Goal: Information Seeking & Learning: Learn about a topic

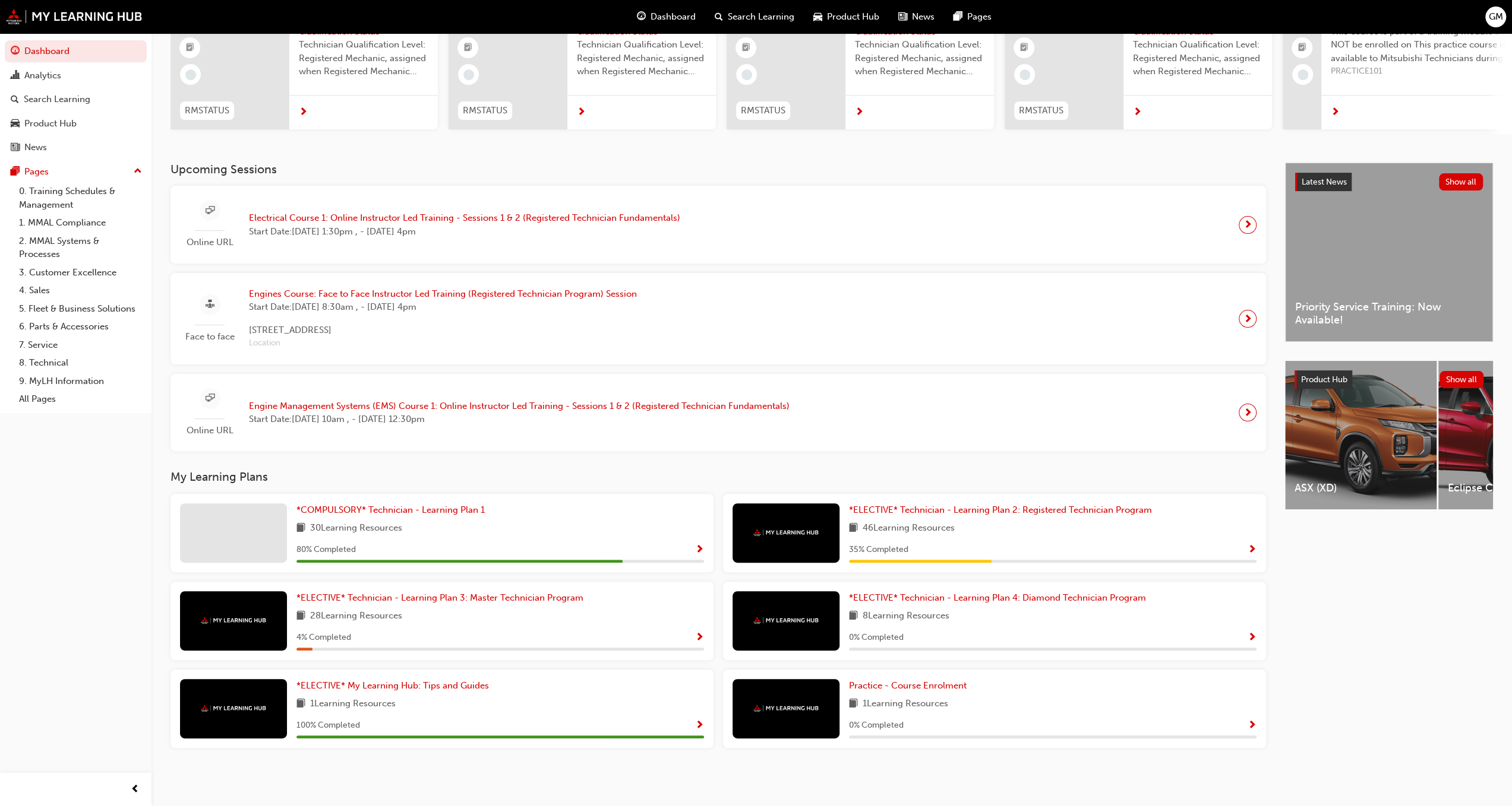
scroll to position [127, 0]
click at [49, 66] on link "Analytics" at bounding box center [75, 76] width 142 height 22
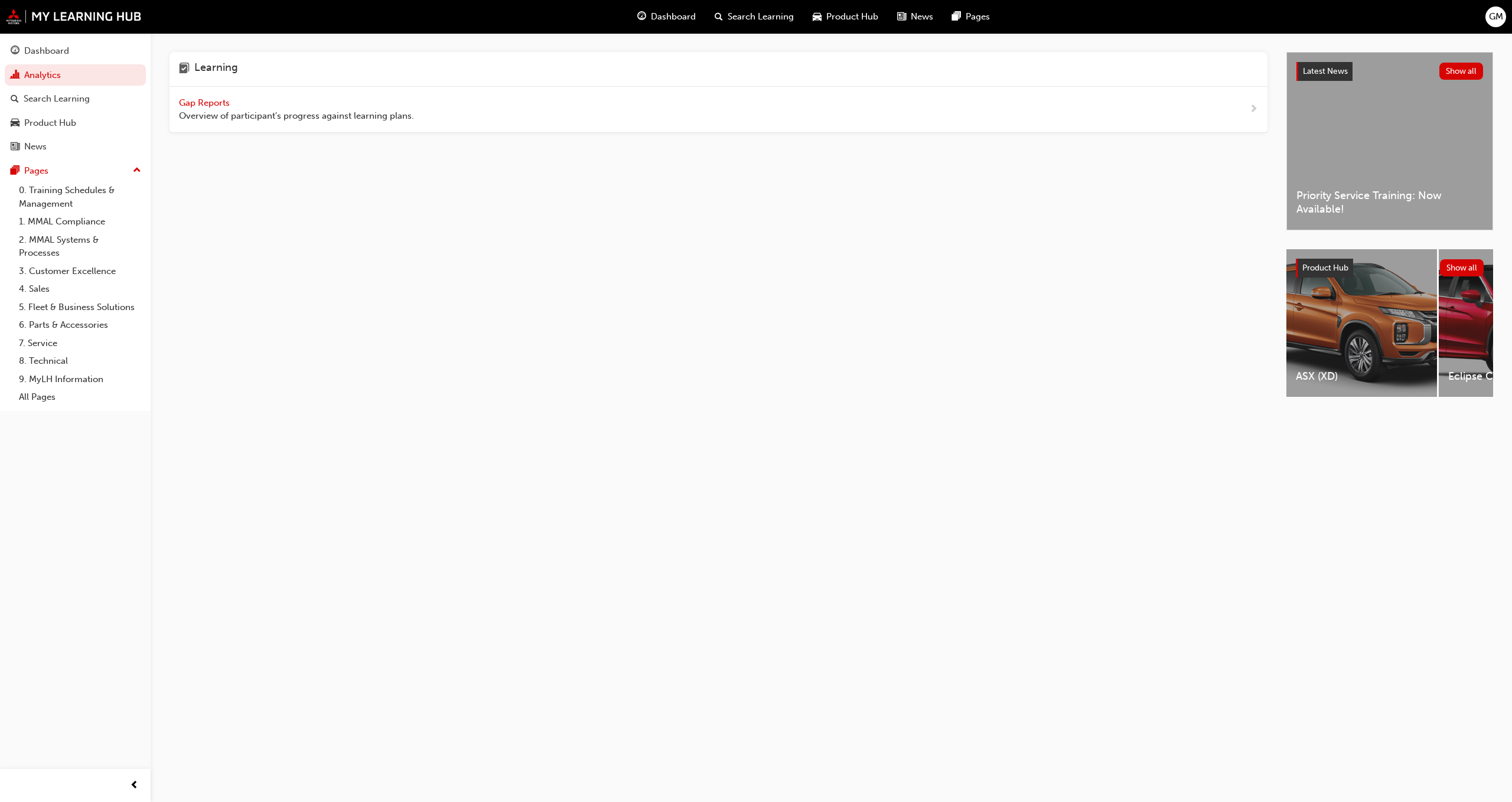
click at [207, 100] on span "Gap Reports" at bounding box center [205, 103] width 53 height 11
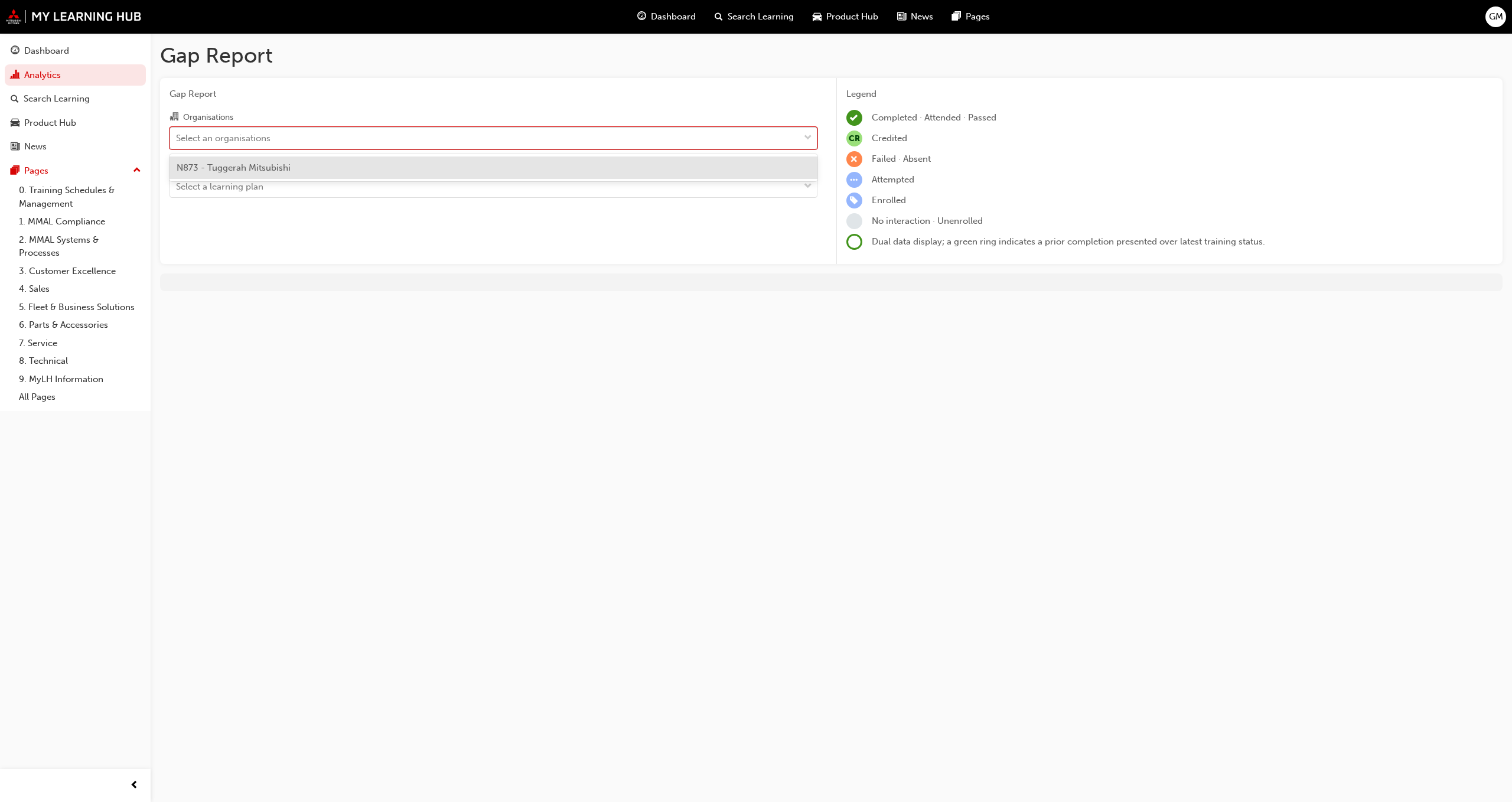
click at [299, 139] on div "Select an organisations" at bounding box center [484, 138] width 629 height 20
click at [177, 139] on input "Organisations option N873 - Tuggerah Mitsubishi focused, 1 of 1. 1 result avail…" at bounding box center [177, 137] width 1 height 10
click at [260, 170] on span "N873 - Tuggerah Mitsubishi" at bounding box center [234, 167] width 114 height 11
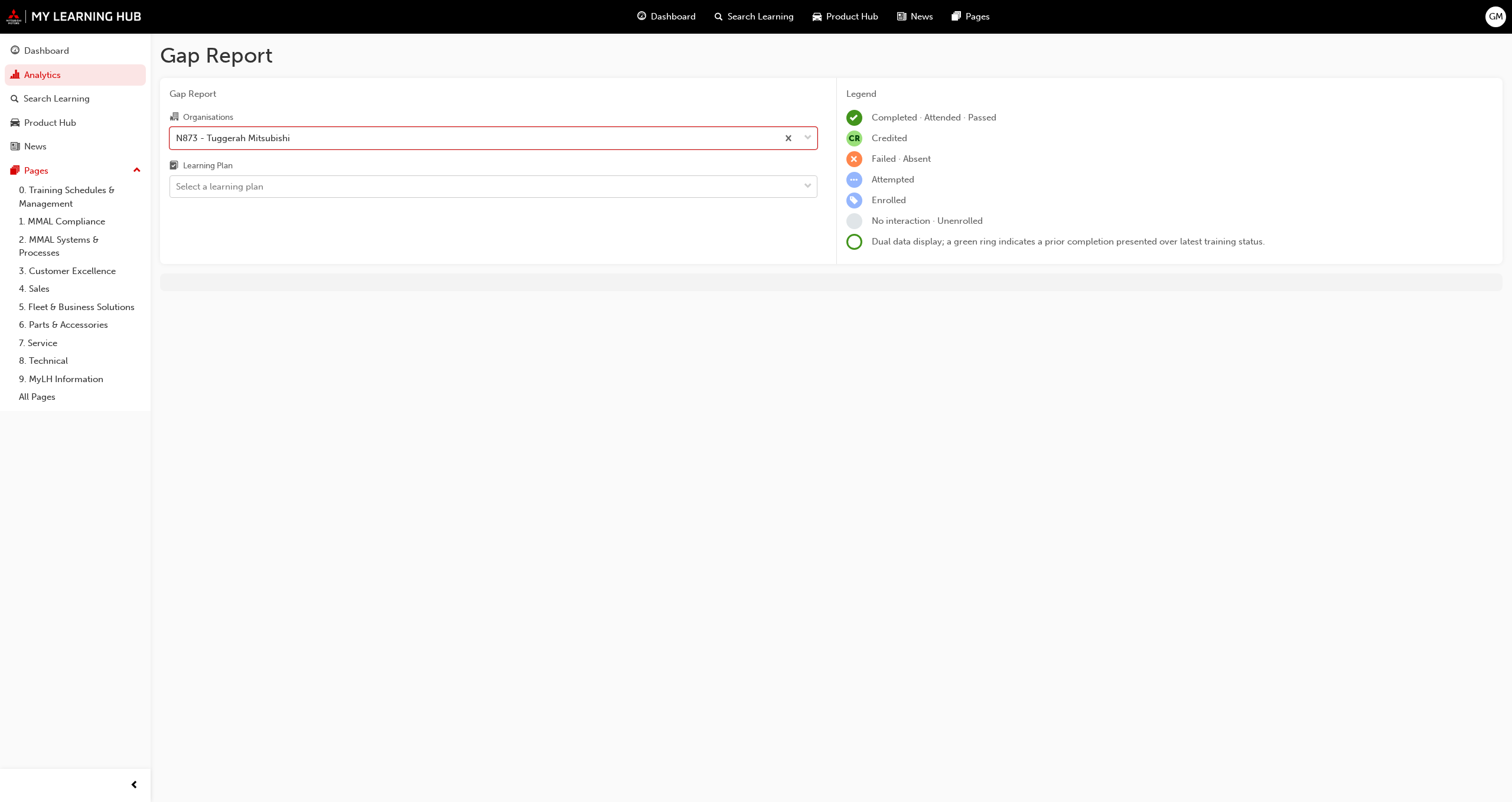
click at [274, 181] on div "Select a learning plan" at bounding box center [484, 187] width 629 height 20
click at [177, 181] on input "Learning Plan Select a learning plan" at bounding box center [177, 186] width 1 height 10
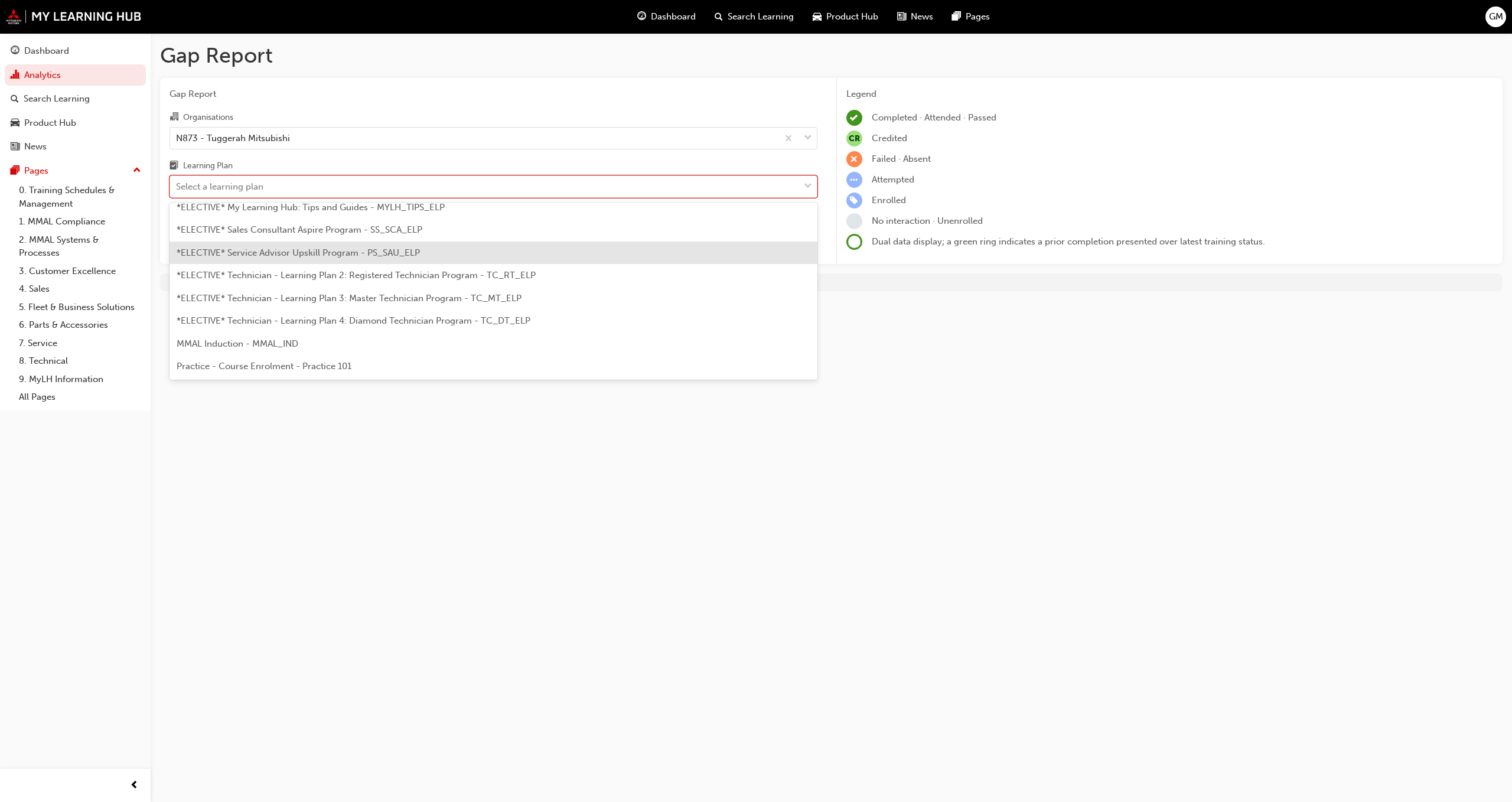
scroll to position [518, 0]
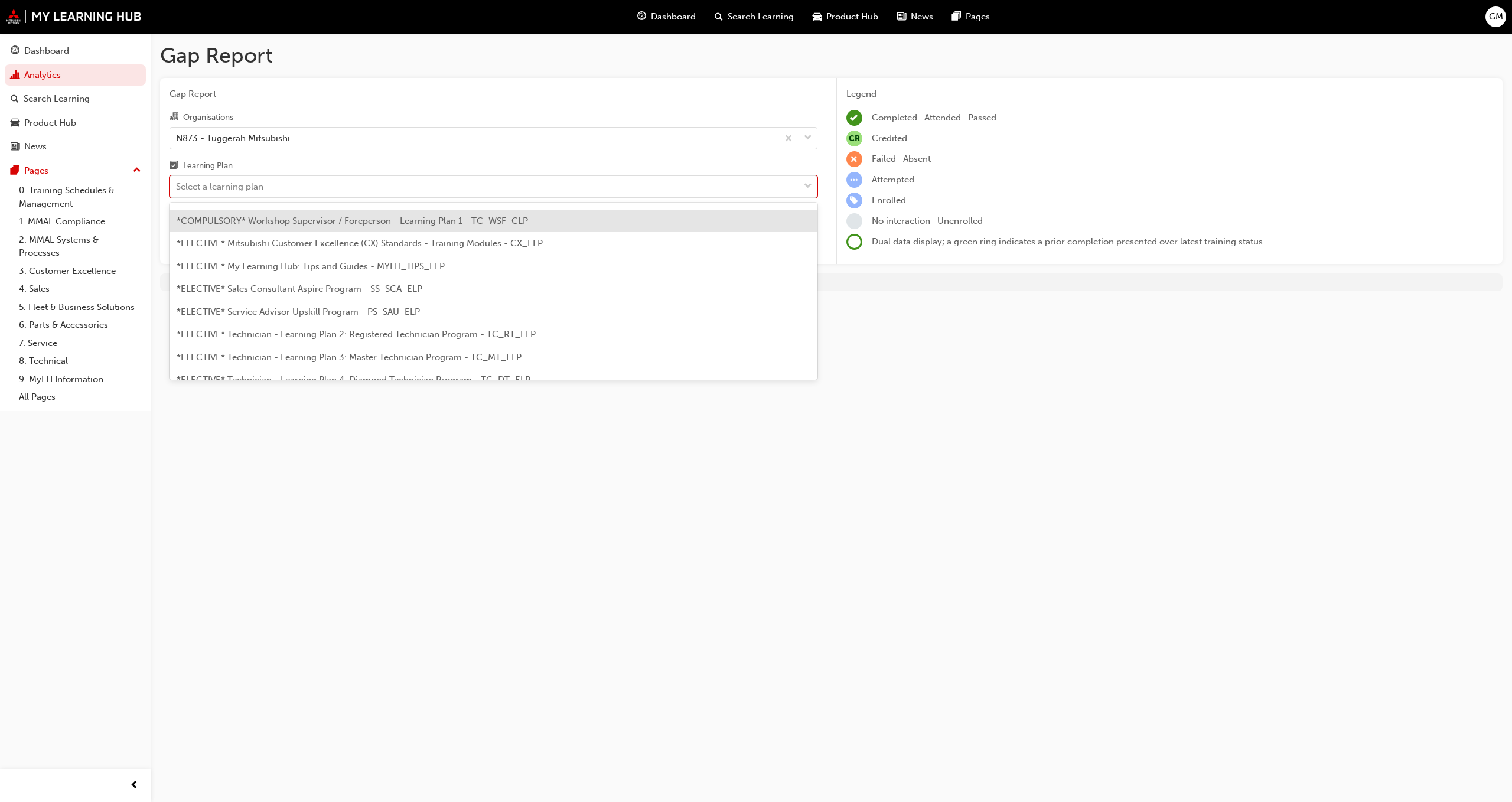
click at [361, 222] on span "*COMPULSORY* Workshop Supervisor / Foreperson - Learning Plan 1 - TC_WSF_CLP" at bounding box center [352, 221] width 352 height 11
click at [340, 186] on div "*COMPULSORY* Workshop Supervisor / Foreperson - Learning Plan 1 - TC_WSF_CLP" at bounding box center [352, 186] width 352 height 13
click at [177, 186] on input "Learning Plan option *COMPULSORY* Workshop Supervisor / Foreperson - Learning P…" at bounding box center [177, 186] width 1 height 10
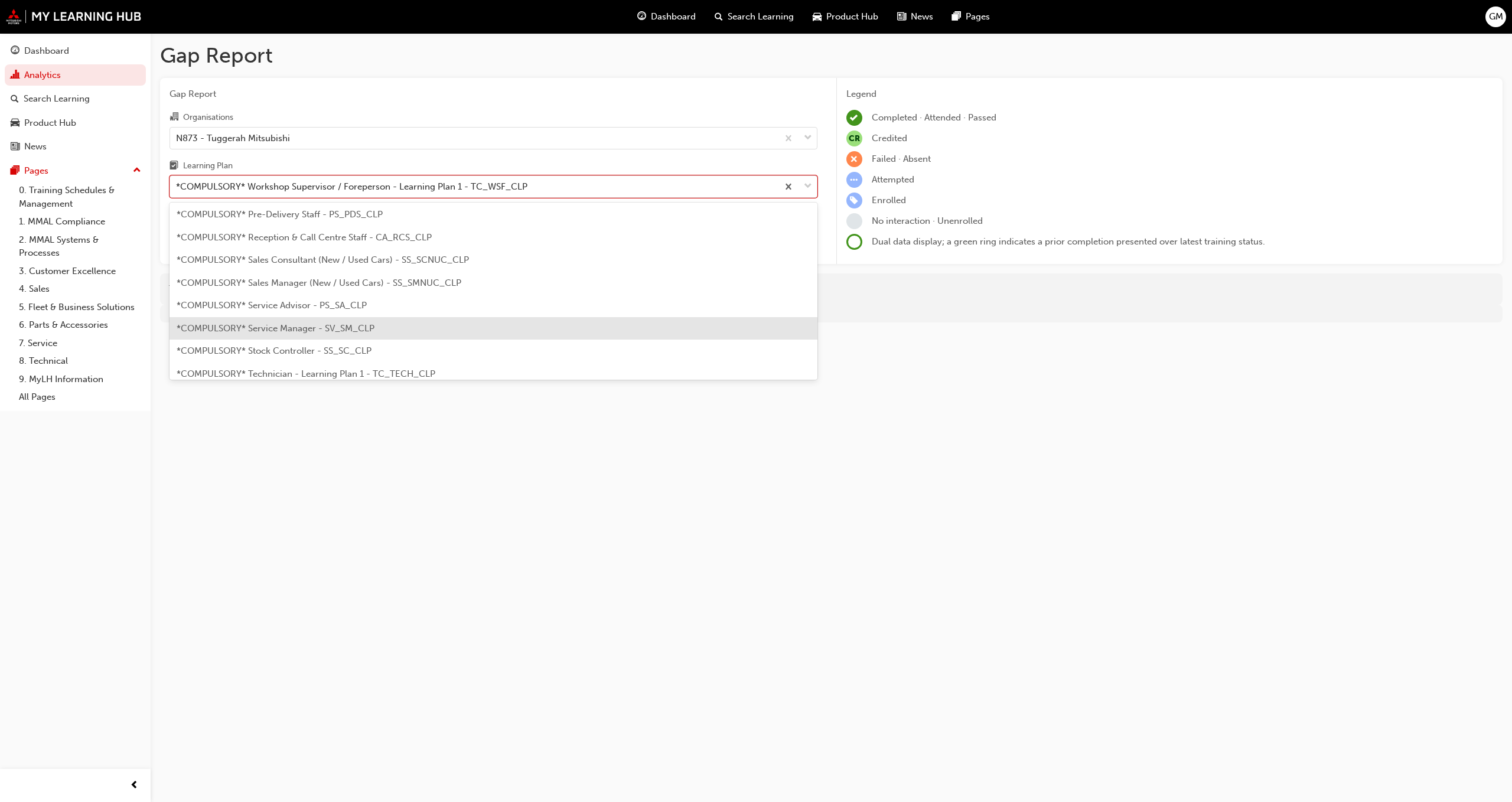
scroll to position [379, 0]
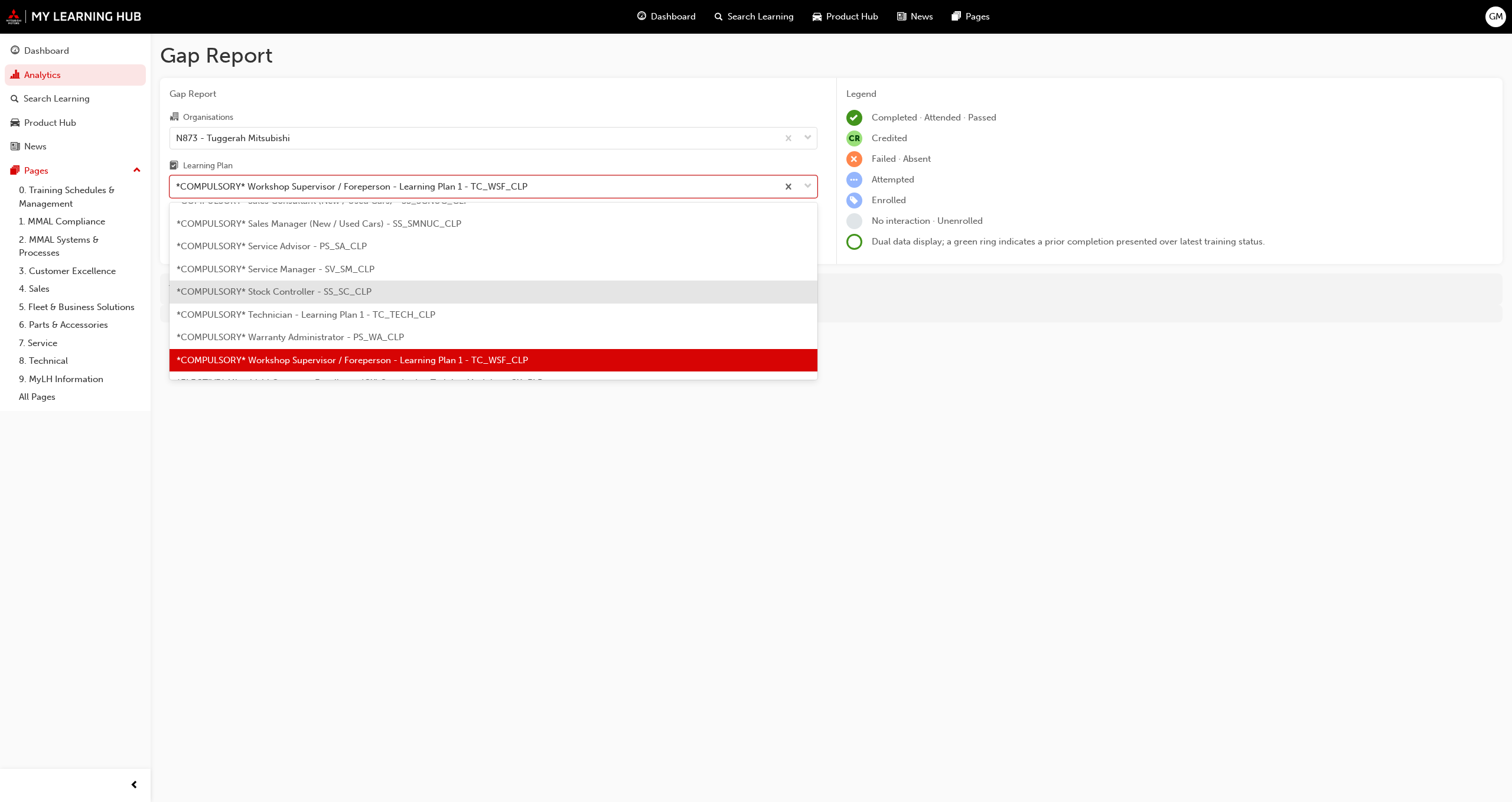
click at [373, 301] on div "*COMPULSORY* Stock Controller - SS_SC_CLP" at bounding box center [493, 292] width 648 height 23
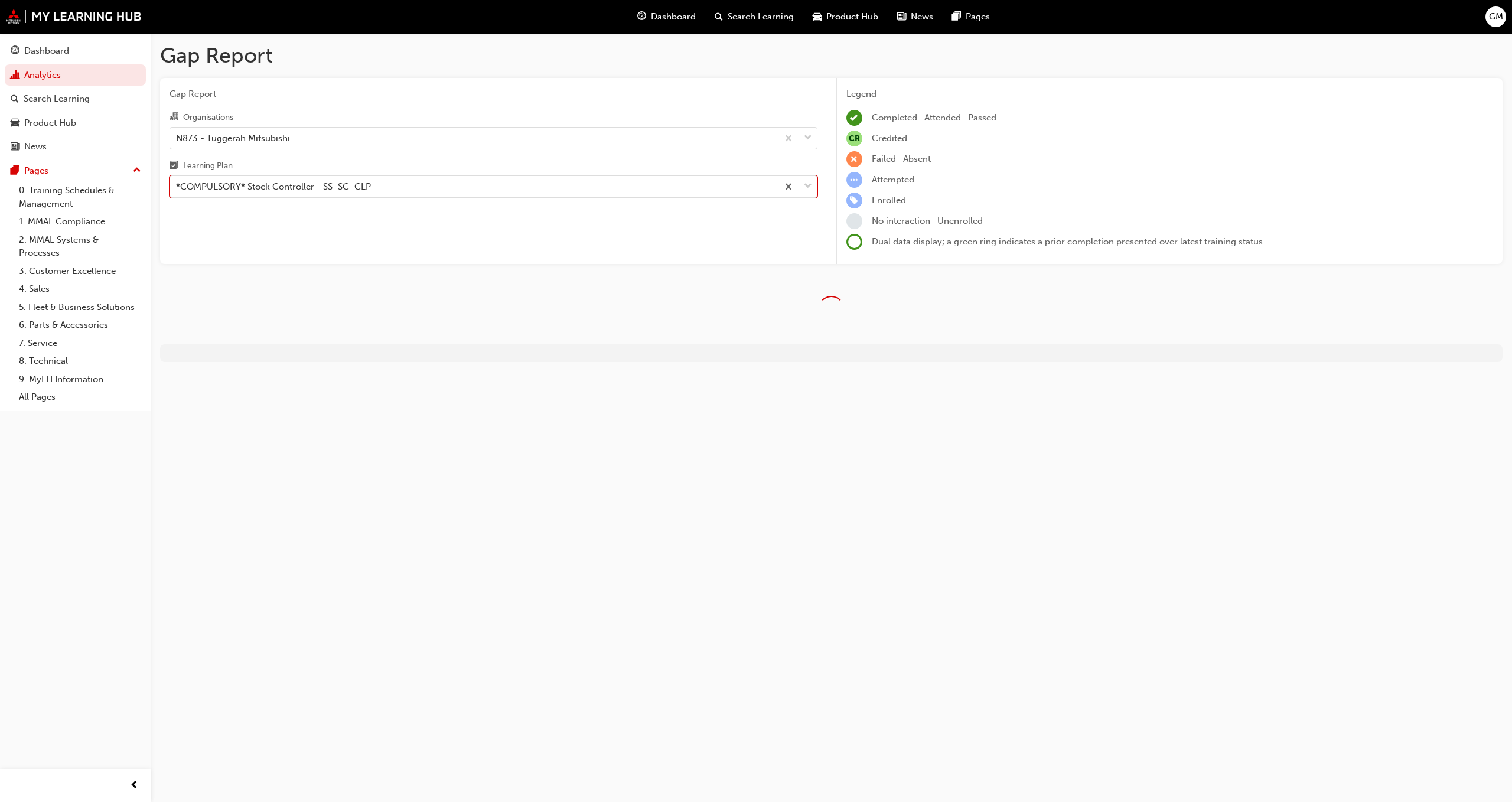
click at [354, 194] on div "*COMPULSORY* Stock Controller - SS_SC_CLP" at bounding box center [474, 187] width 608 height 20
click at [177, 192] on input "Learning Plan option *COMPULSORY* Stock Controller - SS_SC_CLP, selected. 0 res…" at bounding box center [177, 186] width 1 height 10
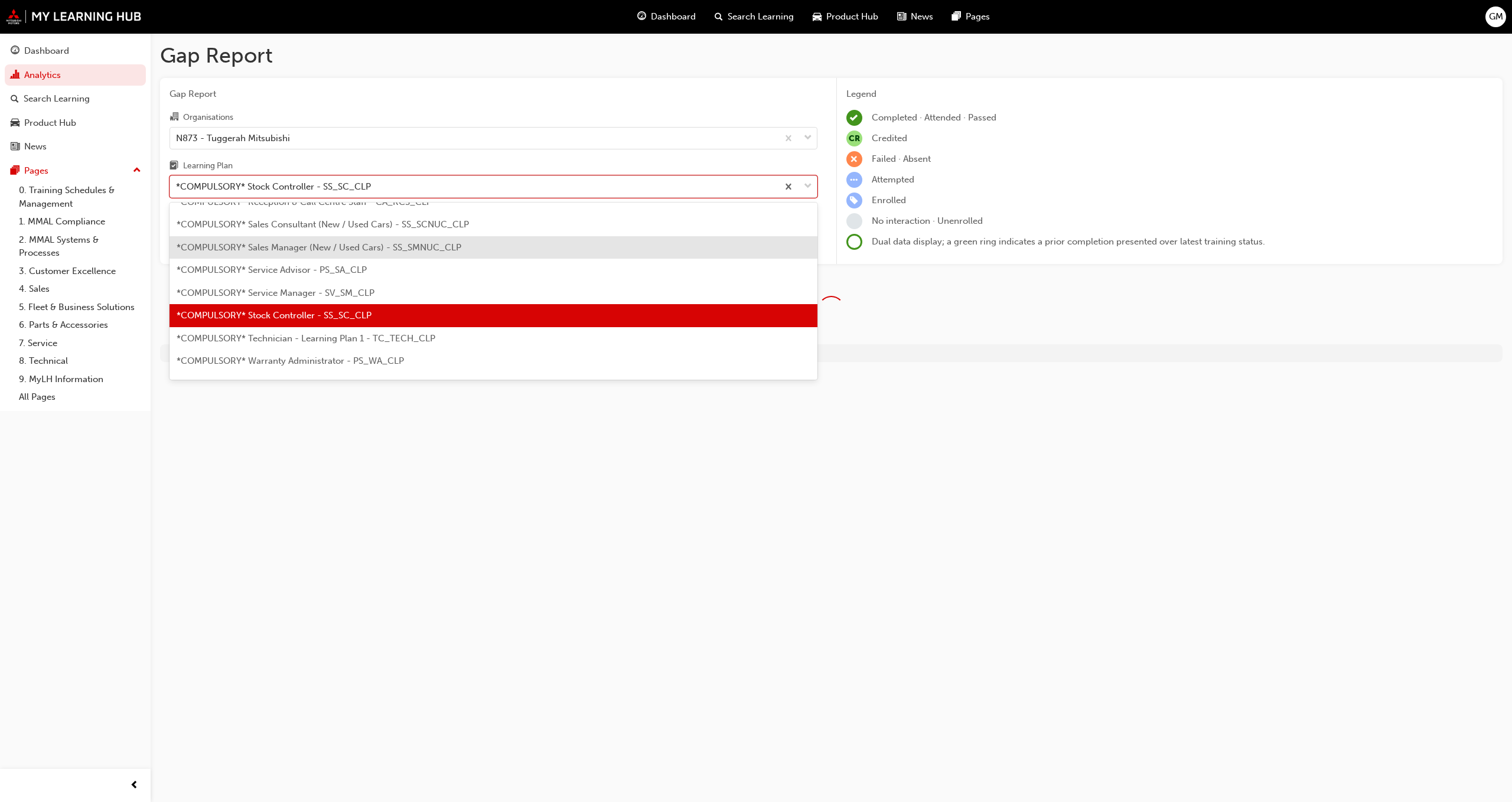
scroll to position [370, 0]
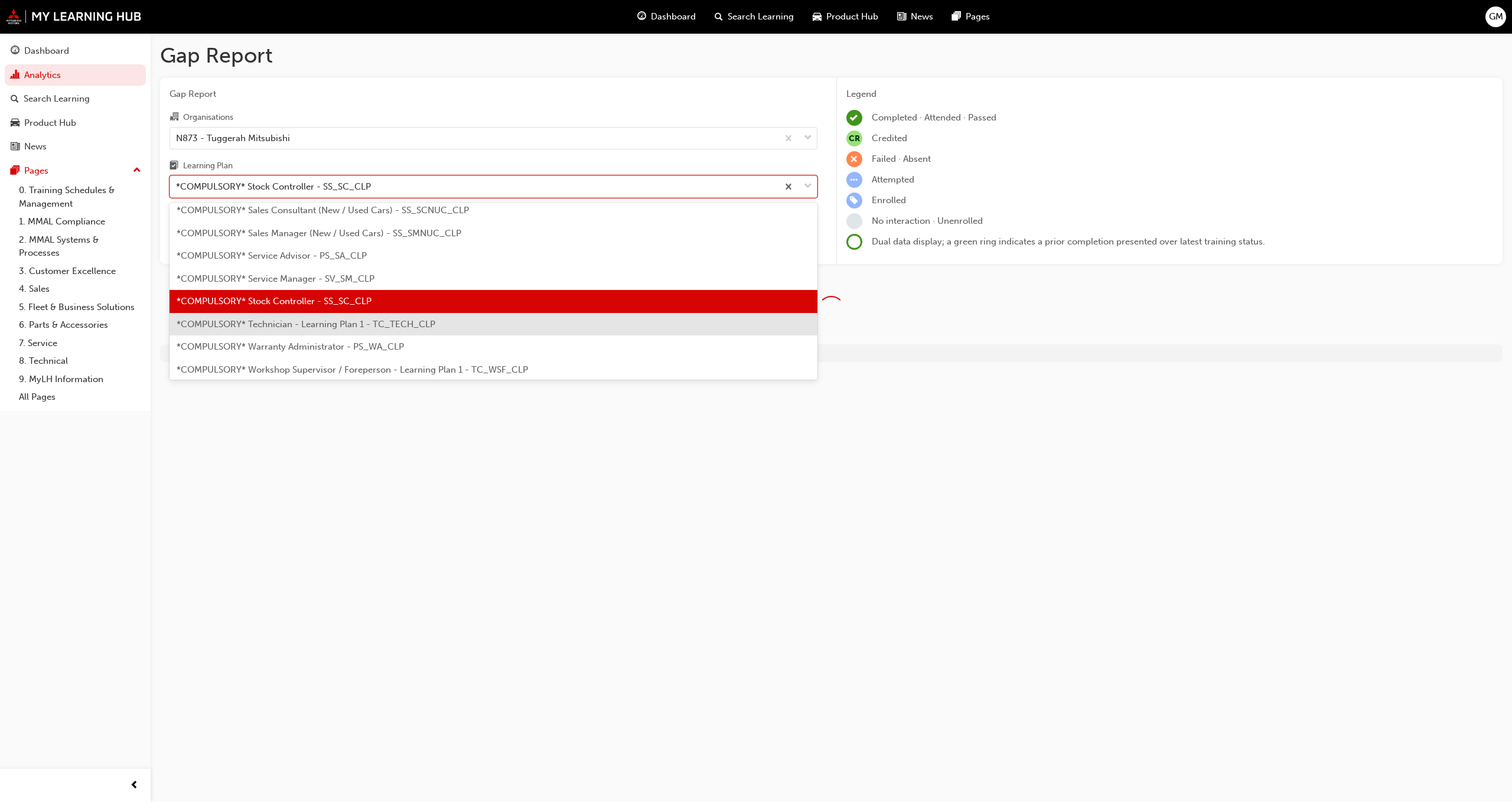
click at [356, 321] on span "*COMPULSORY* Technician - Learning Plan 1 - TC_TECH_CLP" at bounding box center [306, 324] width 258 height 11
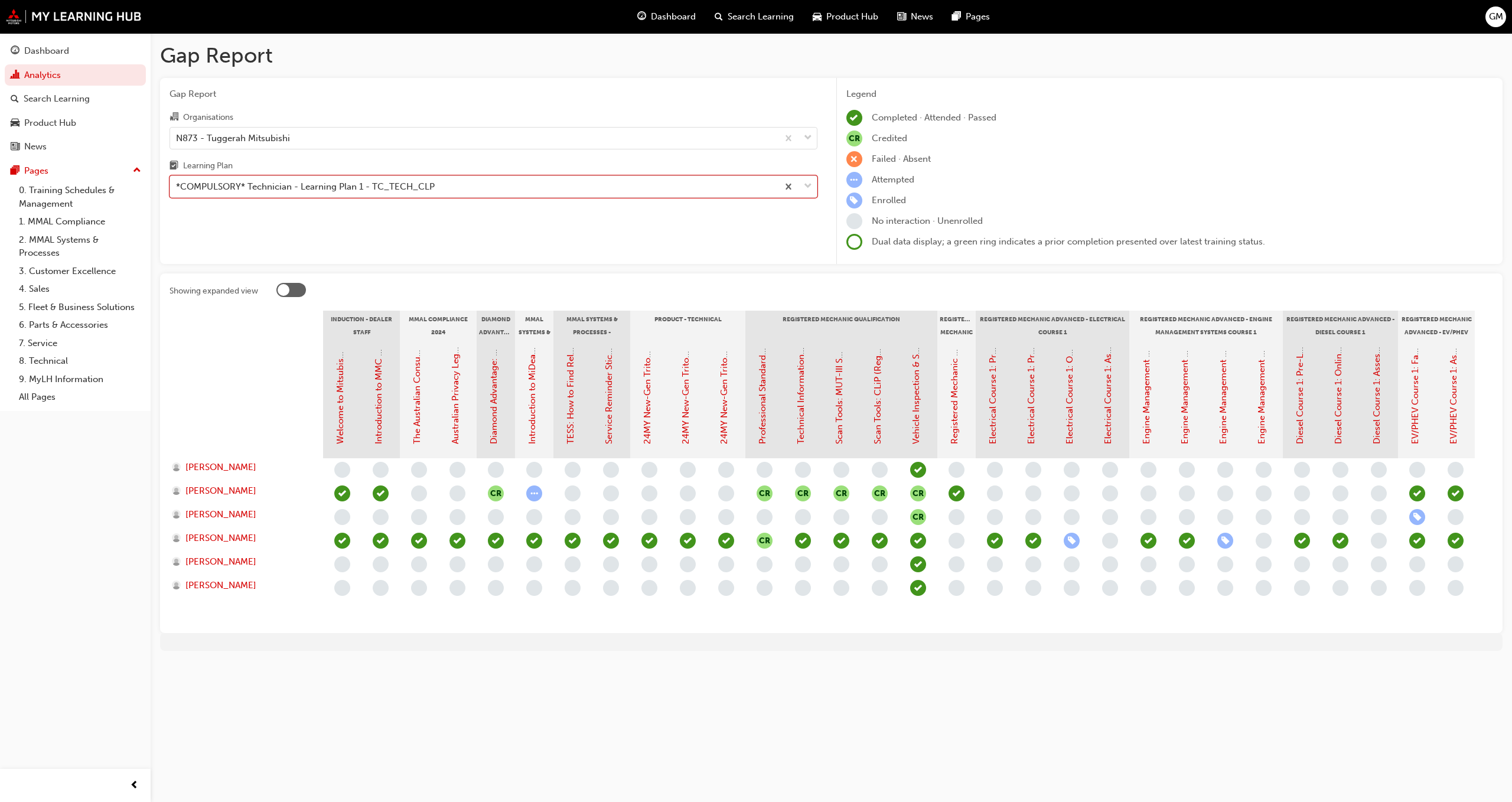
scroll to position [0, 20]
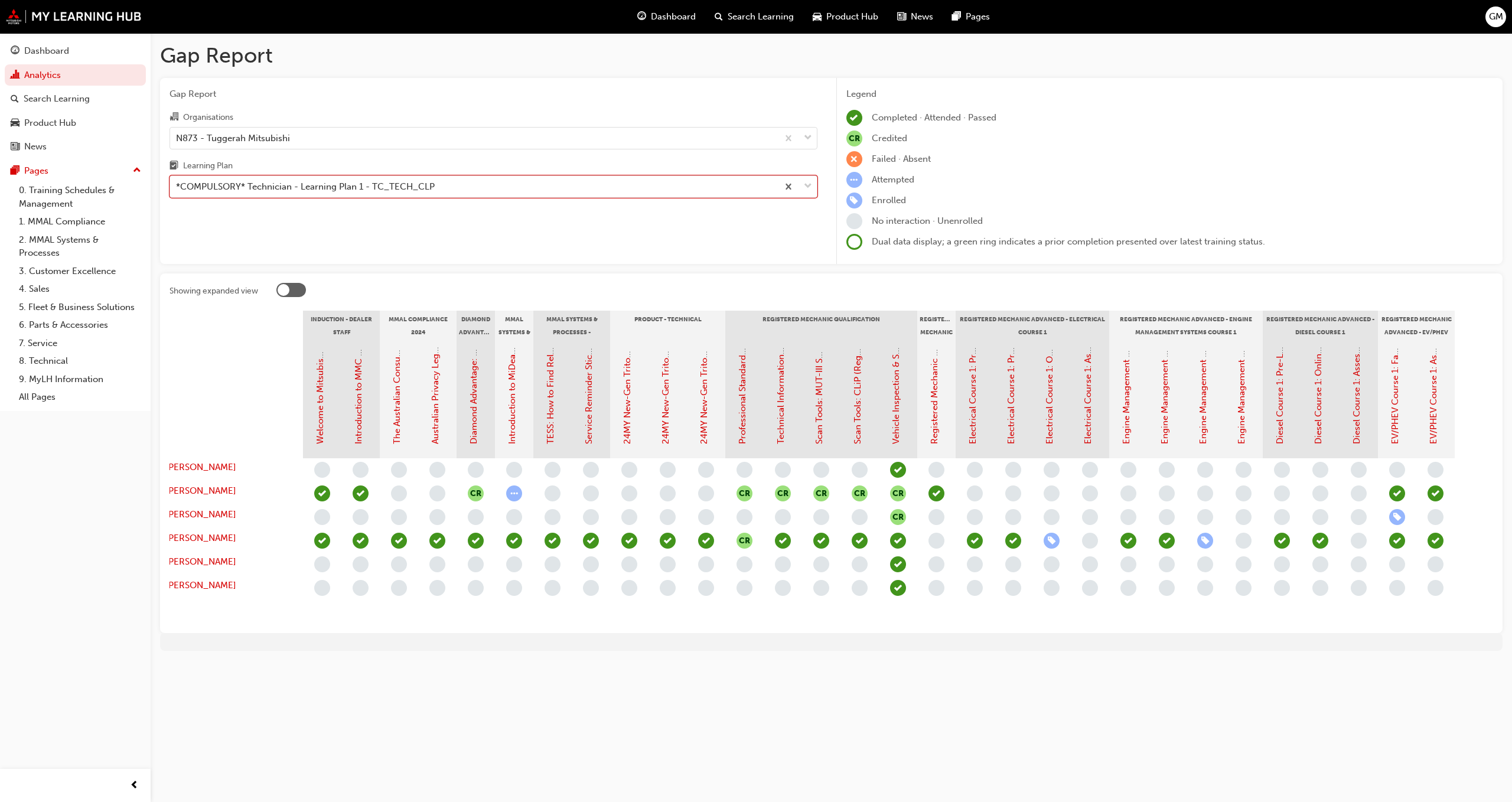
drag, startPoint x: 1366, startPoint y: 381, endPoint x: 1349, endPoint y: 380, distance: 17.0
click at [1366, 381] on div "Diesel Course 1: Assessment Quiz (Registered Mechanic Advanced)" at bounding box center [1358, 399] width 38 height 118
click at [1349, 380] on div "Diesel Course 1: Assessment Quiz (Registered Mechanic Advanced)" at bounding box center [1358, 399] width 38 height 118
click at [1358, 378] on link "Diesel Course 1: Assessment Quiz (Registered Mechanic Advanced)" at bounding box center [1356, 307] width 11 height 275
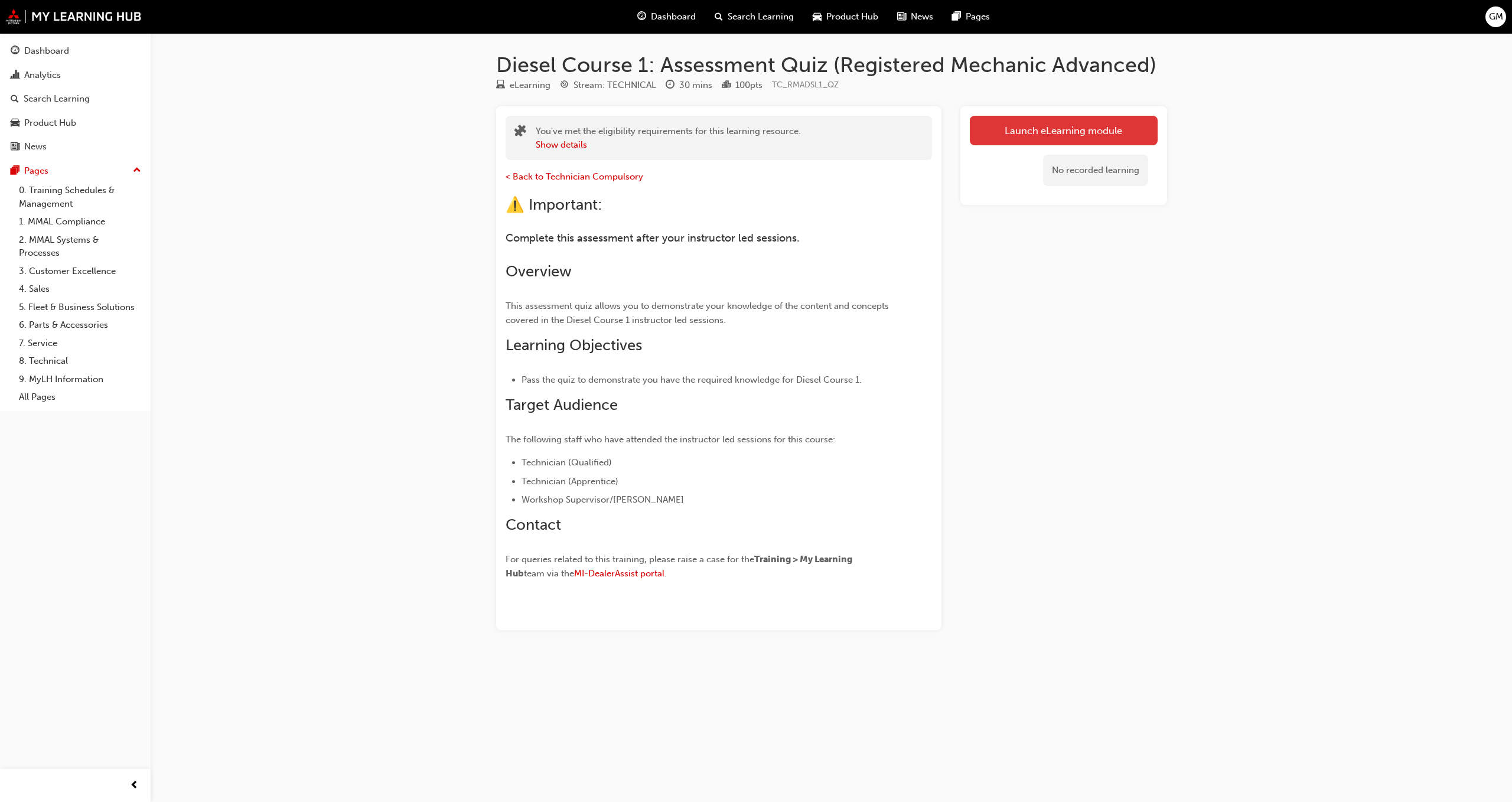
click at [1059, 125] on link "Launch eLearning module" at bounding box center [1063, 130] width 188 height 29
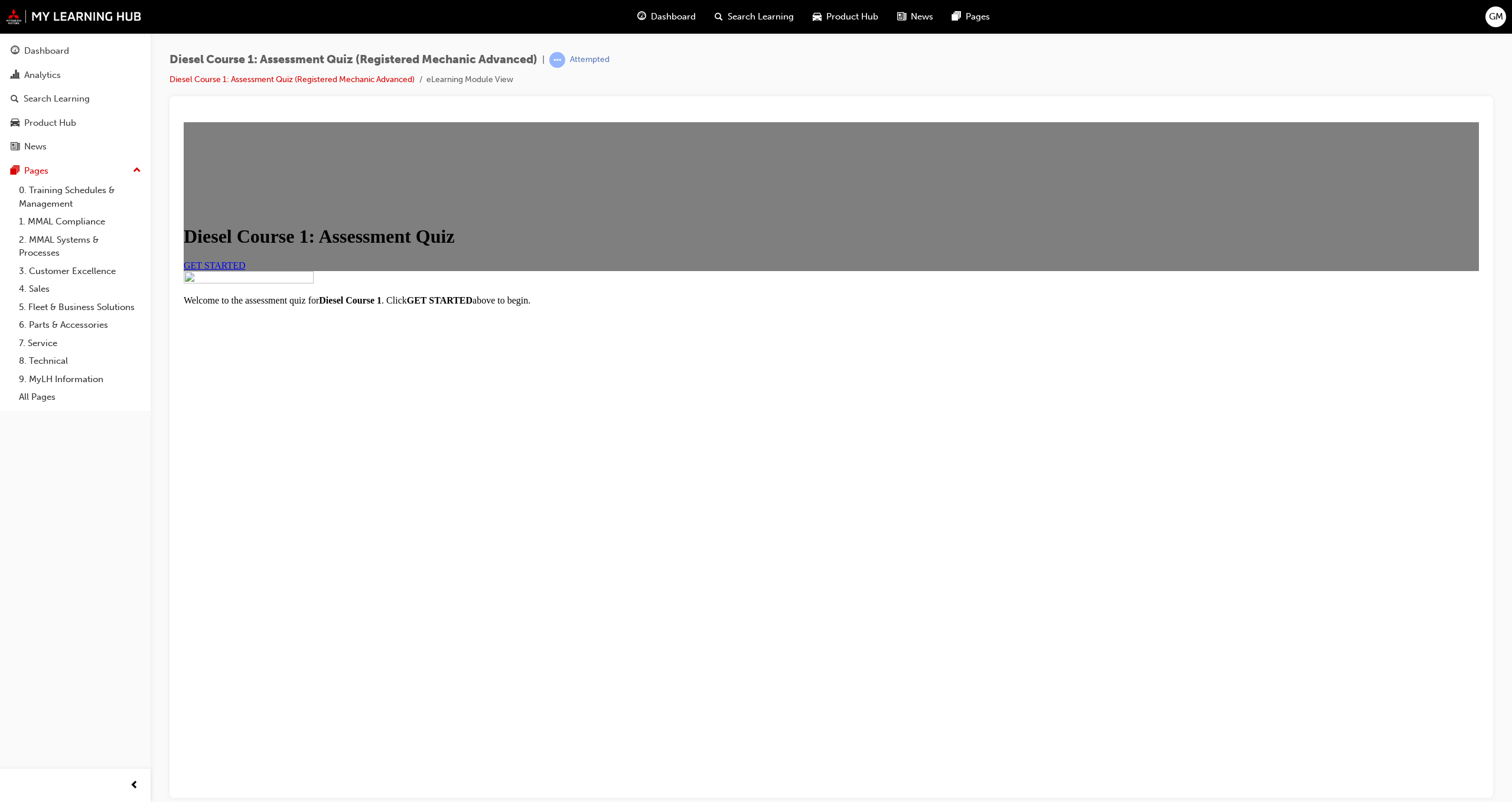
click at [246, 270] on link "GET STARTED" at bounding box center [214, 265] width 62 height 10
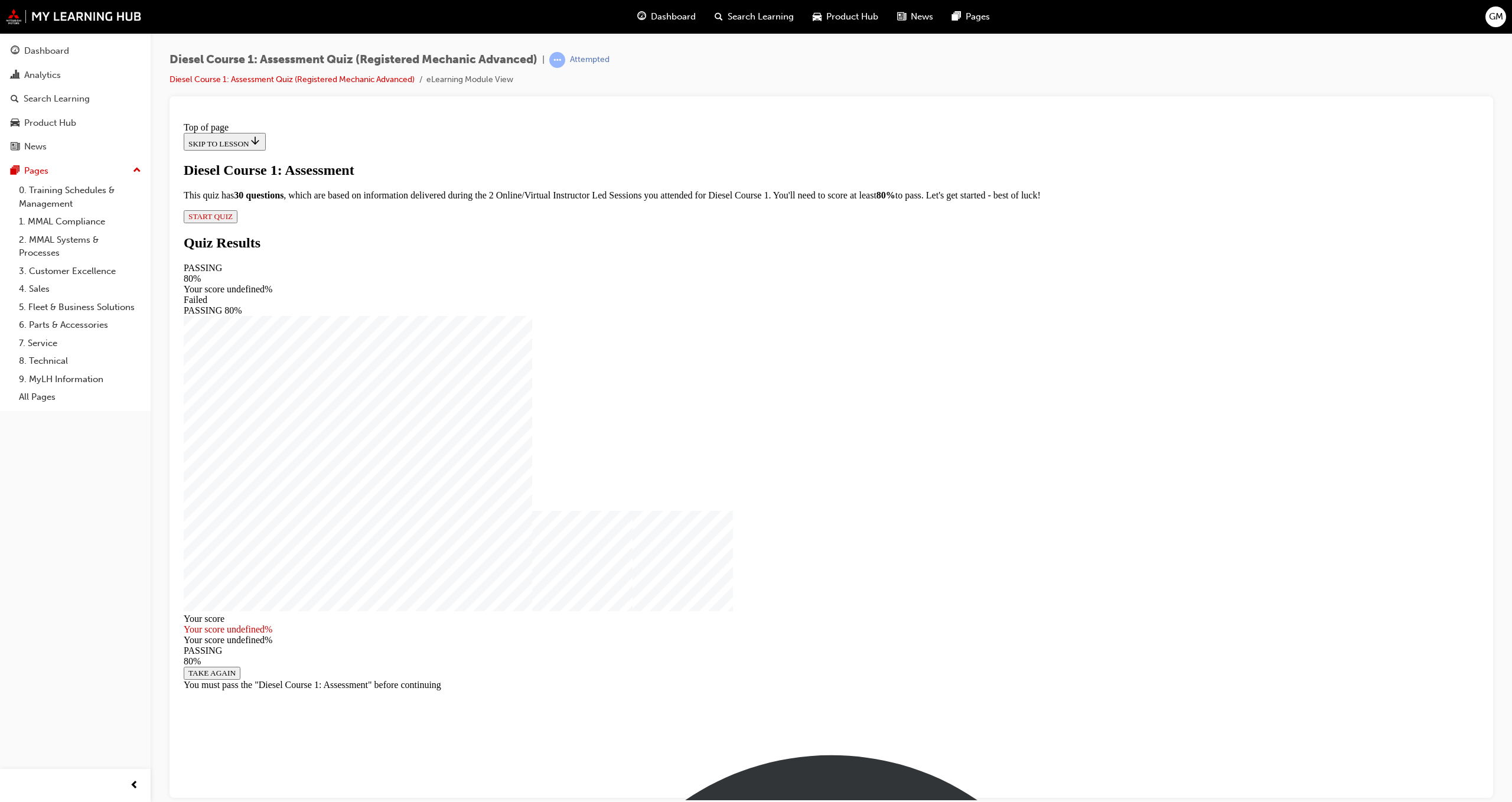
click at [237, 223] on button "START QUIZ" at bounding box center [211, 216] width 54 height 13
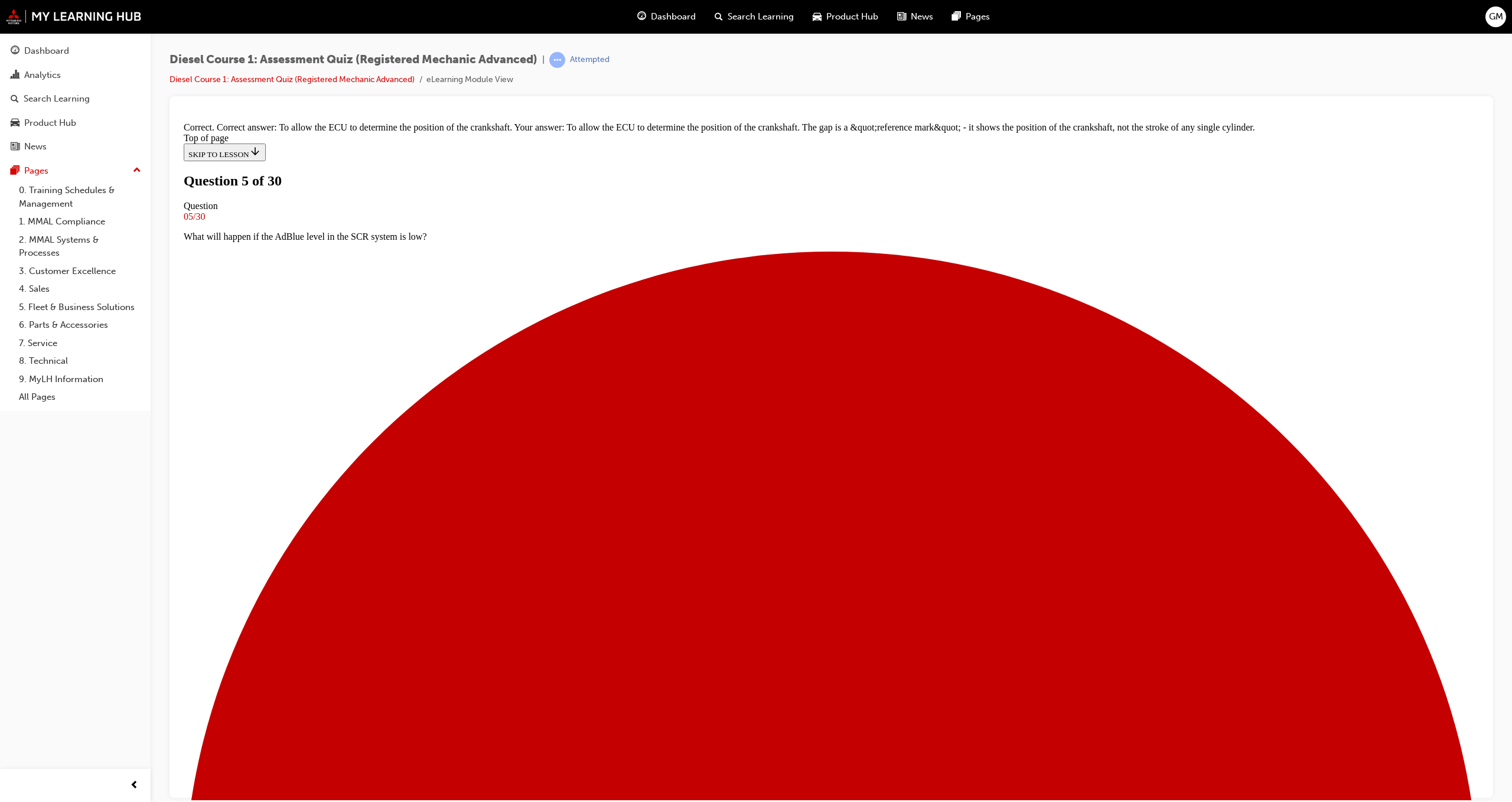
drag, startPoint x: 834, startPoint y: 731, endPoint x: 841, endPoint y: 732, distance: 7.1
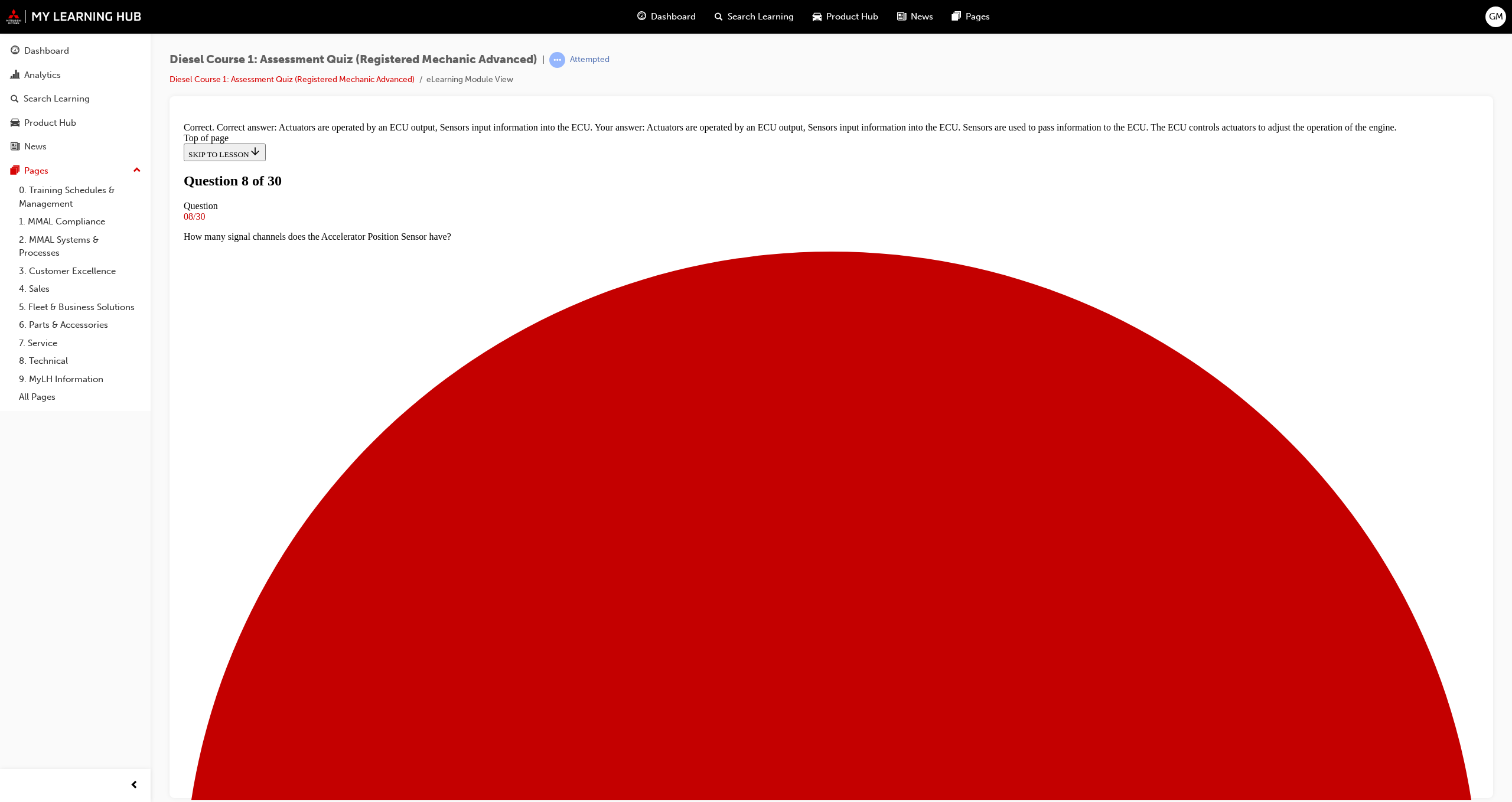
scroll to position [15, 0]
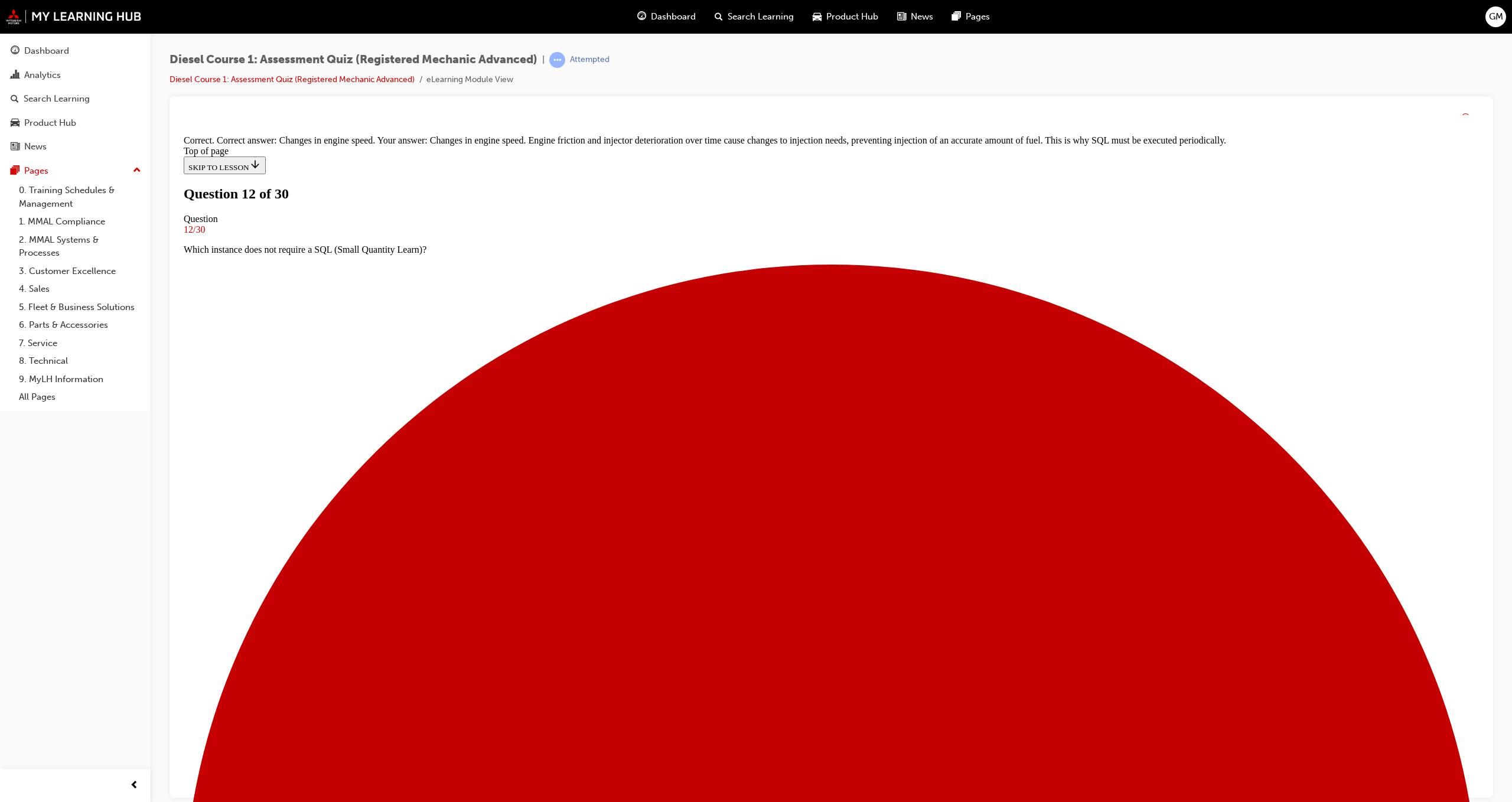
scroll to position [9, 0]
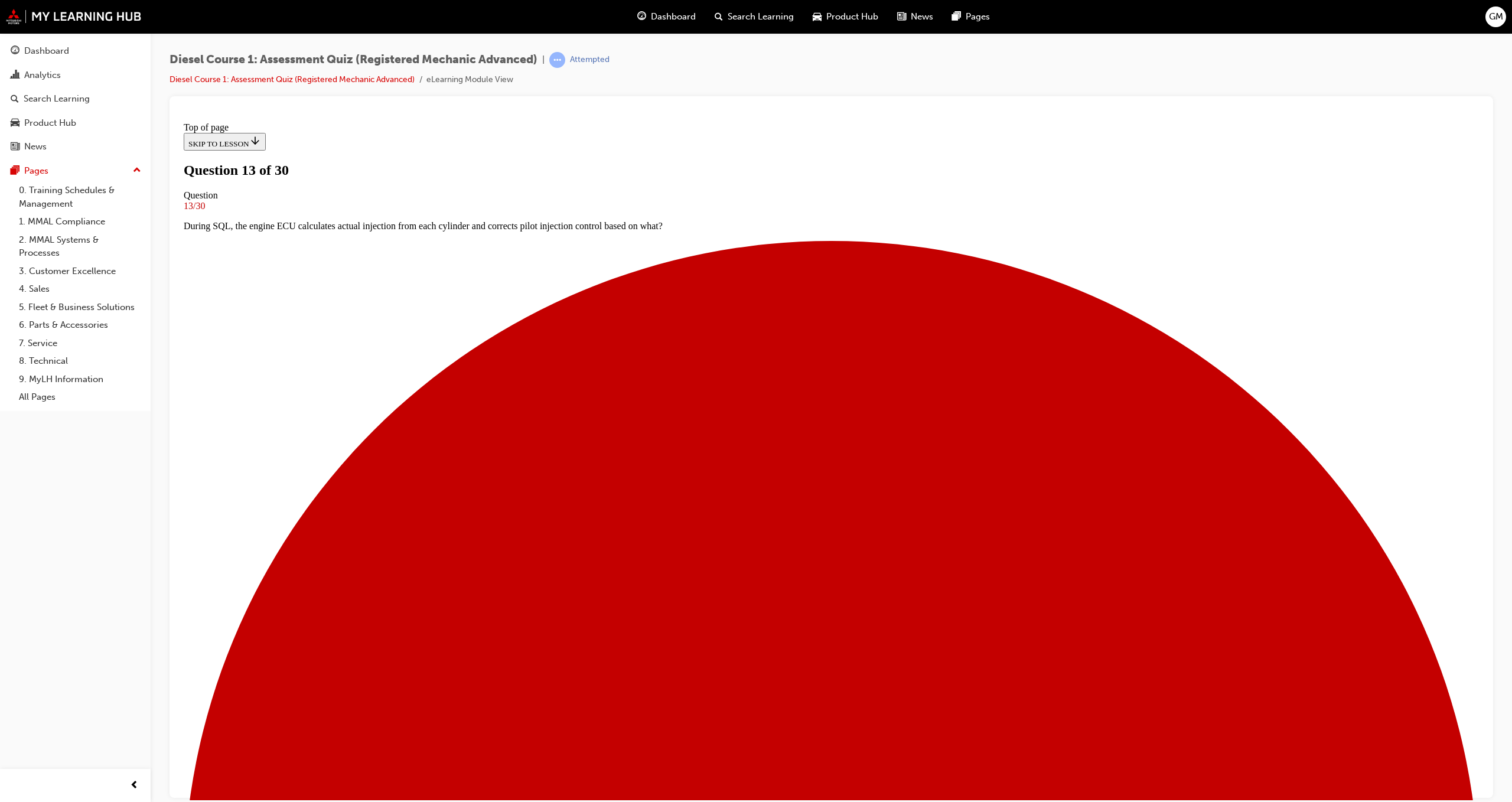
scroll to position [0, 0]
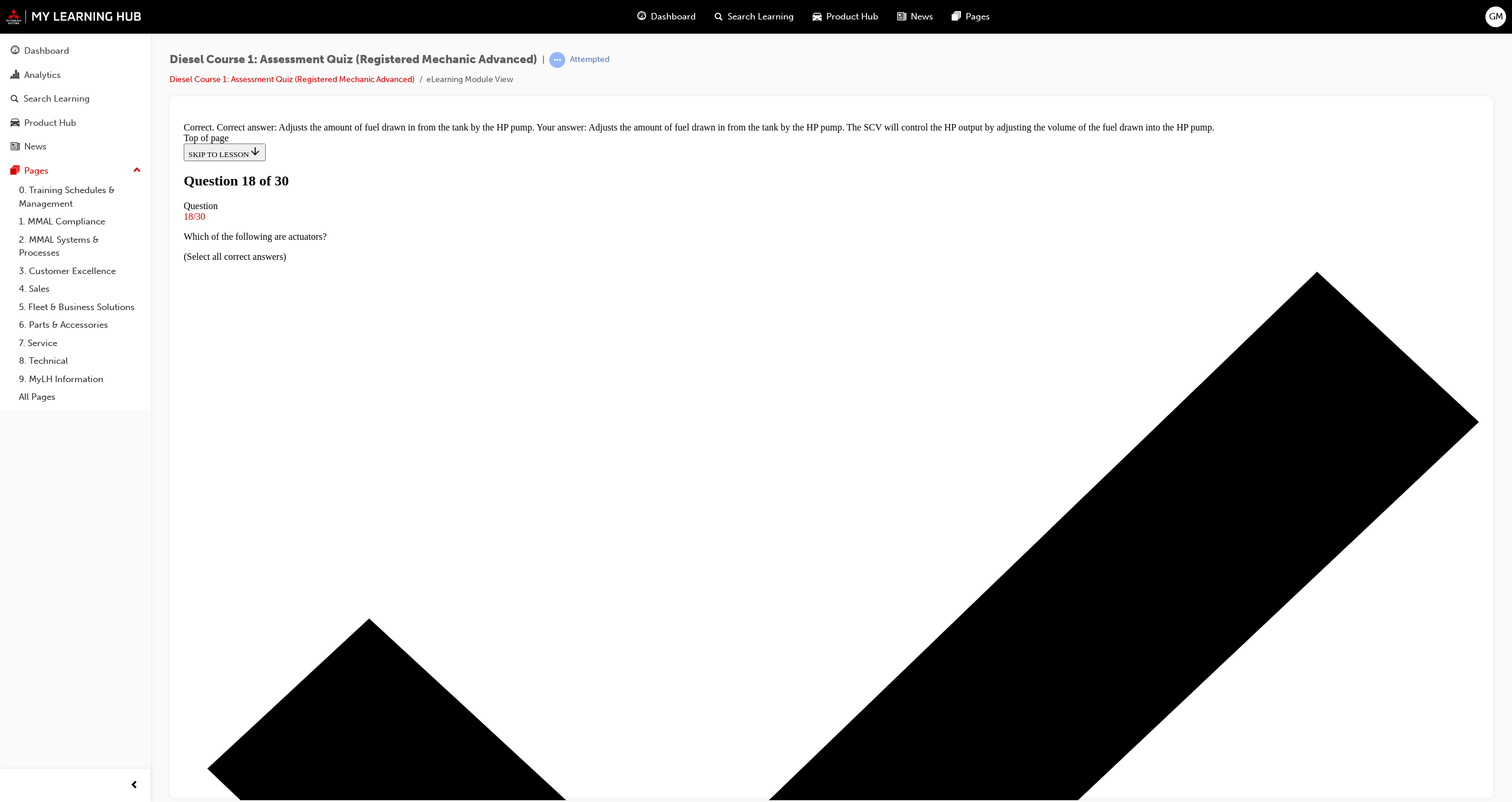
drag, startPoint x: 829, startPoint y: 721, endPoint x: 829, endPoint y: 729, distance: 8.0
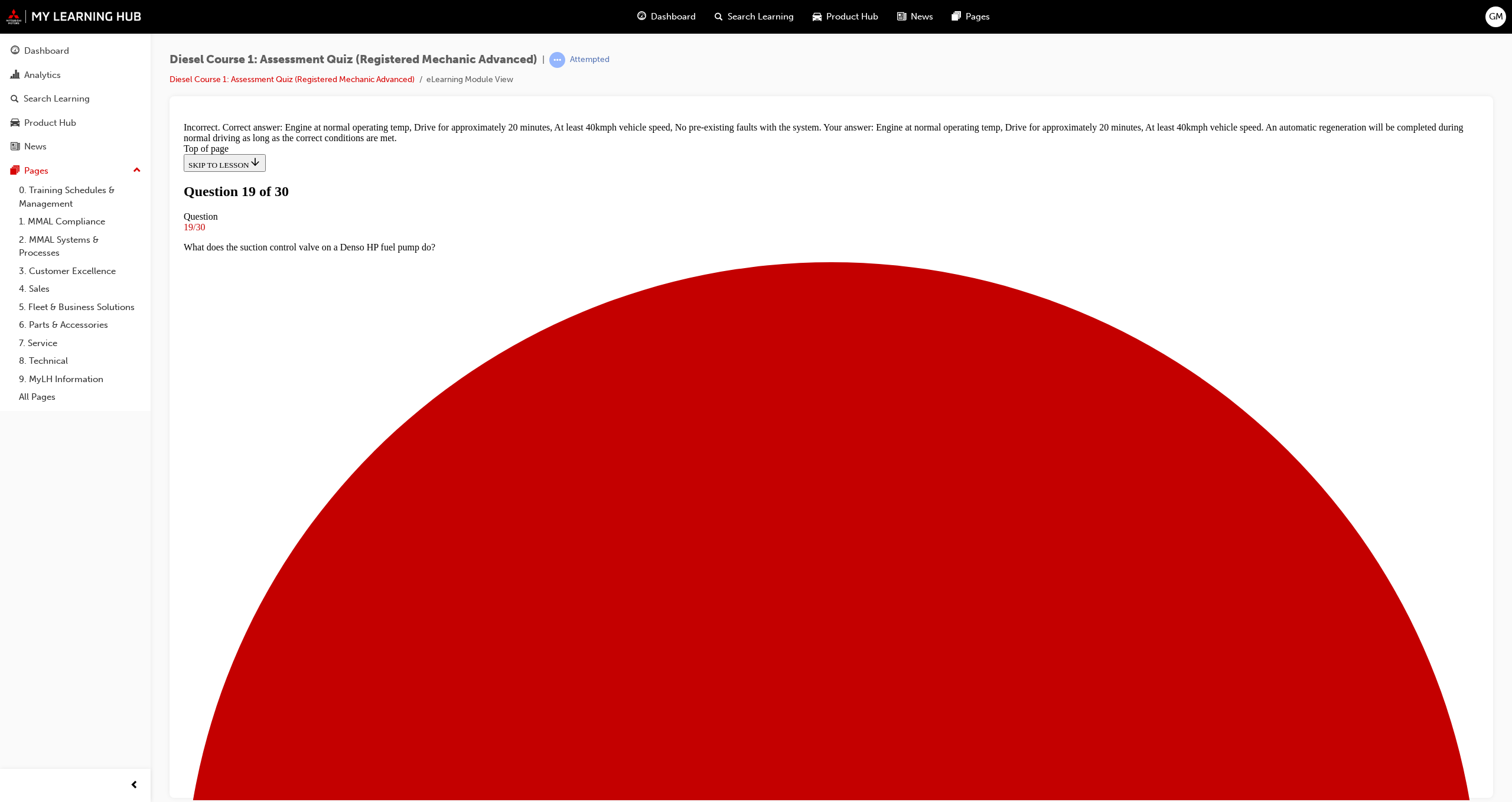
scroll to position [15, 0]
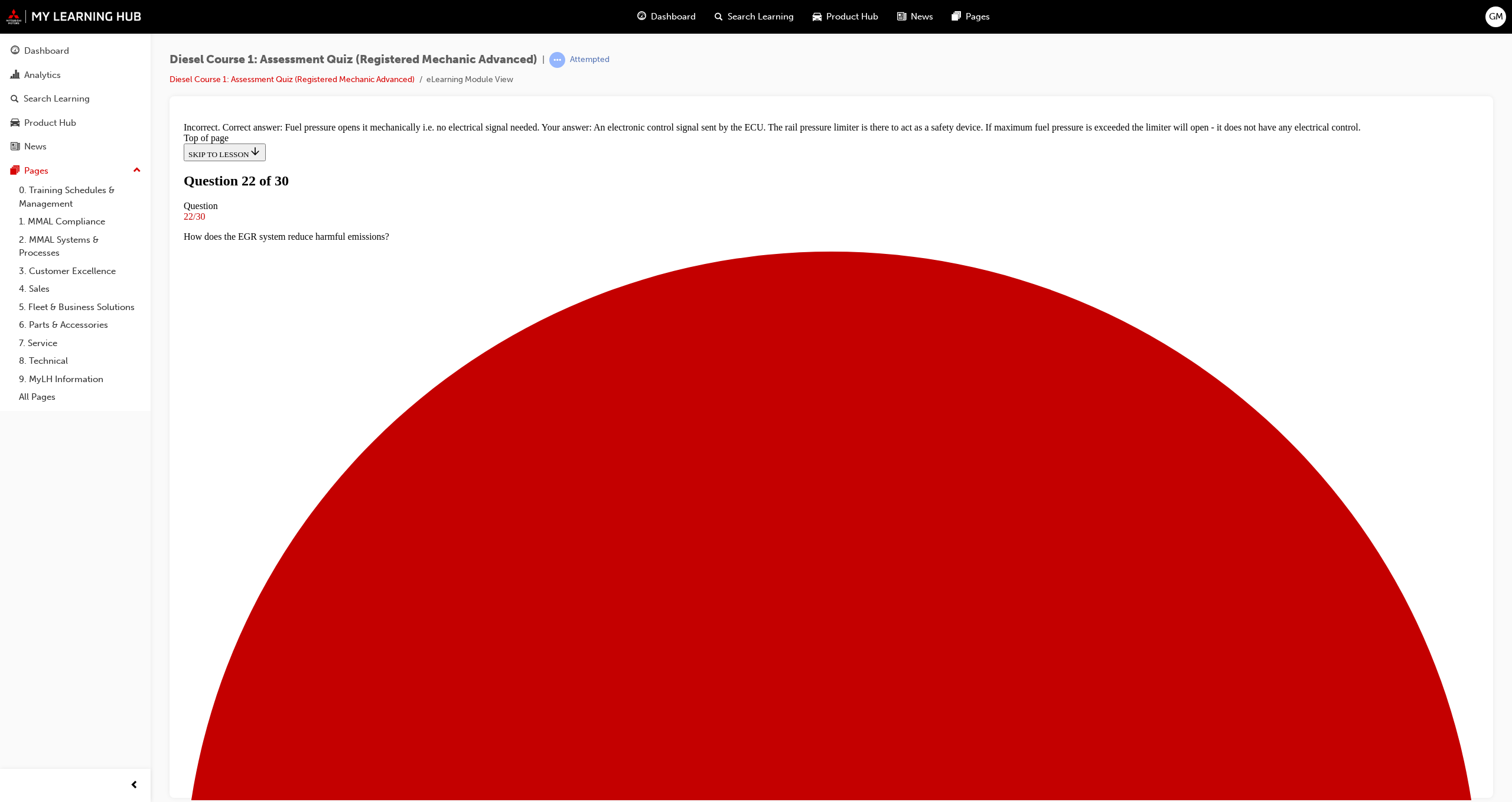
scroll to position [12, 0]
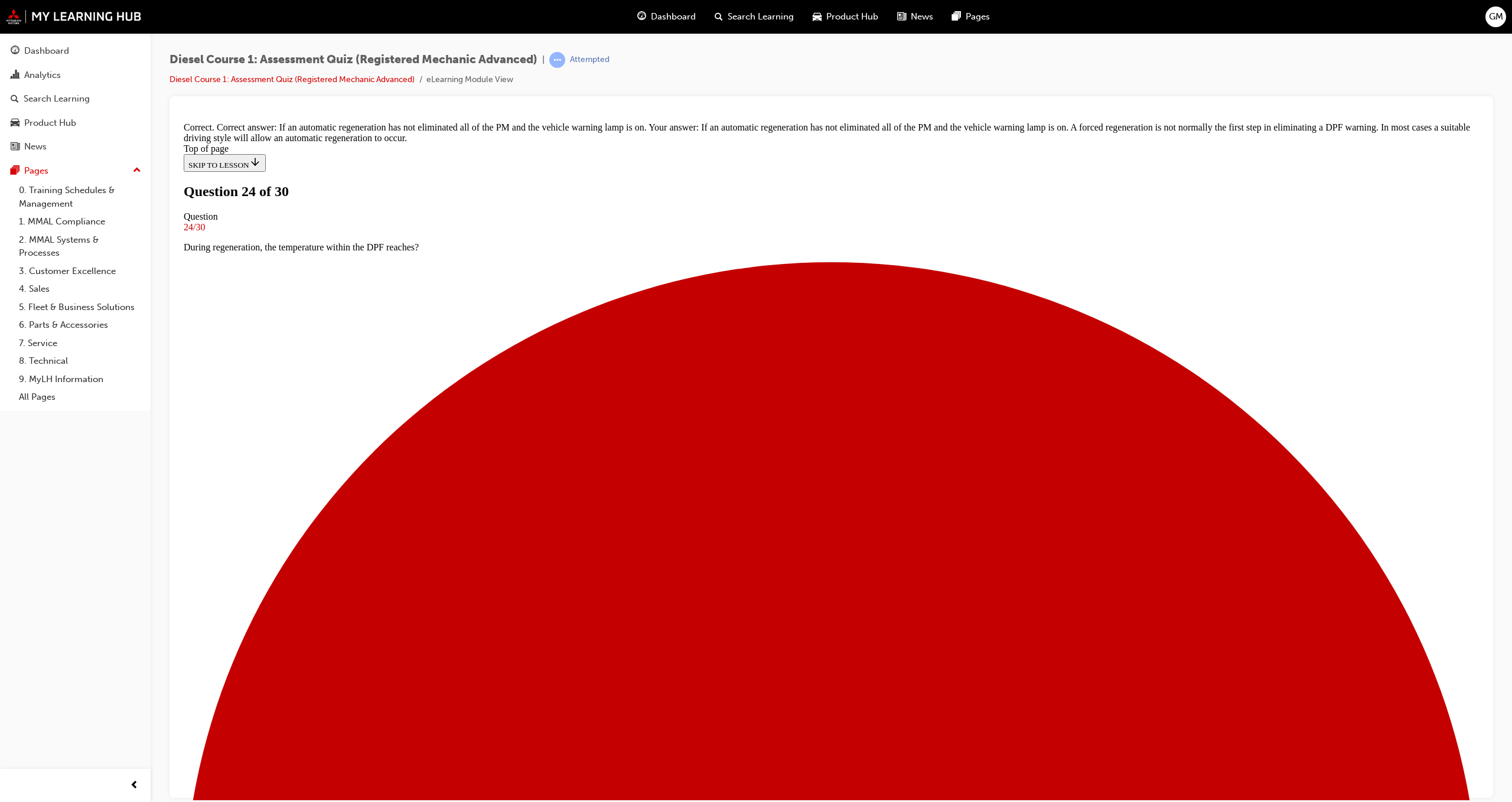
scroll to position [1, 0]
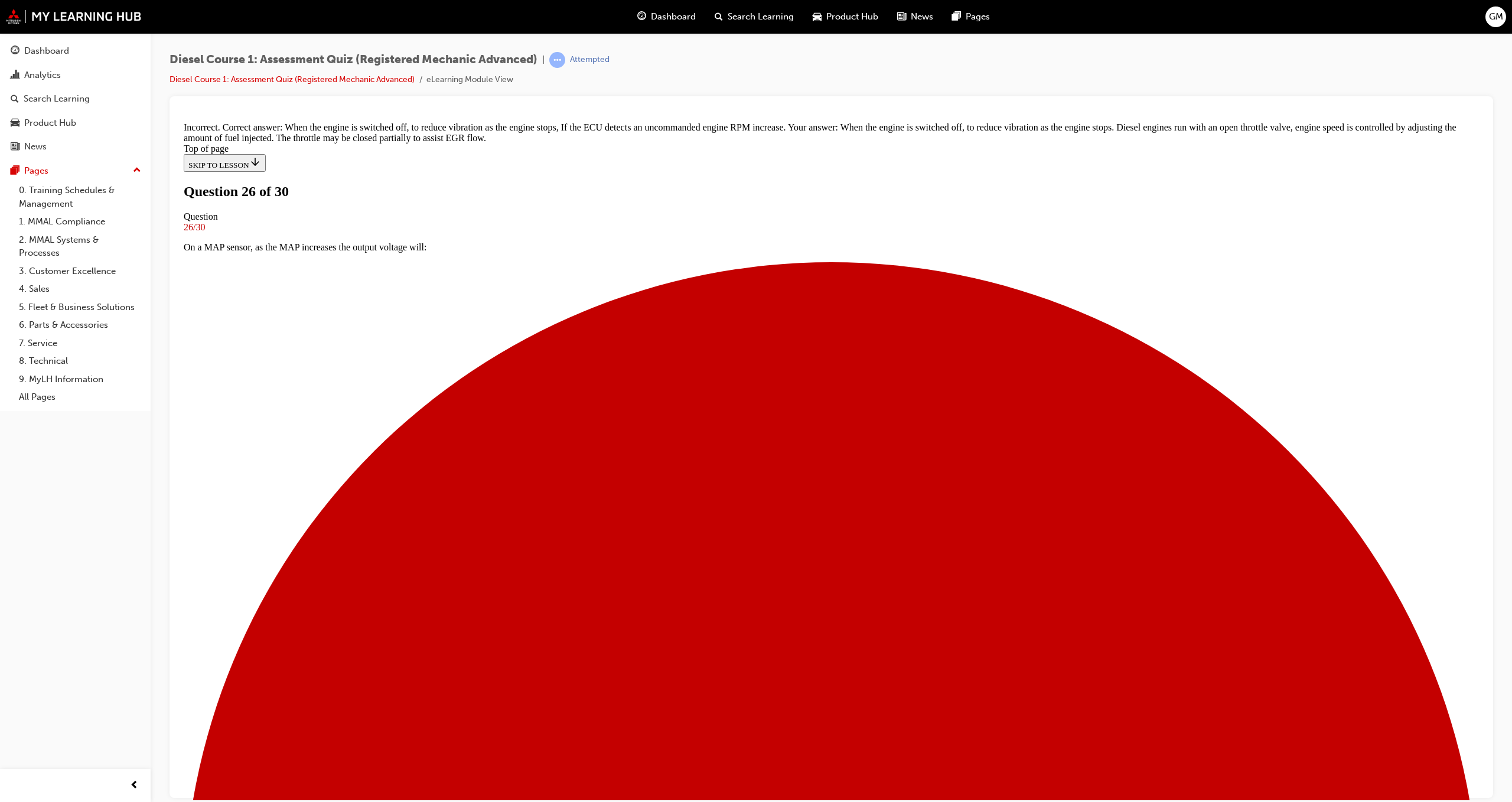
scroll to position [1, 0]
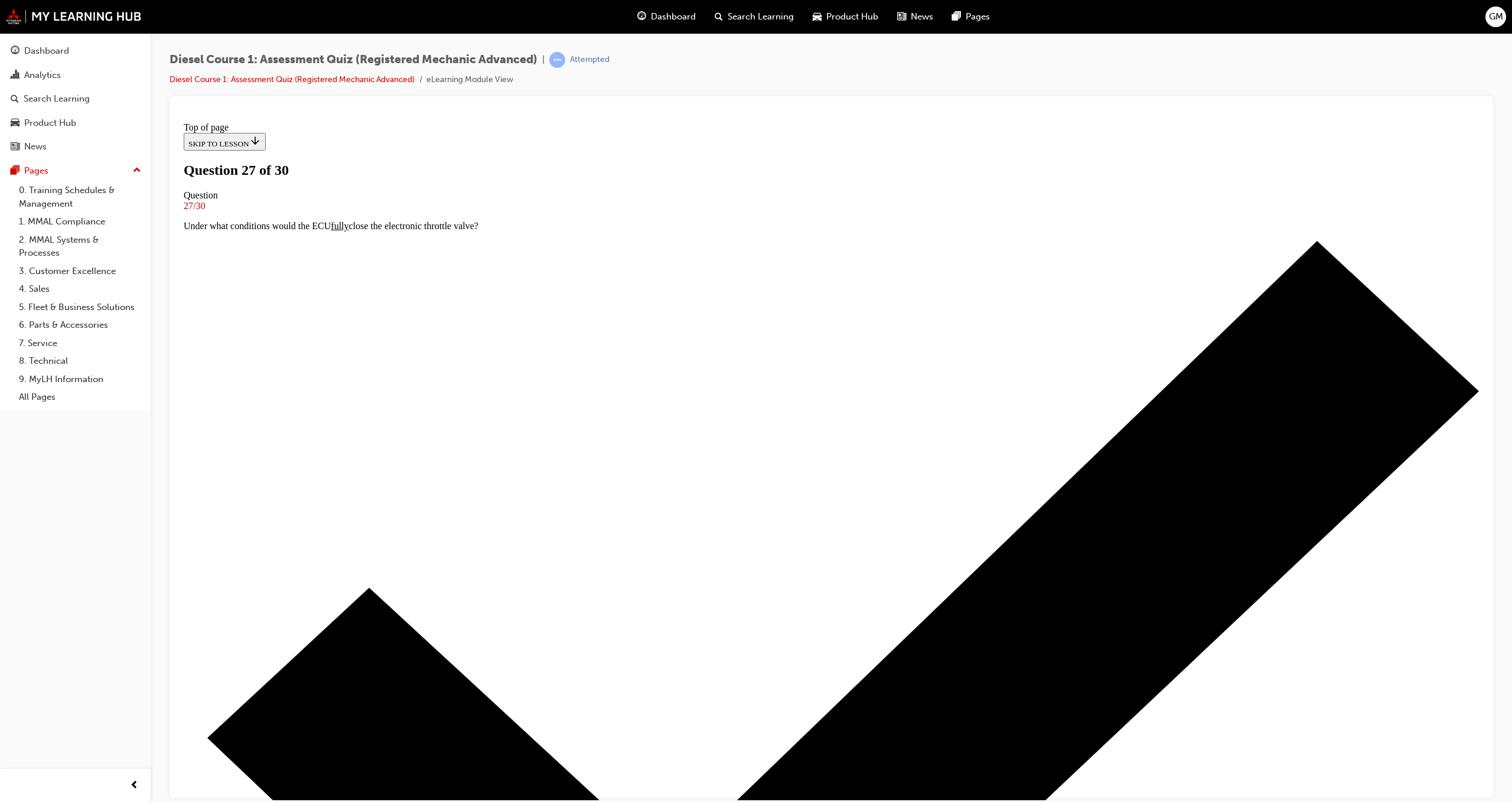
scroll to position [0, 0]
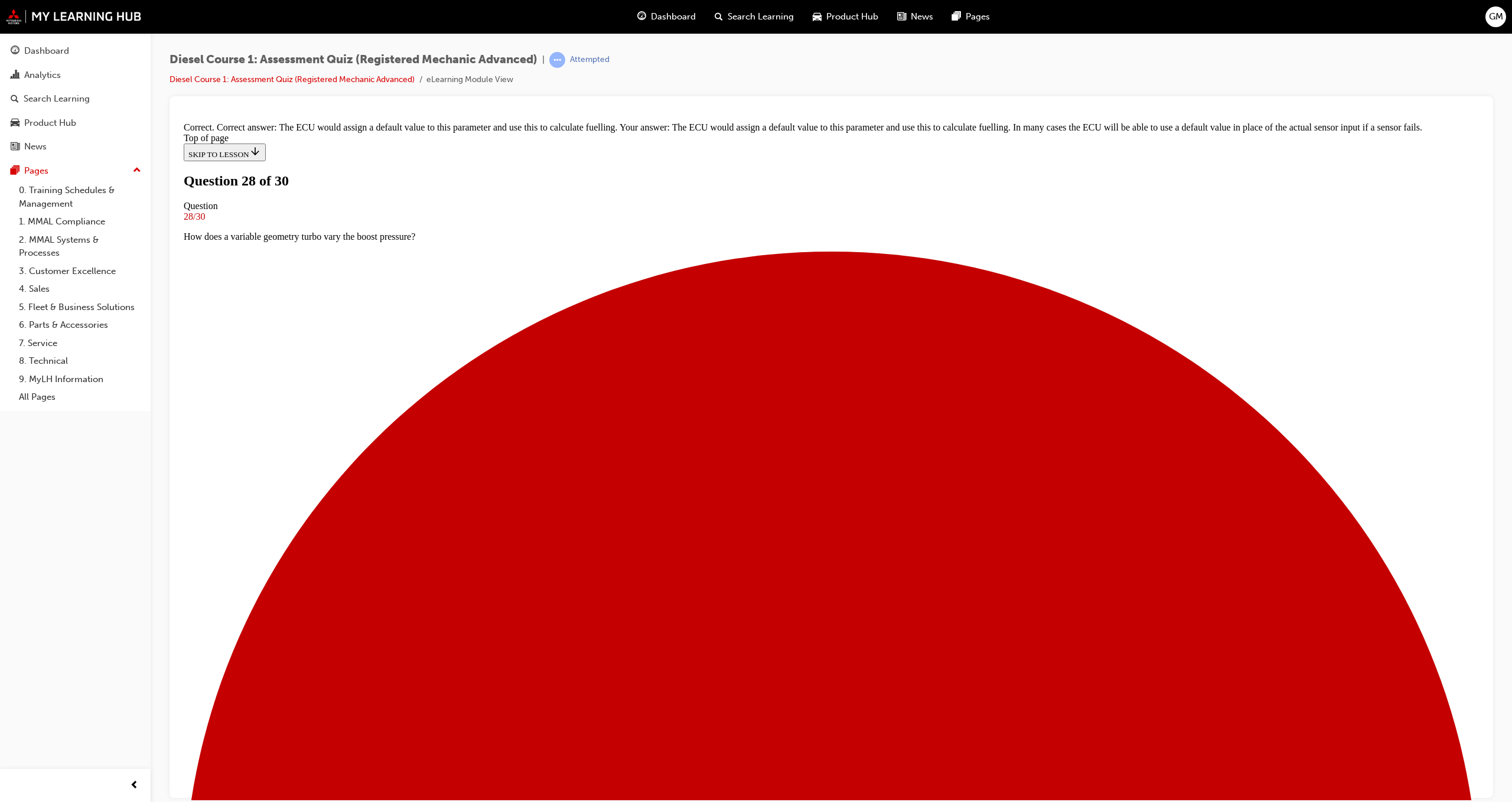
scroll to position [30, 0]
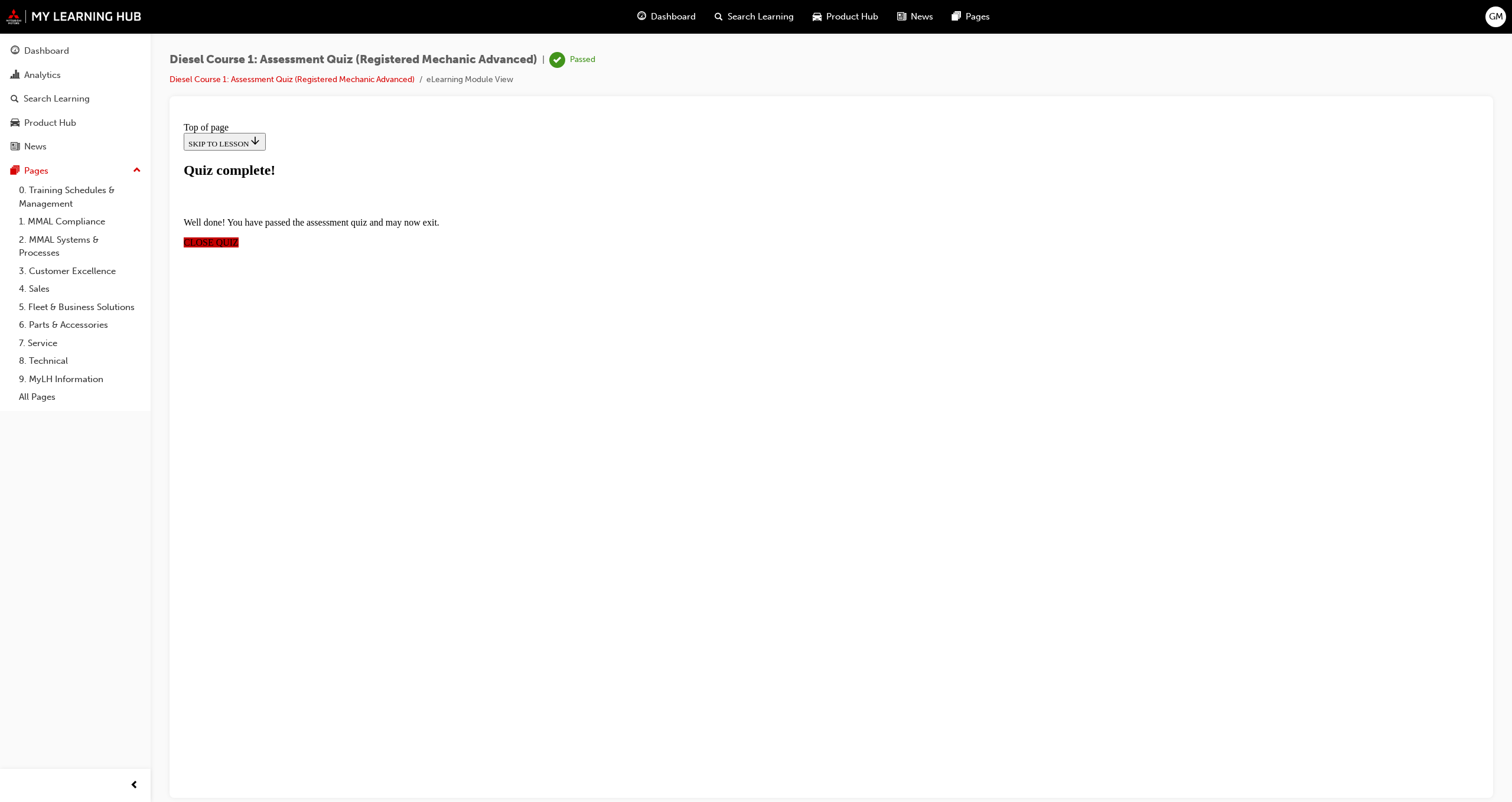
click at [239, 237] on span "CLOSE QUIZ" at bounding box center [211, 242] width 55 height 10
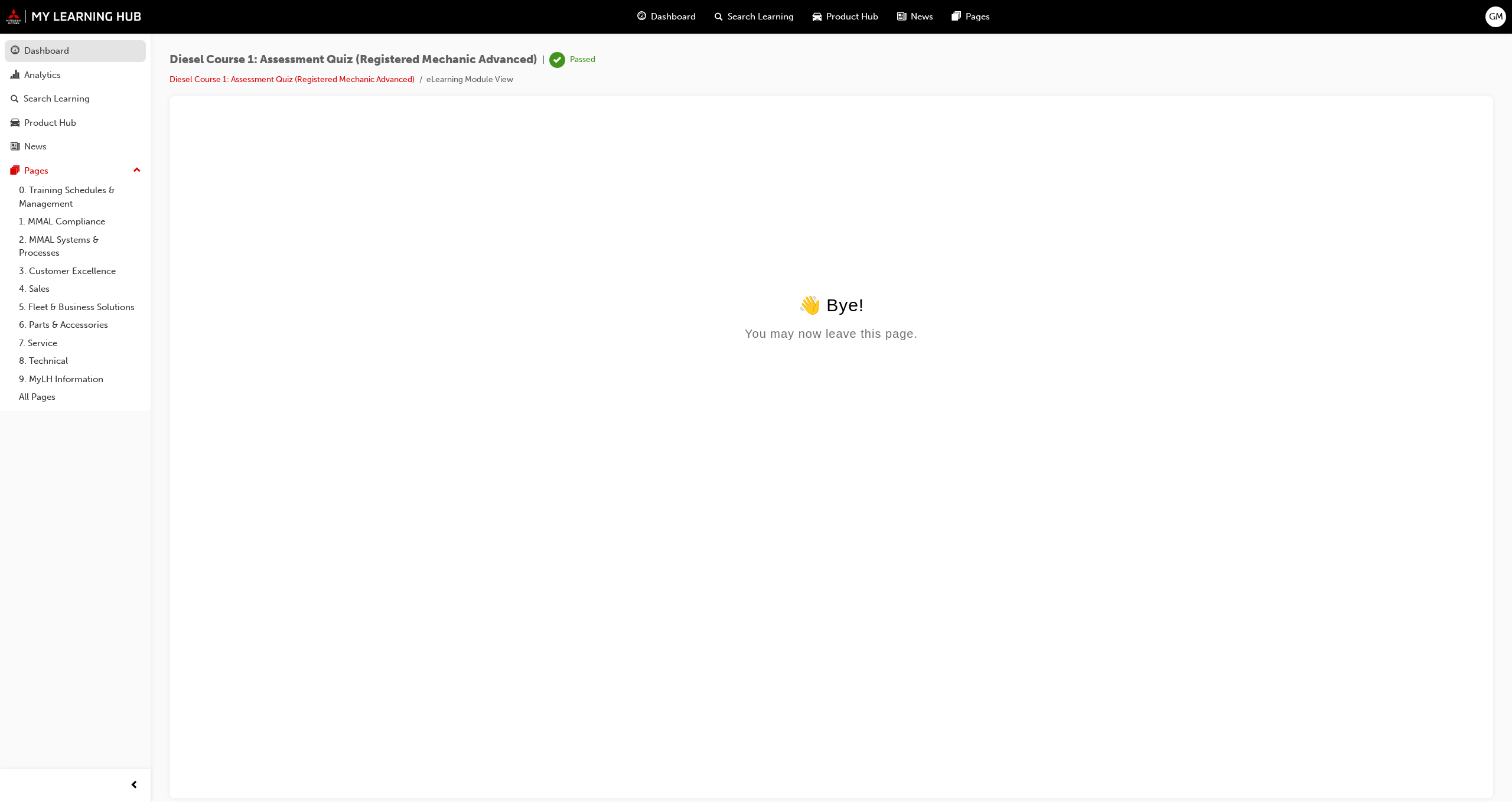
click at [33, 57] on div "Dashboard" at bounding box center [47, 50] width 45 height 13
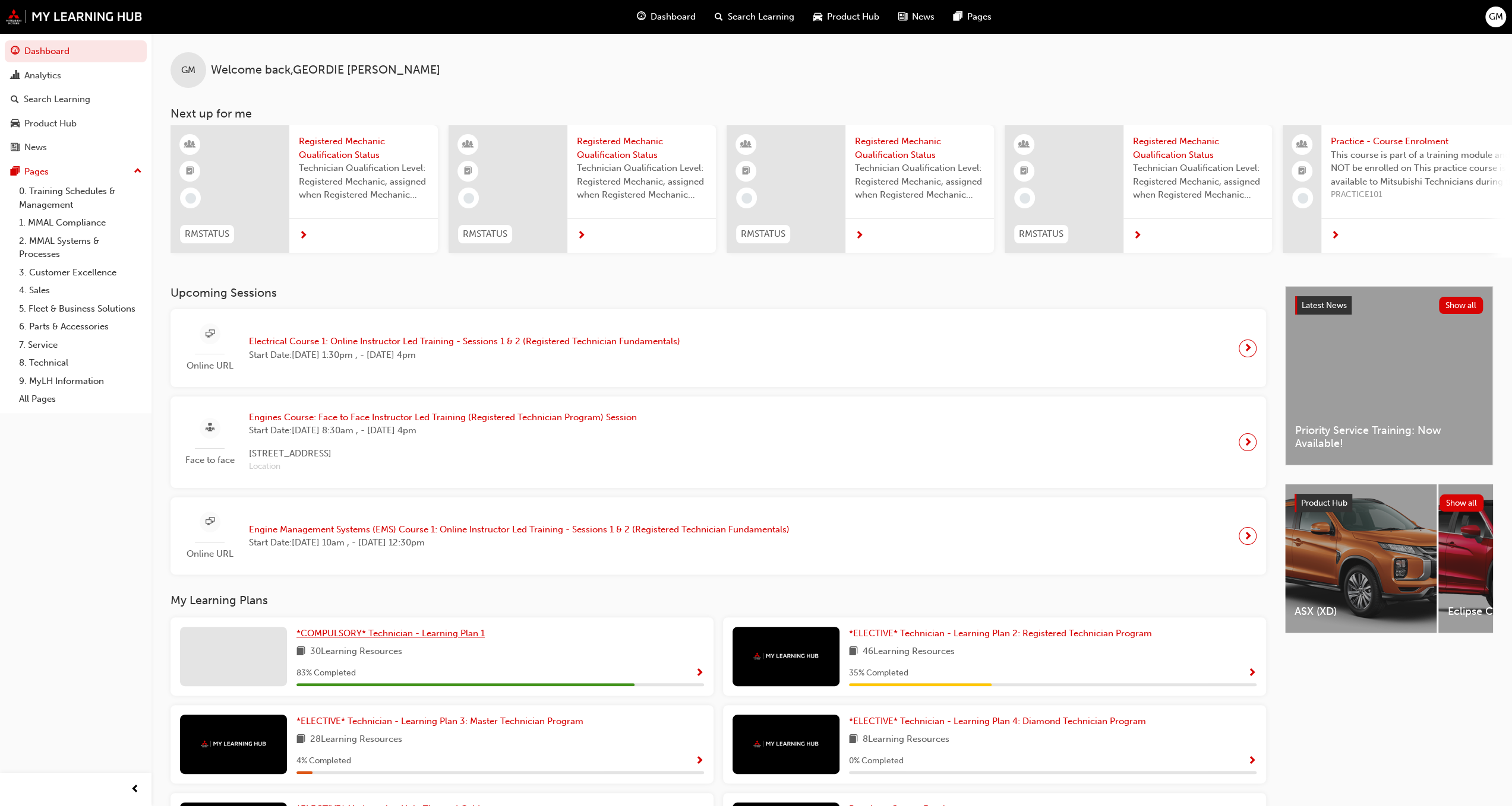
click at [357, 632] on span "*COMPULSORY* Technician - Learning Plan 1" at bounding box center [390, 633] width 188 height 11
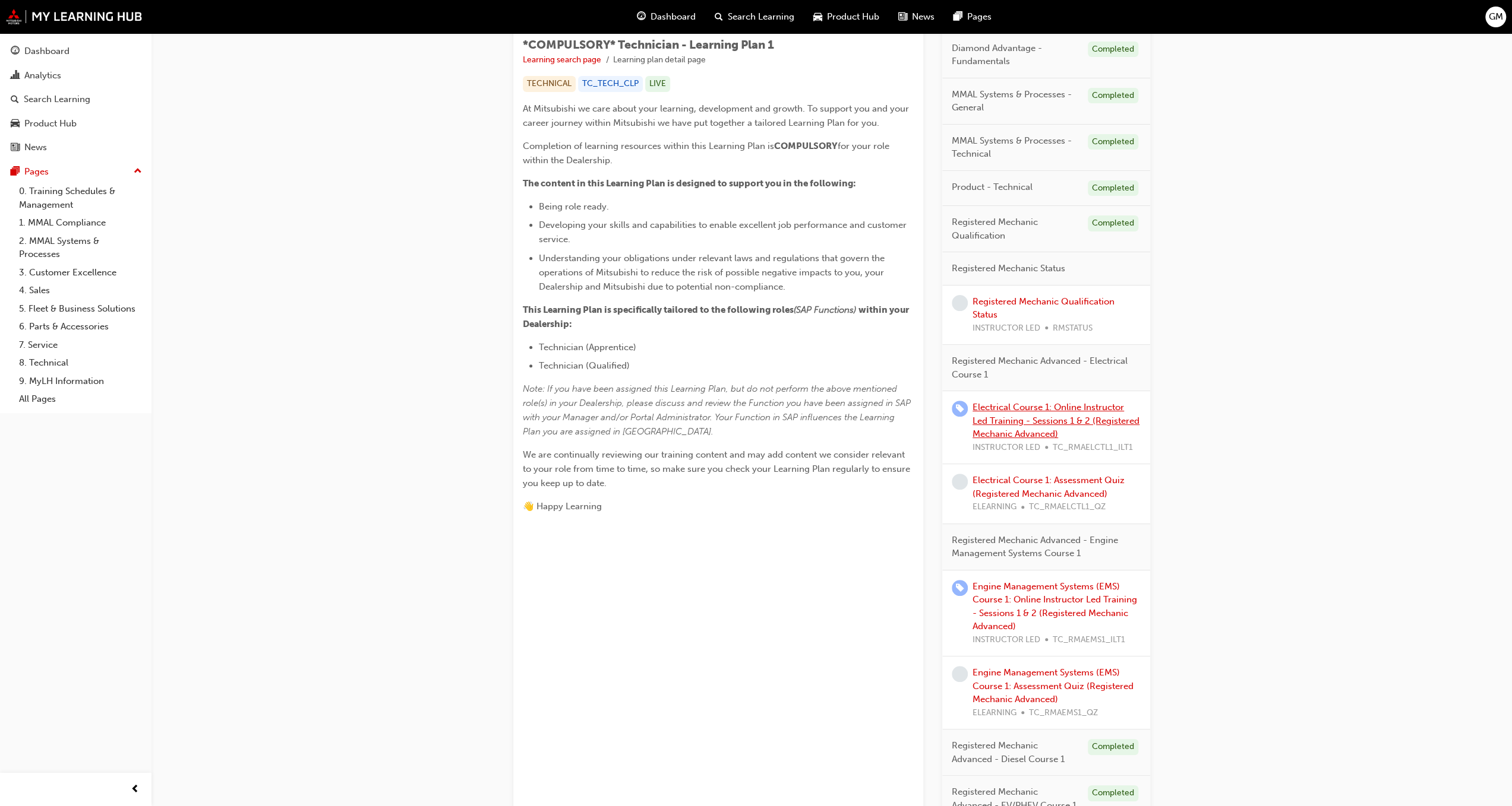
scroll to position [237, 0]
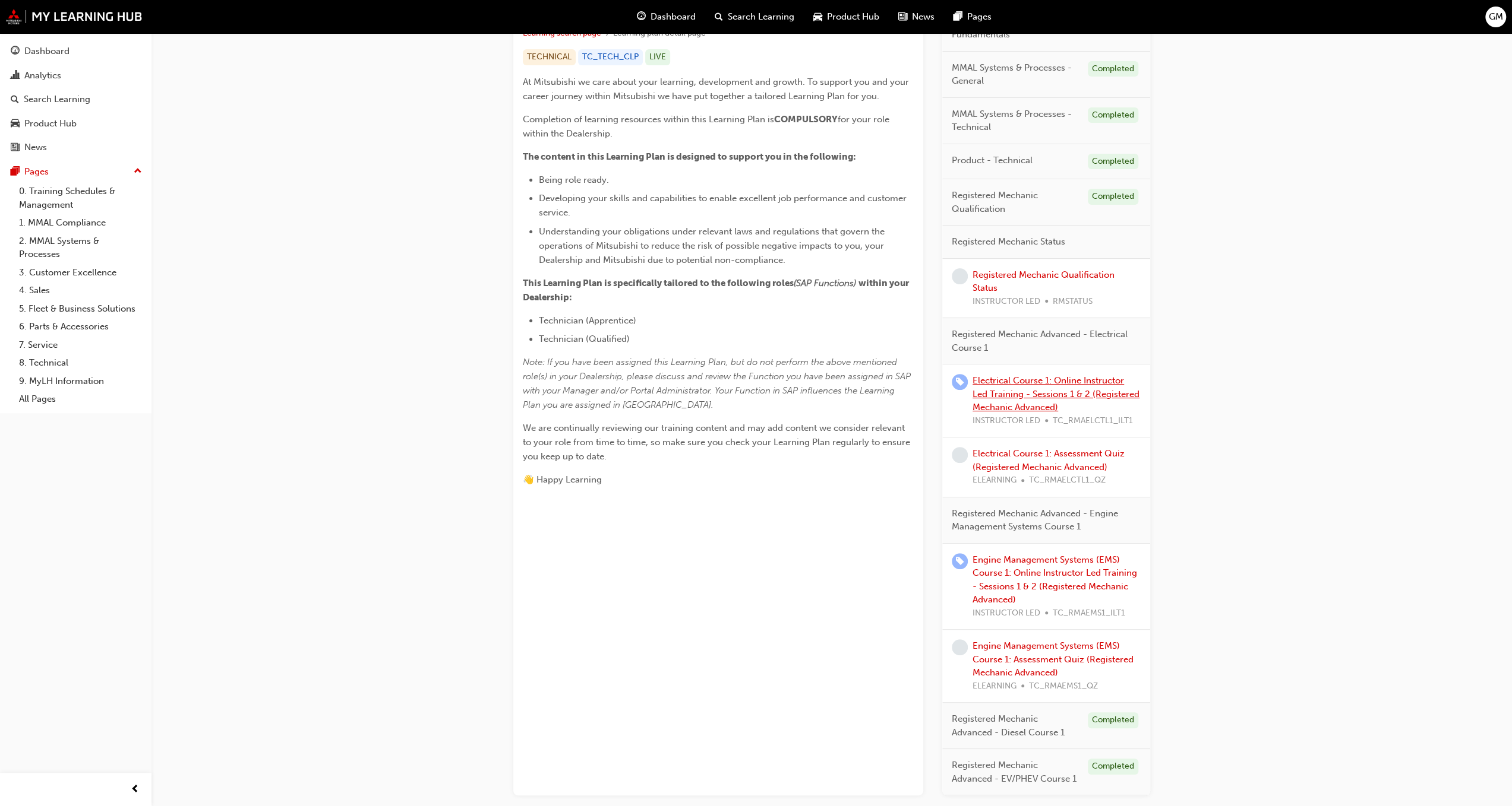
click at [1017, 406] on link "Electrical Course 1: Online Instructor Led Training - Sessions 1 & 2 (Registere…" at bounding box center [1056, 394] width 167 height 37
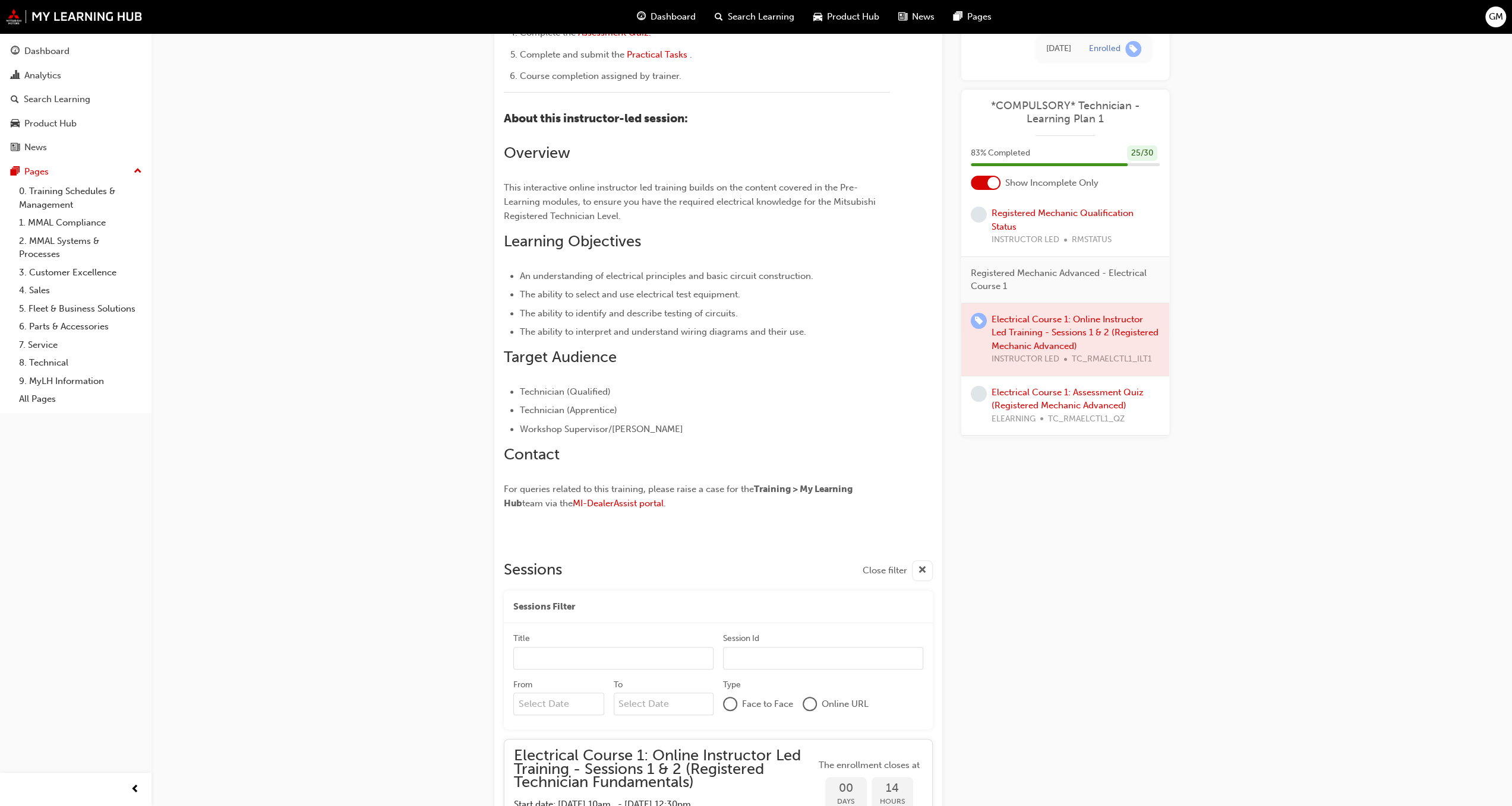
scroll to position [416, 0]
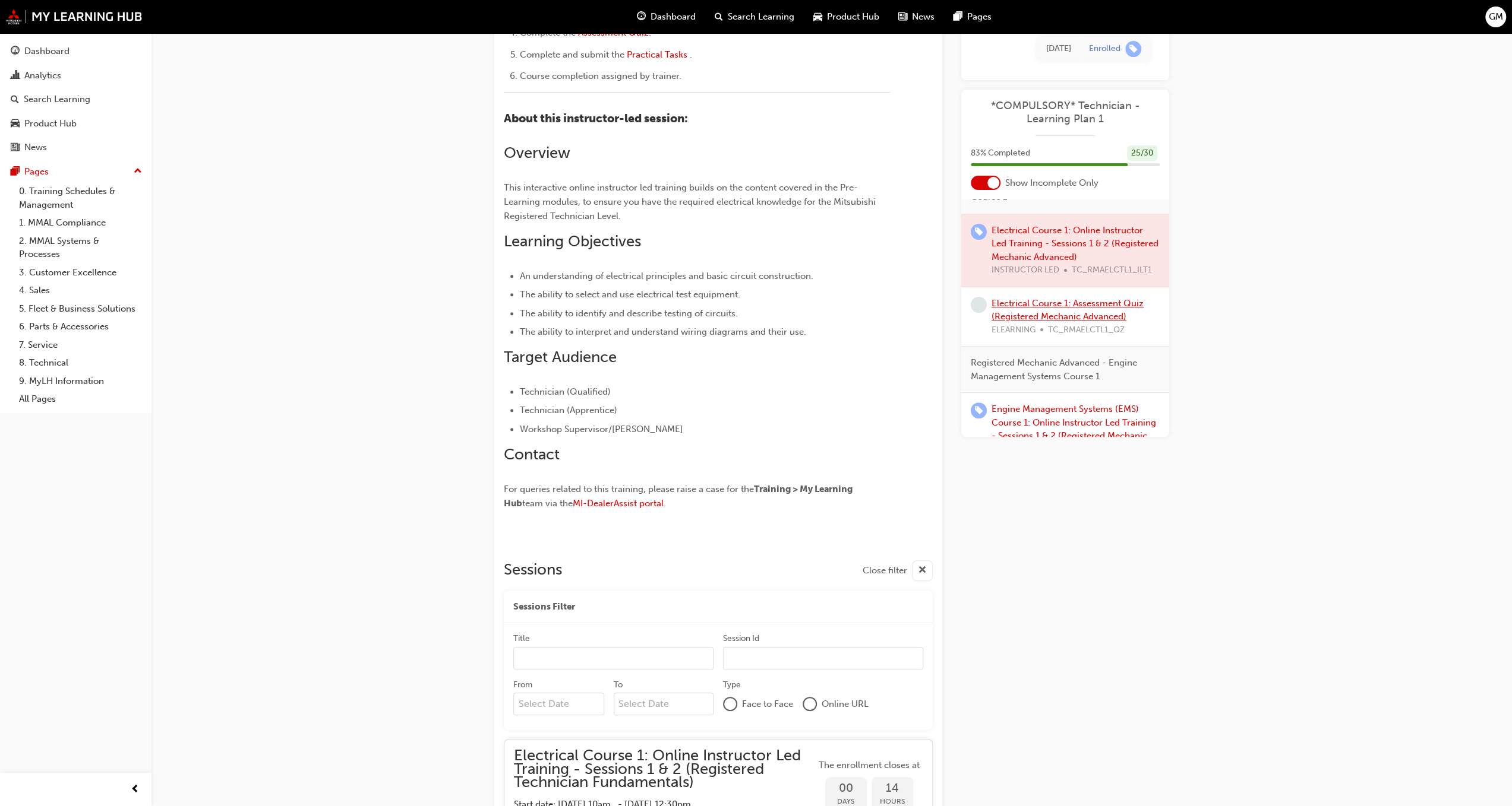
click at [1036, 322] on link "Electrical Course 1: Assessment Quiz (Registered Mechanic Advanced)" at bounding box center [1067, 310] width 152 height 24
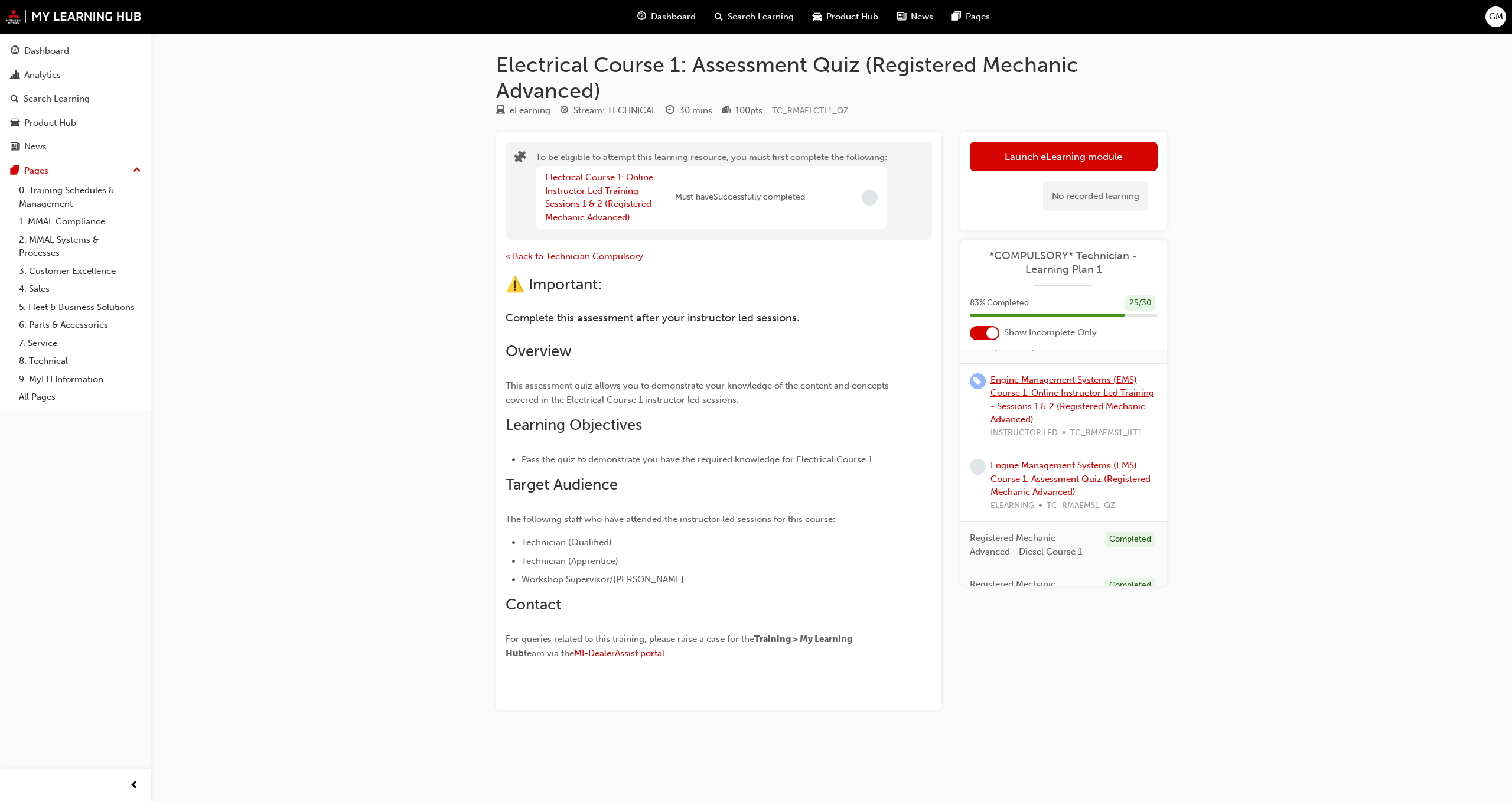
scroll to position [644, 0]
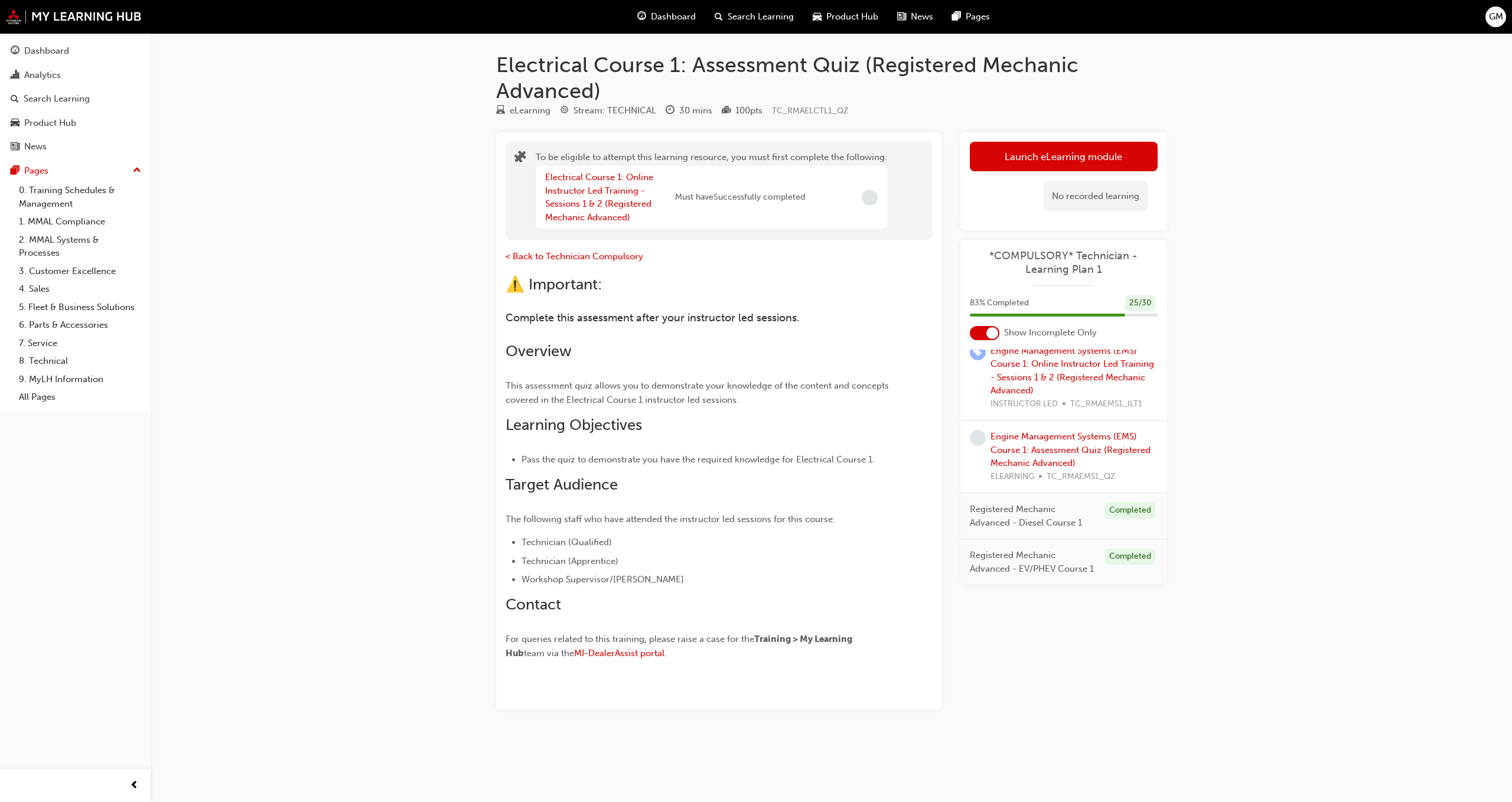
click at [1042, 506] on span "Registered Mechanic Advanced - Diesel Course 1" at bounding box center [1032, 516] width 126 height 27
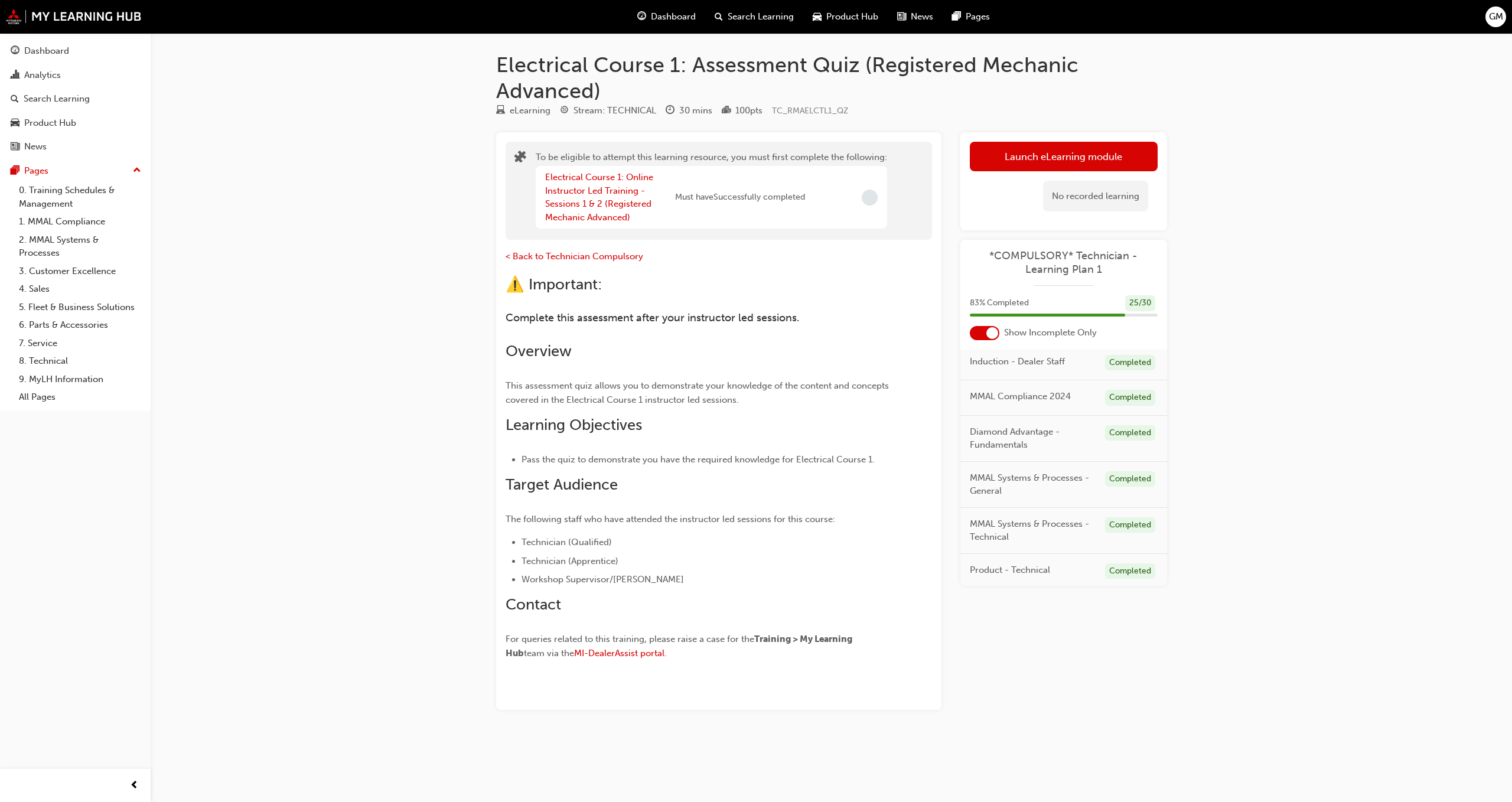
scroll to position [0, 0]
click at [972, 334] on div at bounding box center [984, 333] width 29 height 14
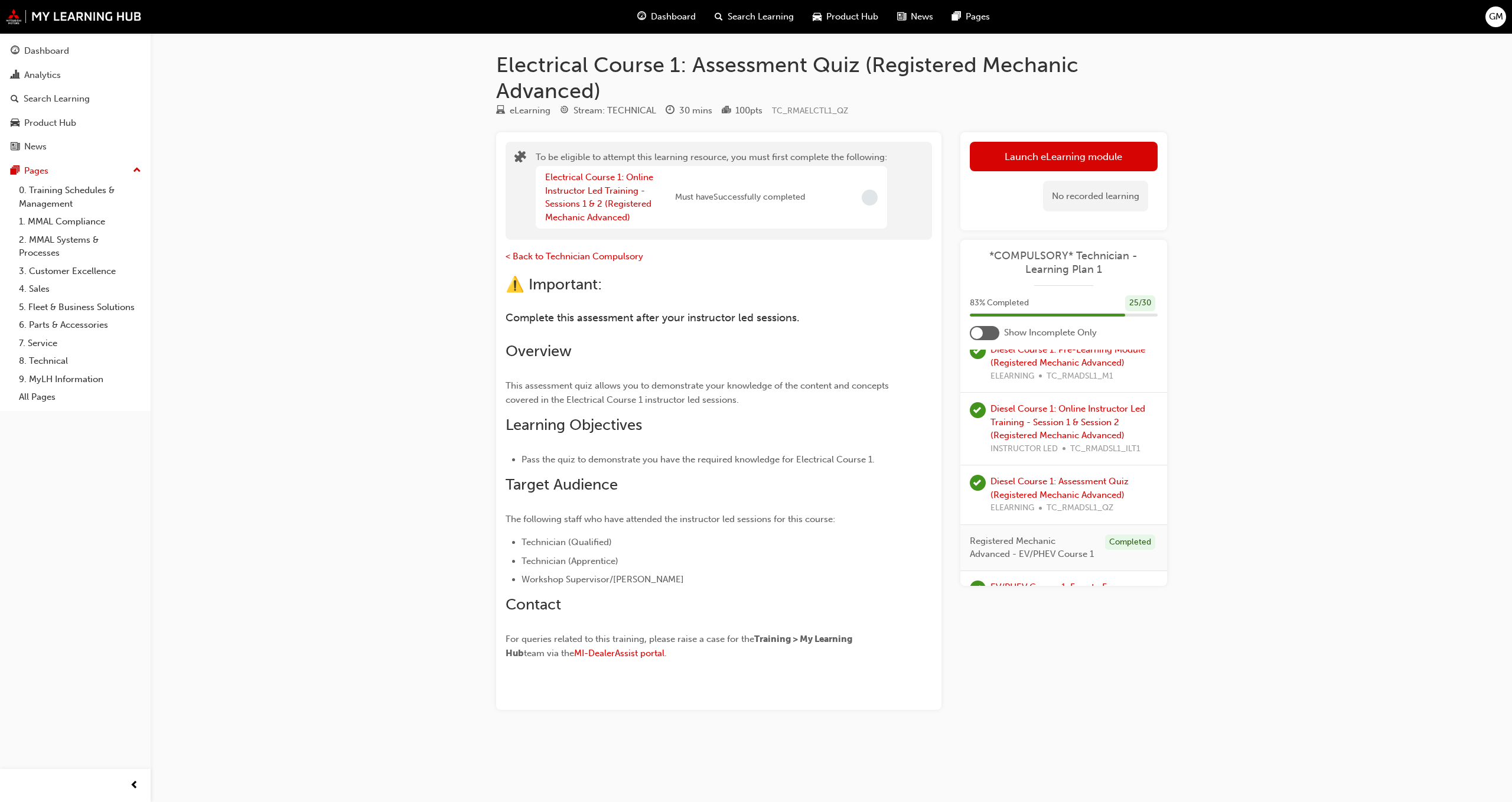
scroll to position [2104, 0]
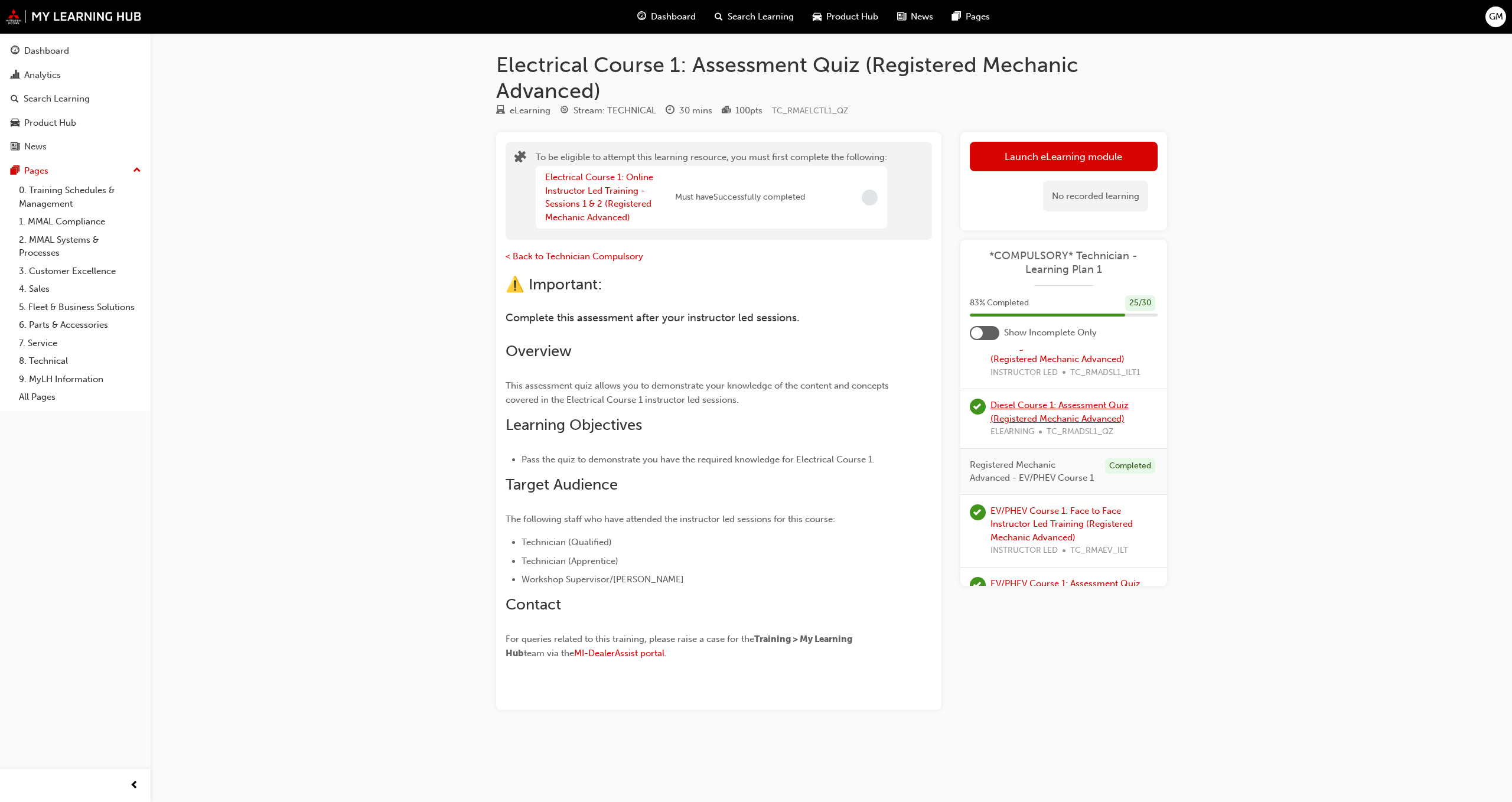
click at [1047, 423] on link "Diesel Course 1: Assessment Quiz (Registered Mechanic Advanced)" at bounding box center [1059, 412] width 138 height 24
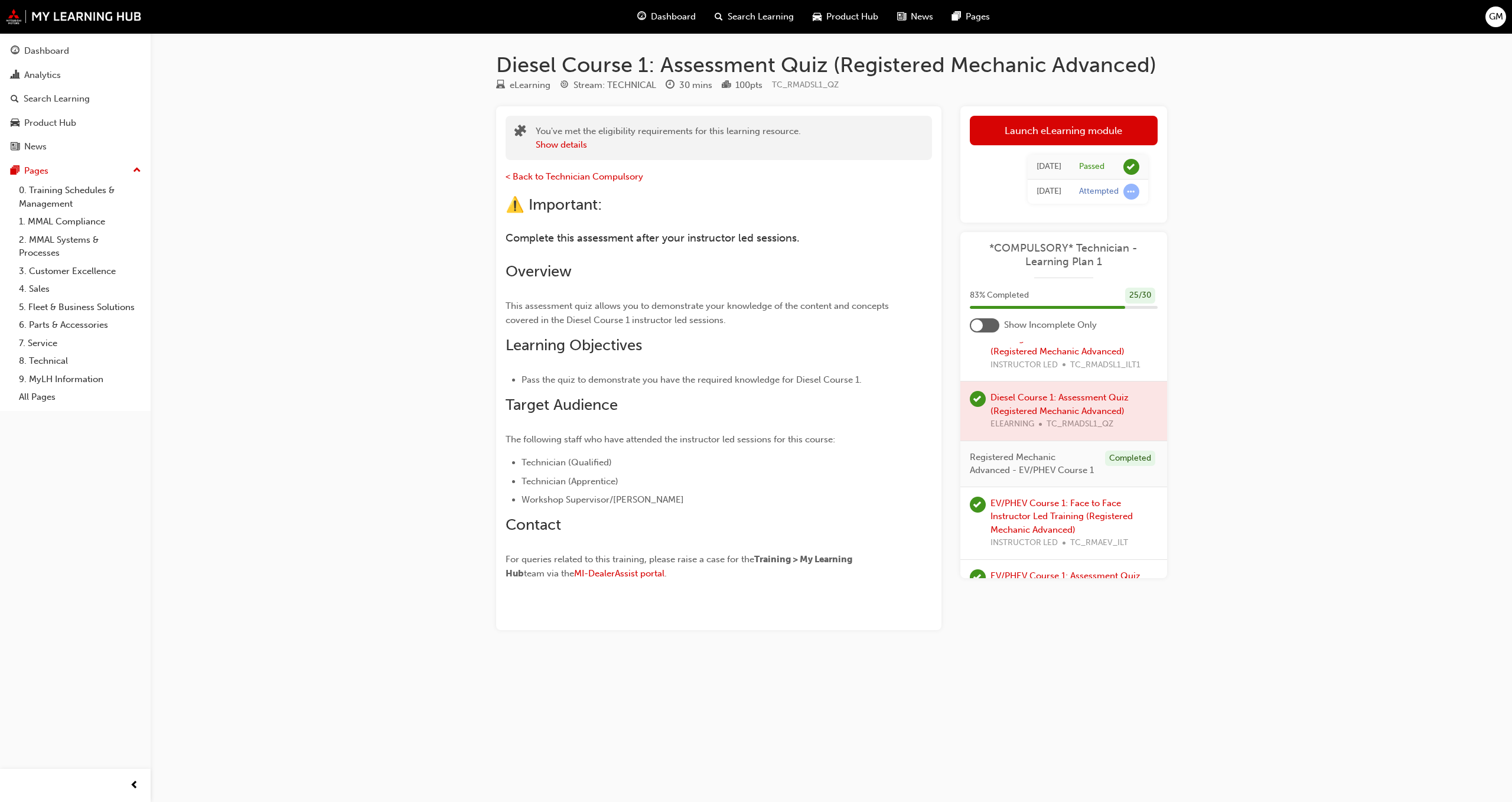
click at [1021, 400] on div at bounding box center [1063, 411] width 207 height 59
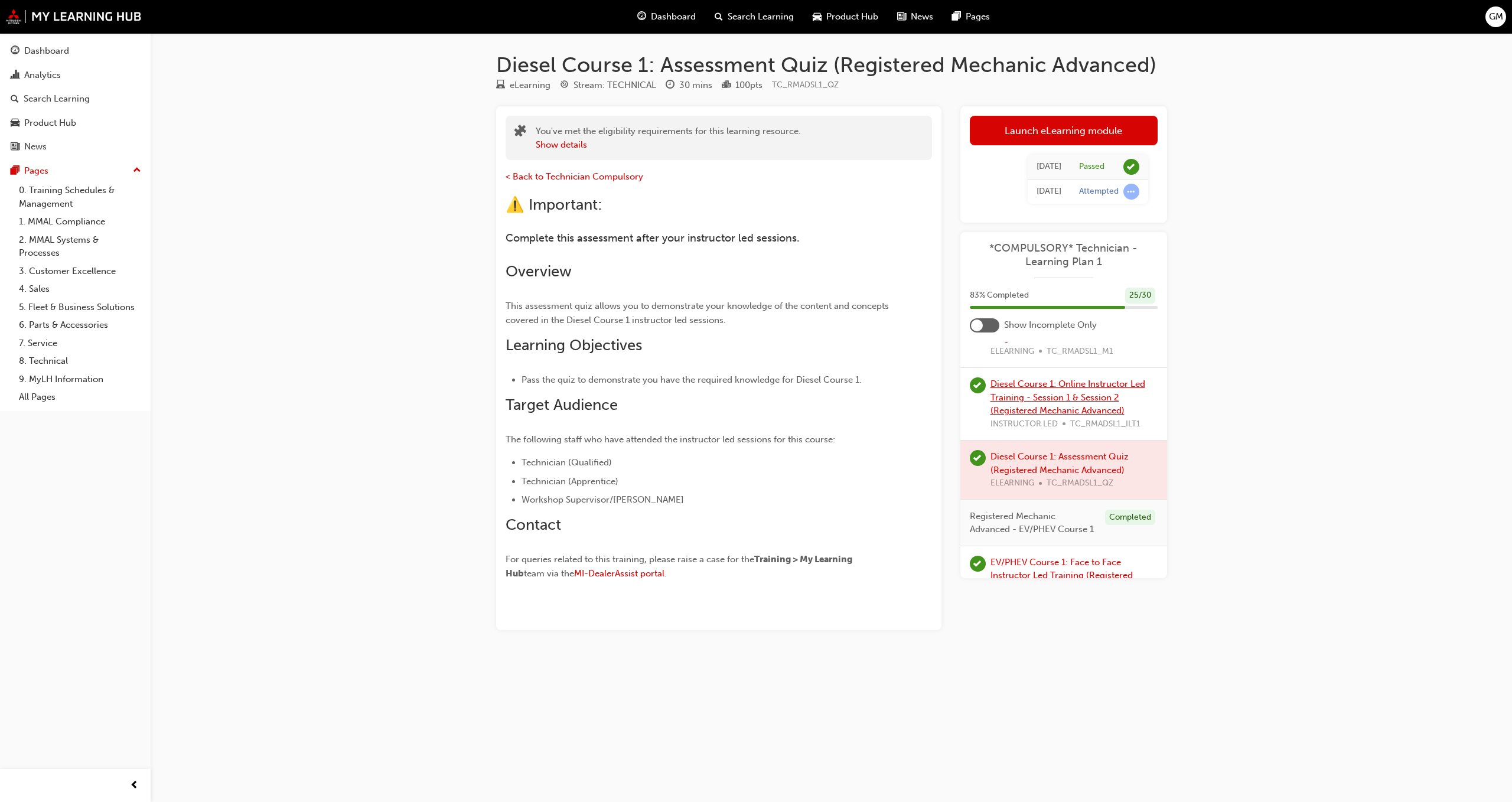
click at [1017, 400] on link "Diesel Course 1: Online Instructor Led Training - Session 1 & Session 2 (Regist…" at bounding box center [1068, 397] width 154 height 37
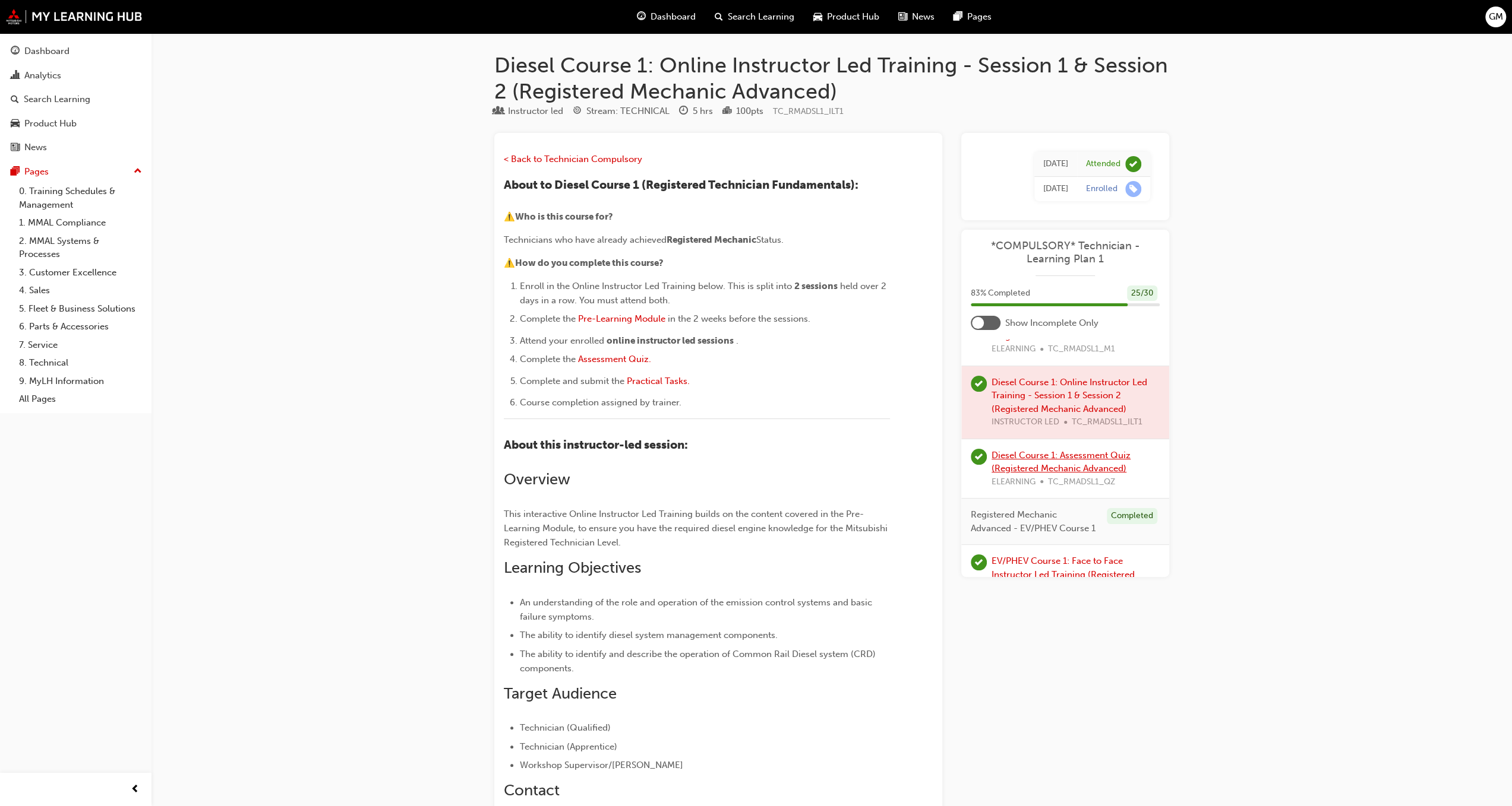
click at [1013, 469] on link "Diesel Course 1: Assessment Quiz (Registered Mechanic Advanced)" at bounding box center [1061, 462] width 139 height 24
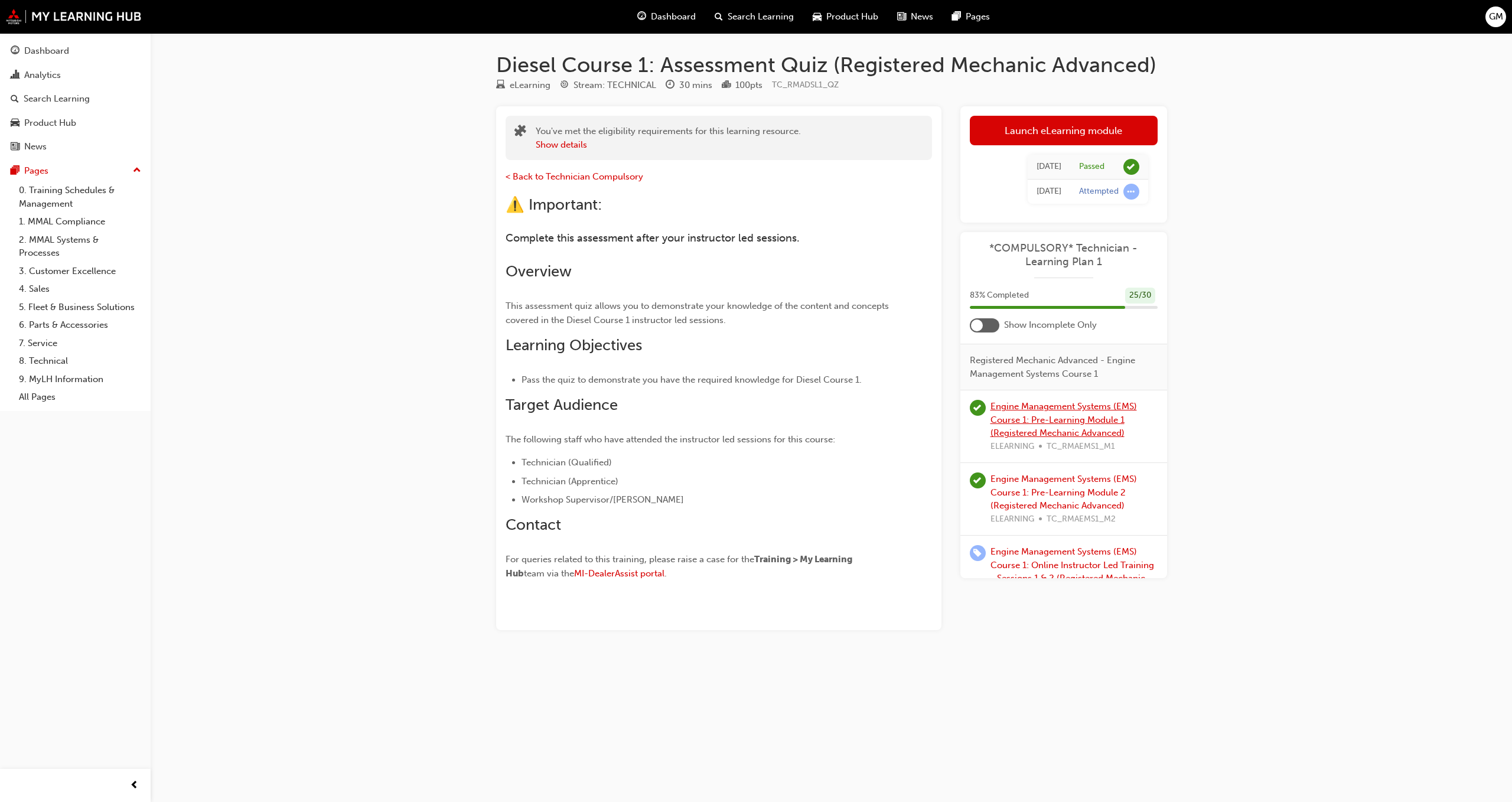
scroll to position [1631, 0]
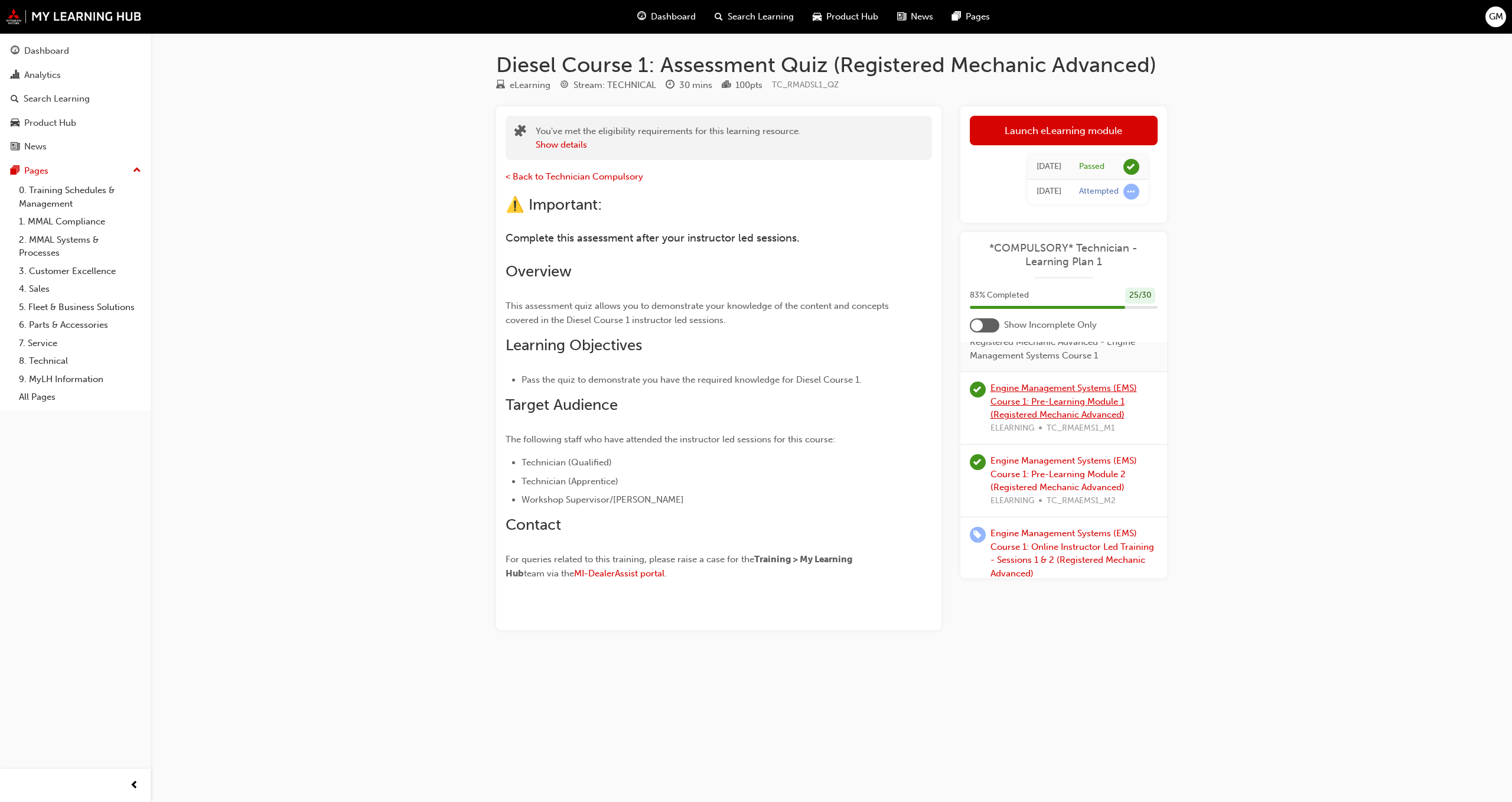
click at [1033, 408] on link "Engine Management Systems (EMS) Course 1: Pre-Learning Module 1 (Registered Mec…" at bounding box center [1063, 402] width 146 height 37
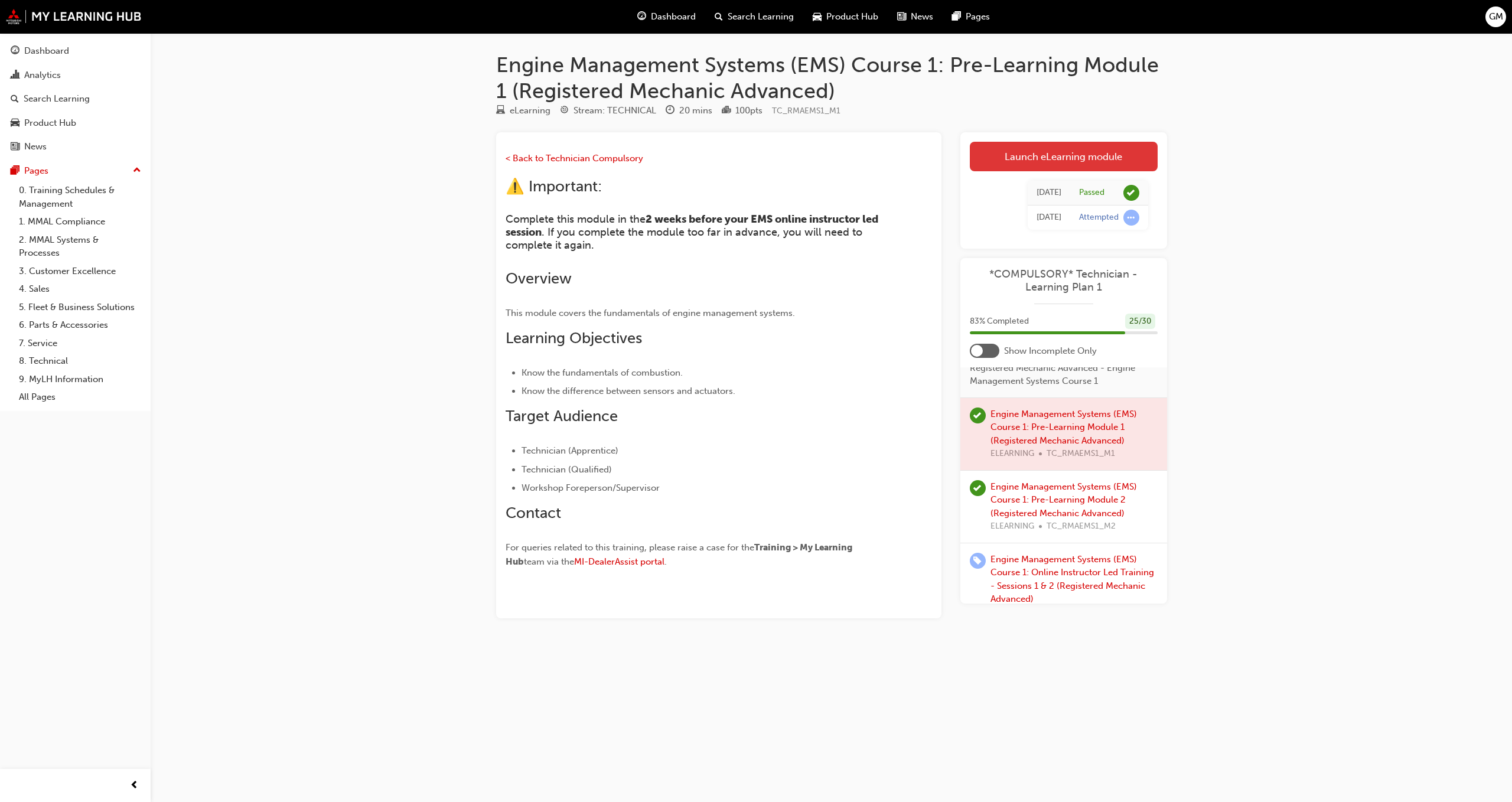
click at [1074, 155] on link "Launch eLearning module" at bounding box center [1063, 156] width 188 height 29
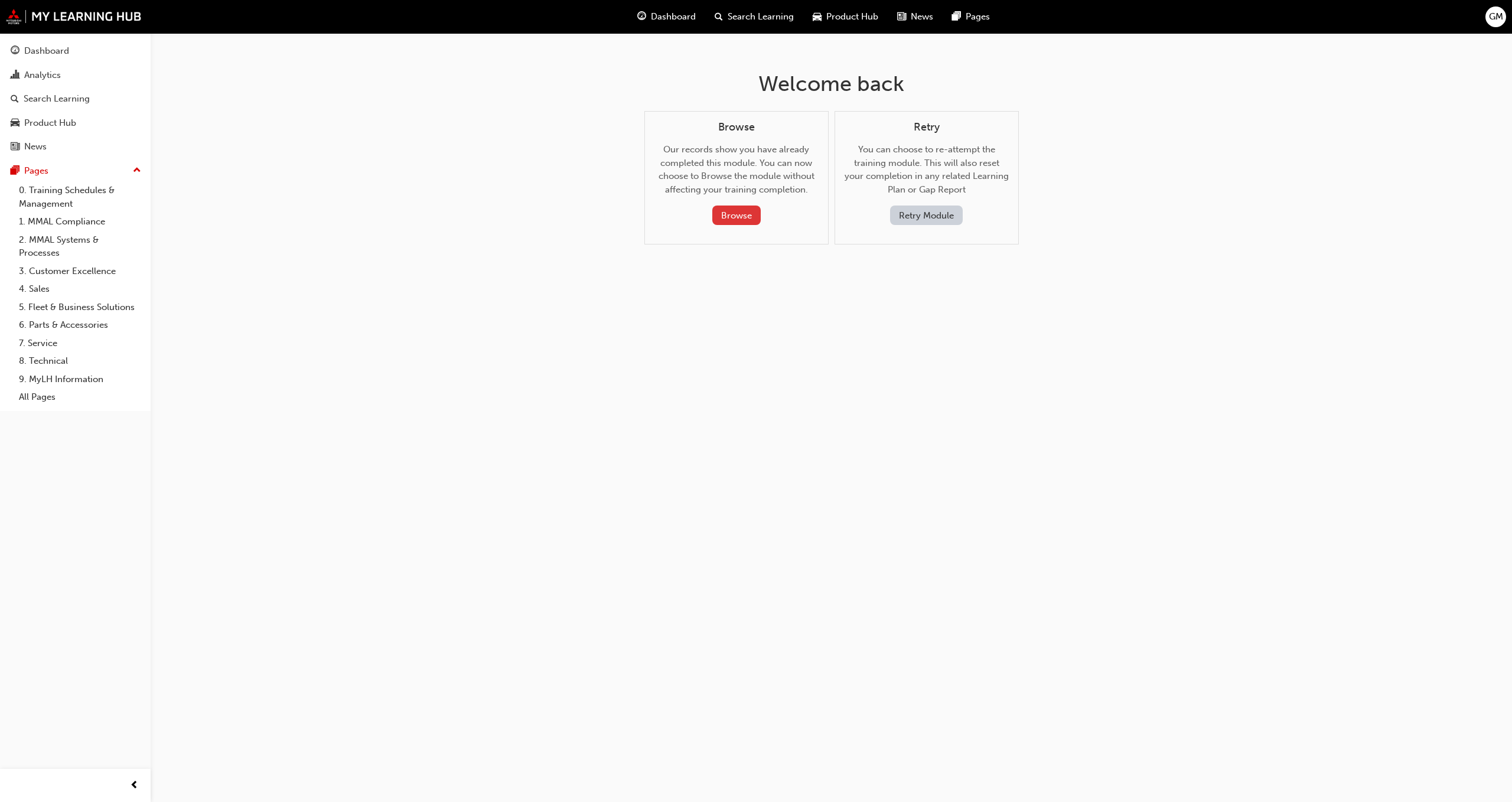
click at [746, 209] on button "Browse" at bounding box center [737, 215] width 49 height 20
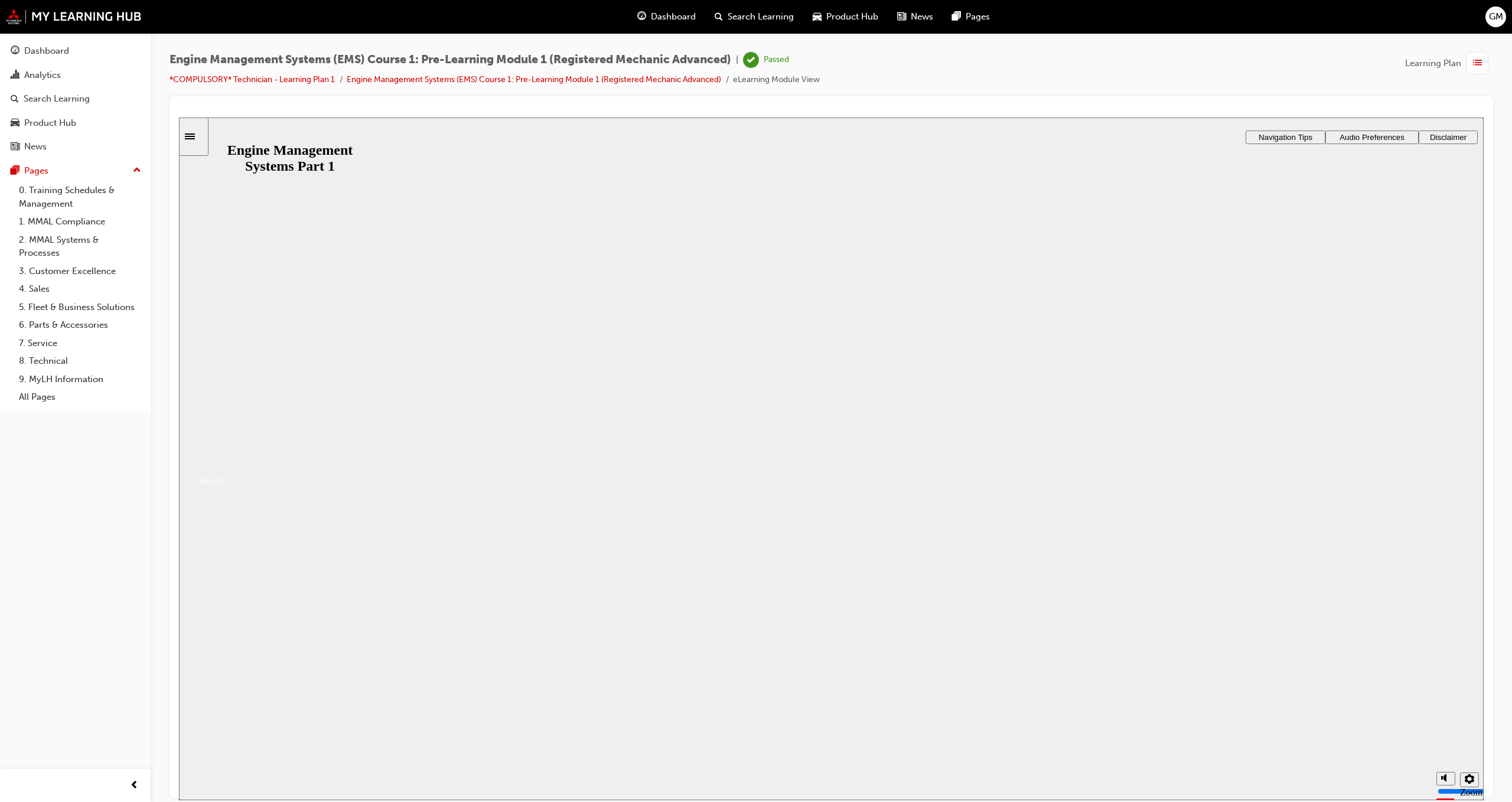
click at [224, 474] on button "Resume" at bounding box center [201, 467] width 45 height 14
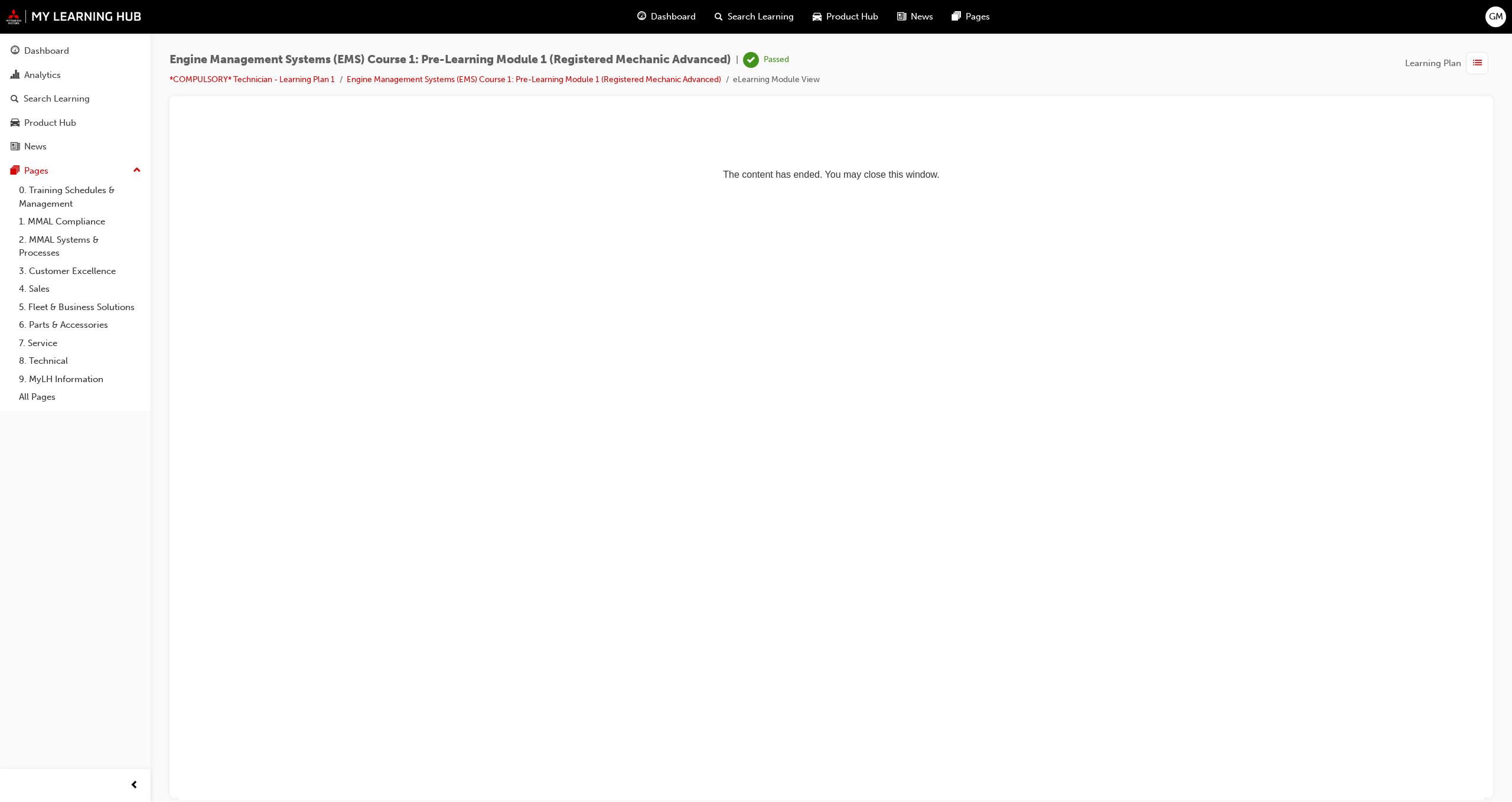
drag, startPoint x: 373, startPoint y: 239, endPoint x: 367, endPoint y: 237, distance: 6.3
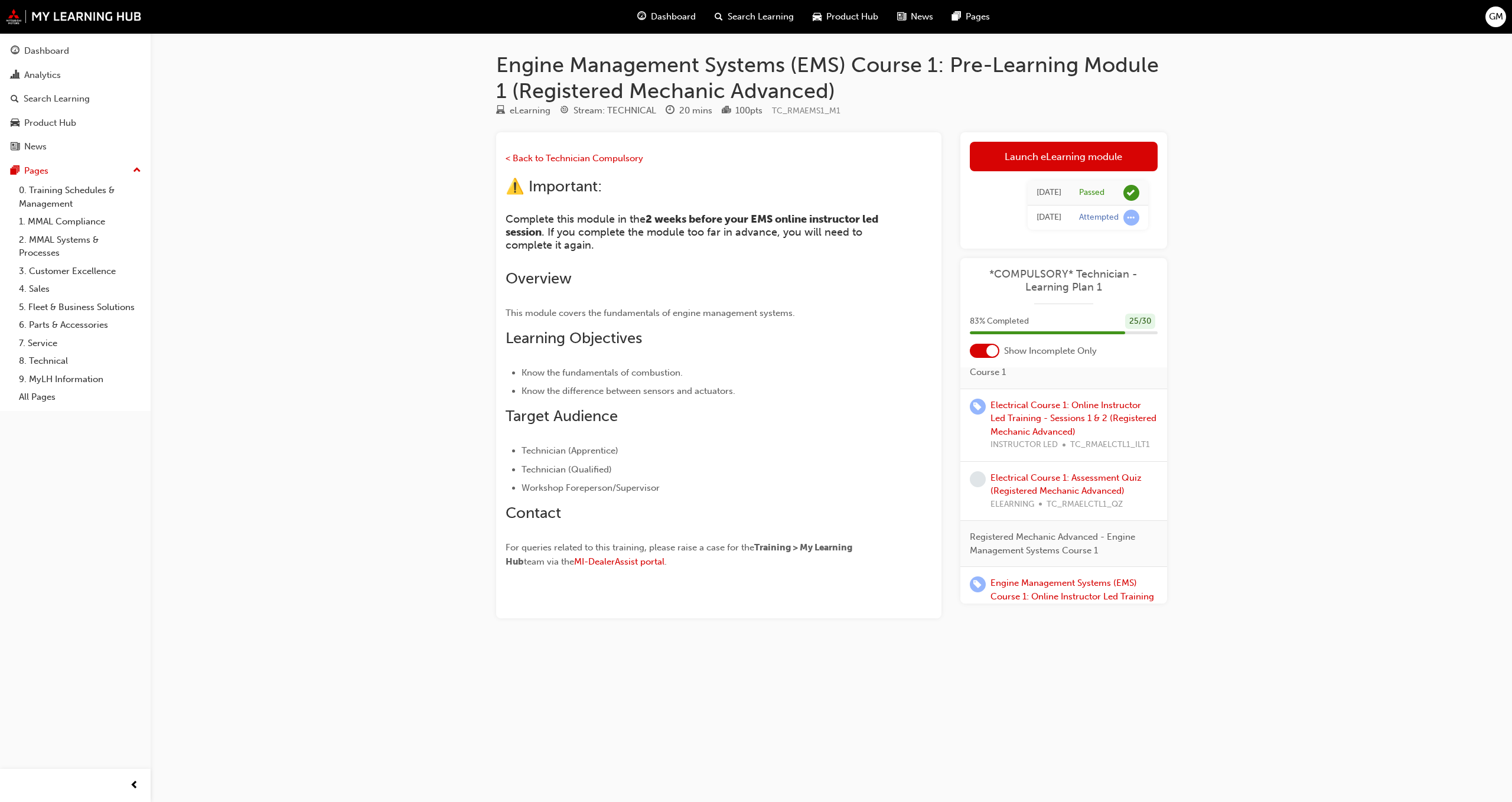
scroll to position [395, 0]
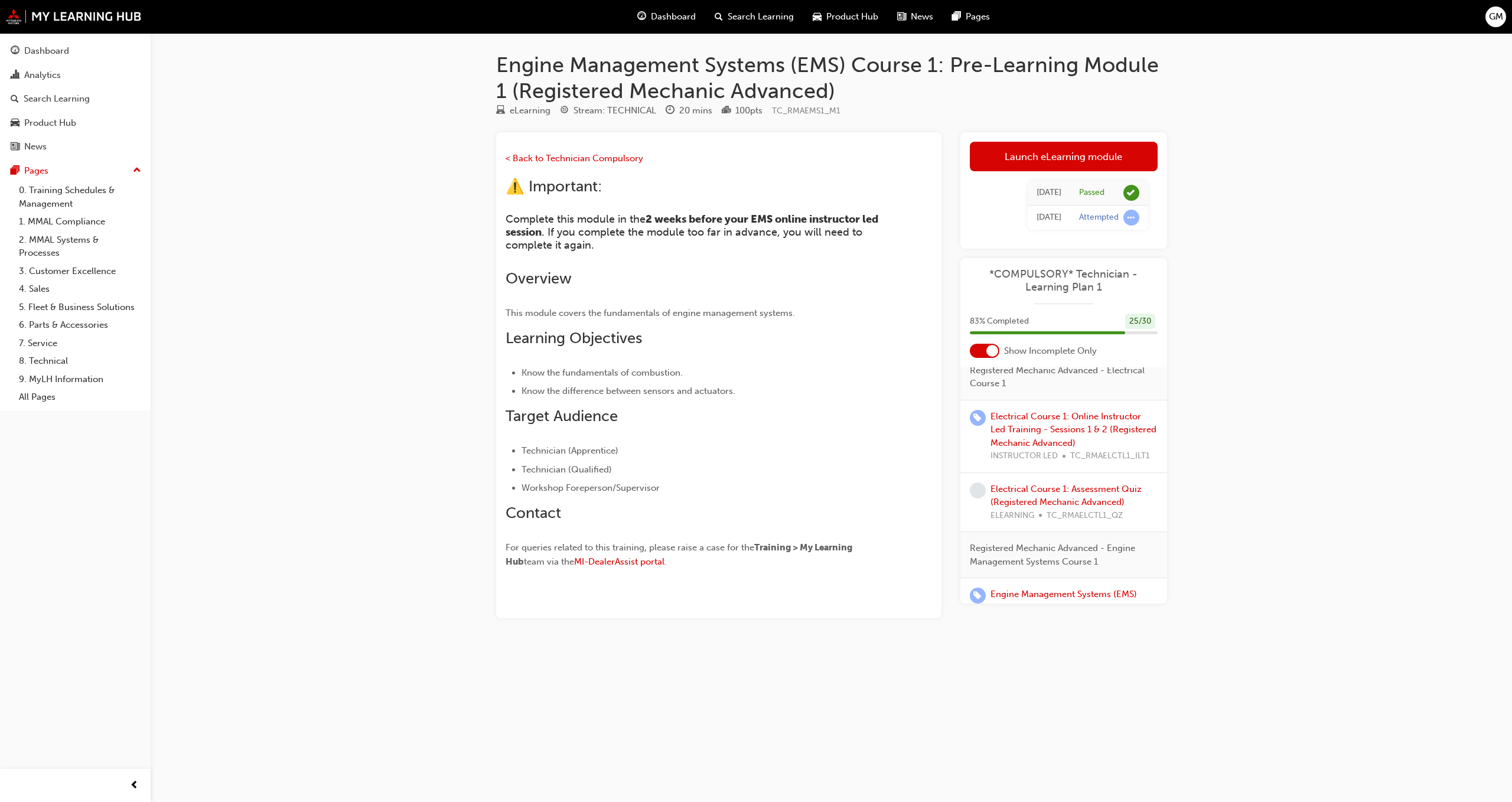
click at [1086, 154] on link "Launch eLearning module" at bounding box center [1063, 156] width 188 height 29
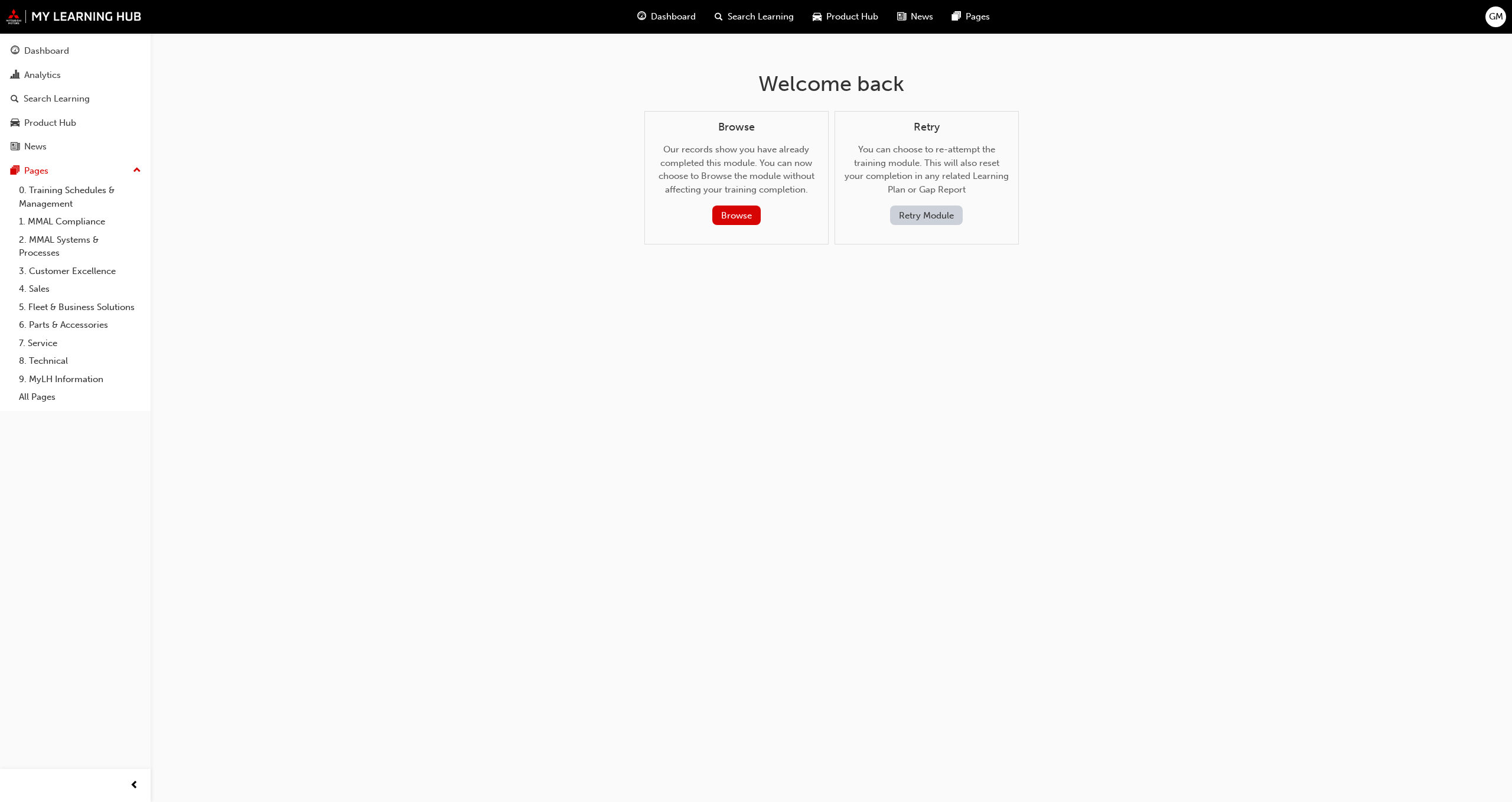
click at [913, 216] on button "Retry Module" at bounding box center [926, 215] width 73 height 20
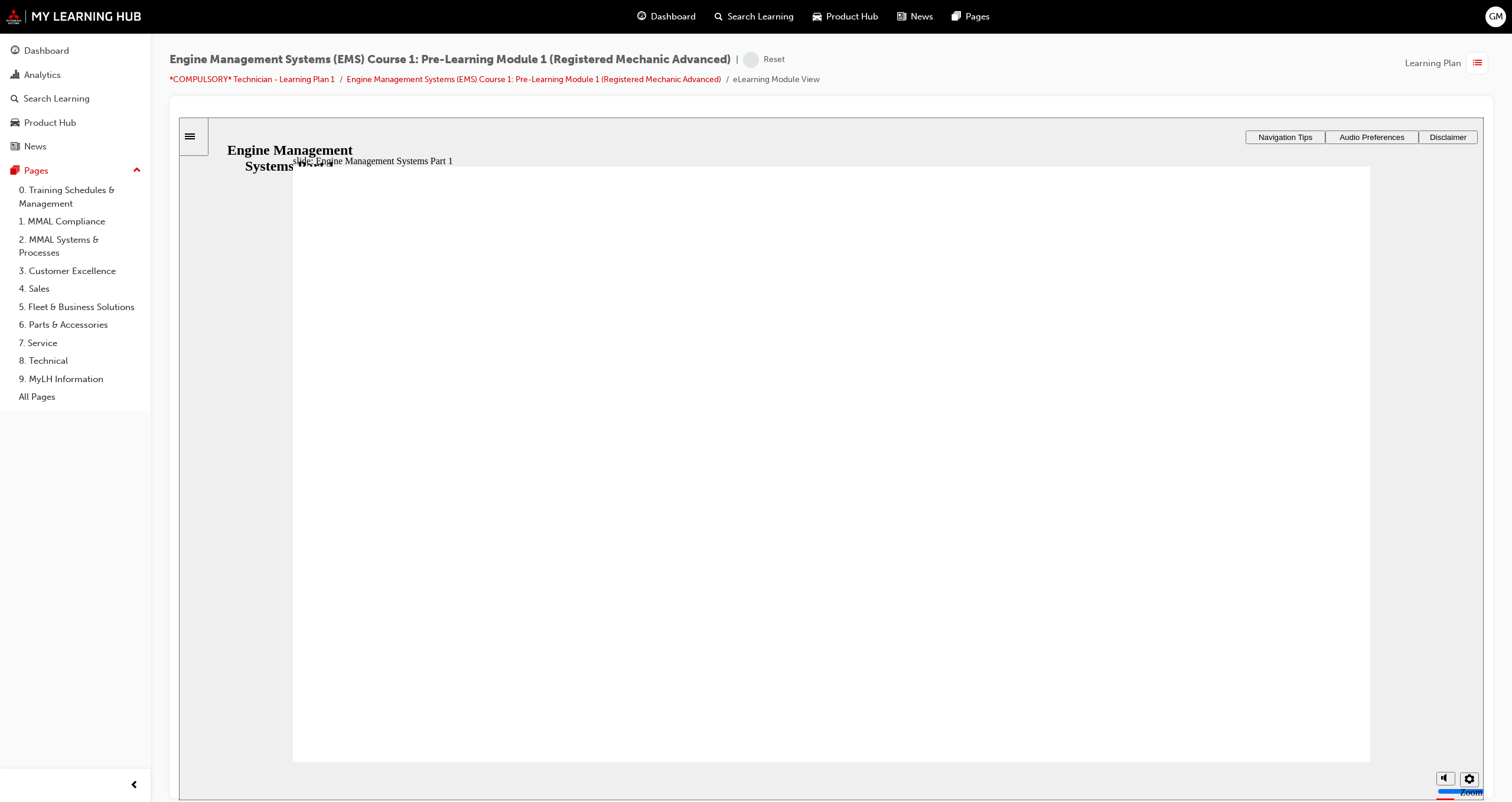
click at [1338, 130] on button "Audio Preferences" at bounding box center [1372, 137] width 93 height 13
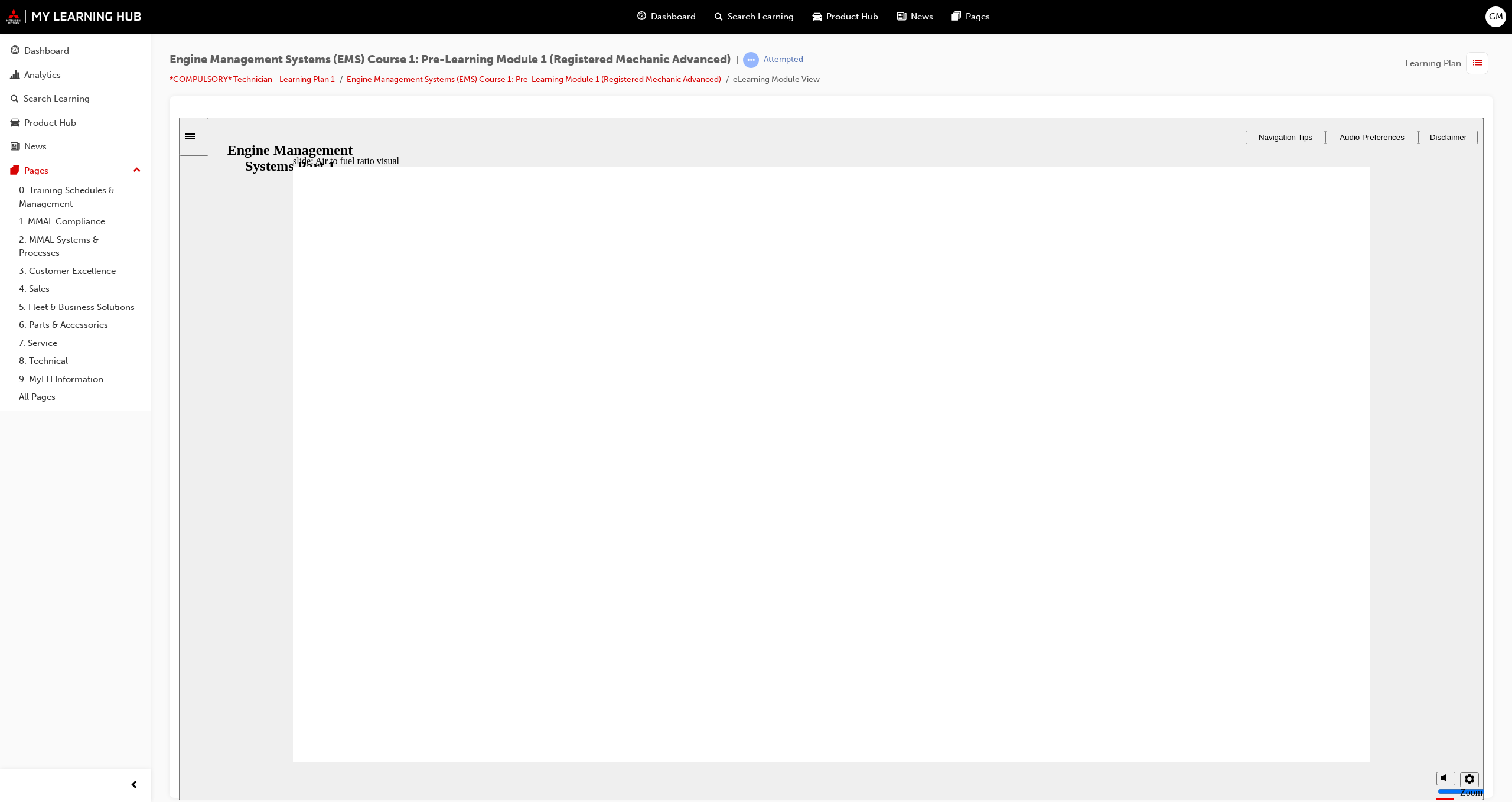
drag, startPoint x: 652, startPoint y: 649, endPoint x: 561, endPoint y: 640, distance: 91.4
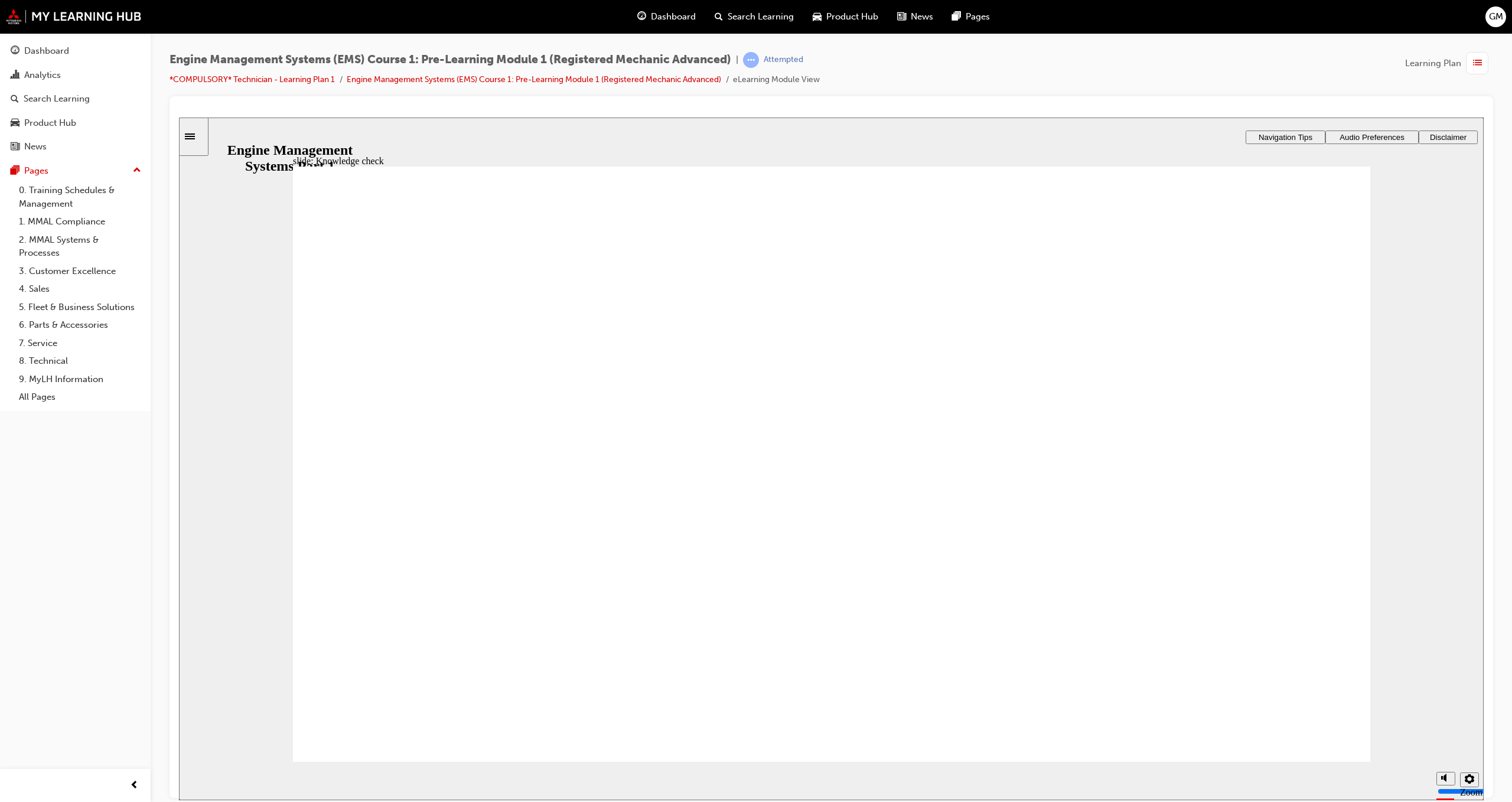
drag, startPoint x: 405, startPoint y: 391, endPoint x: 786, endPoint y: 467, distance: 388.5
drag, startPoint x: 384, startPoint y: 349, endPoint x: 707, endPoint y: 403, distance: 327.5
drag, startPoint x: 374, startPoint y: 453, endPoint x: 1022, endPoint y: 406, distance: 649.7
drag, startPoint x: 364, startPoint y: 500, endPoint x: 933, endPoint y: 494, distance: 569.0
drag, startPoint x: 405, startPoint y: 557, endPoint x: 1245, endPoint y: 582, distance: 840.4
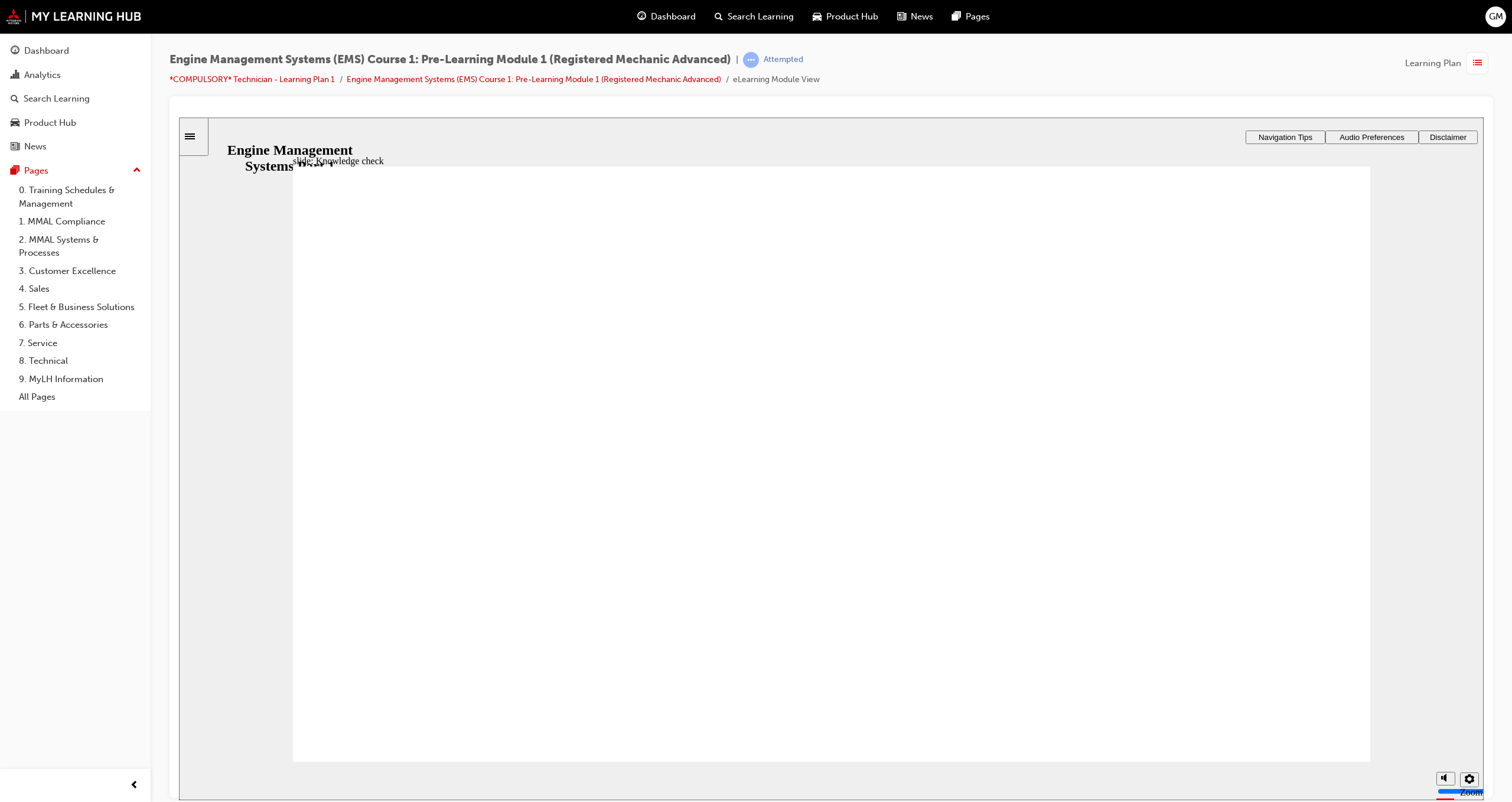
drag, startPoint x: 536, startPoint y: 597, endPoint x: 1018, endPoint y: 495, distance: 492.7
drag, startPoint x: 415, startPoint y: 658, endPoint x: 892, endPoint y: 661, distance: 477.0
drag, startPoint x: 382, startPoint y: 700, endPoint x: 1181, endPoint y: 646, distance: 800.8
drag, startPoint x: 525, startPoint y: 494, endPoint x: 1029, endPoint y: 401, distance: 512.5
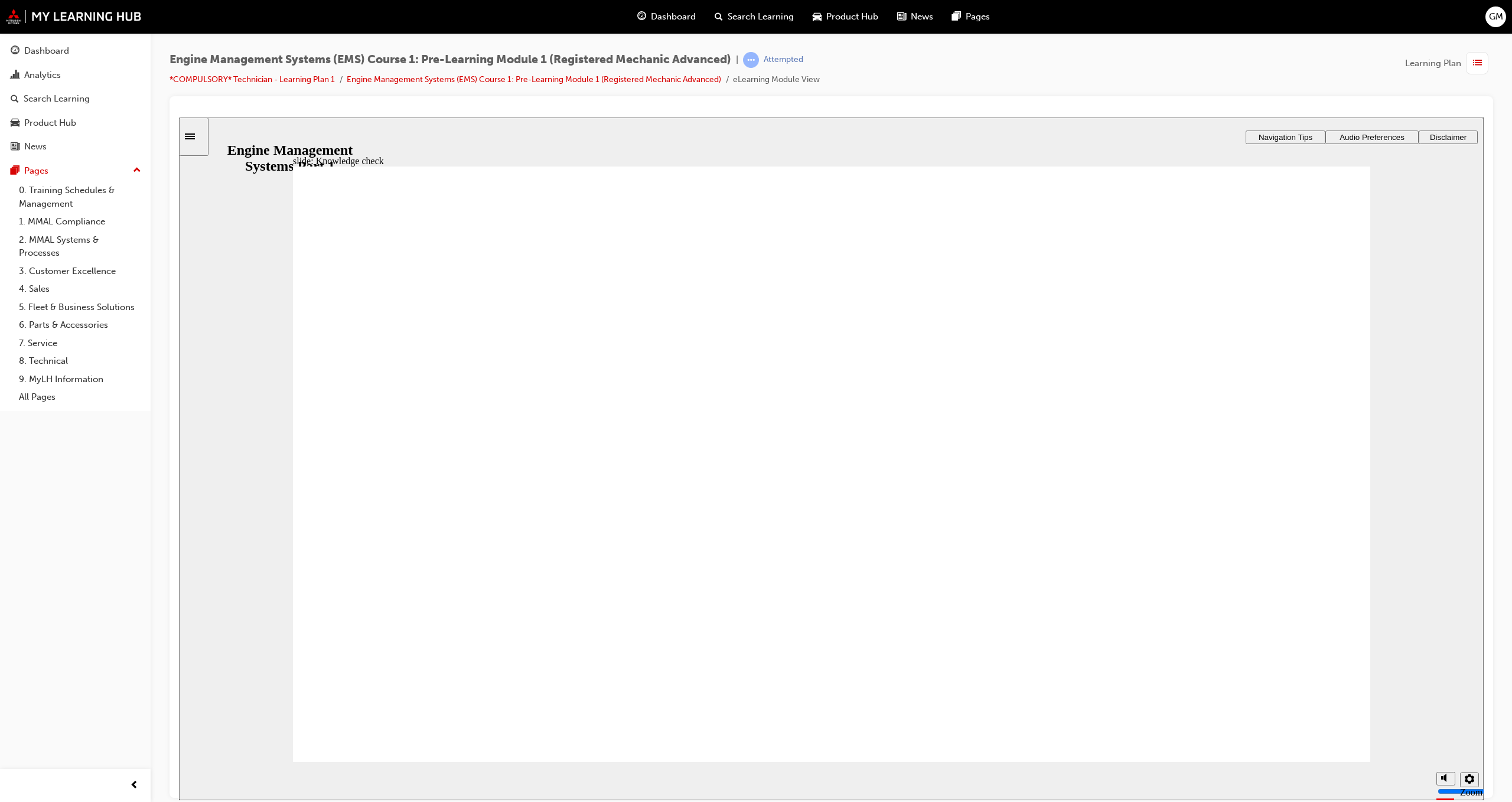
drag, startPoint x: 1232, startPoint y: 578, endPoint x: 1183, endPoint y: 569, distance: 49.8
drag, startPoint x: 1183, startPoint y: 571, endPoint x: 1057, endPoint y: 531, distance: 132.2
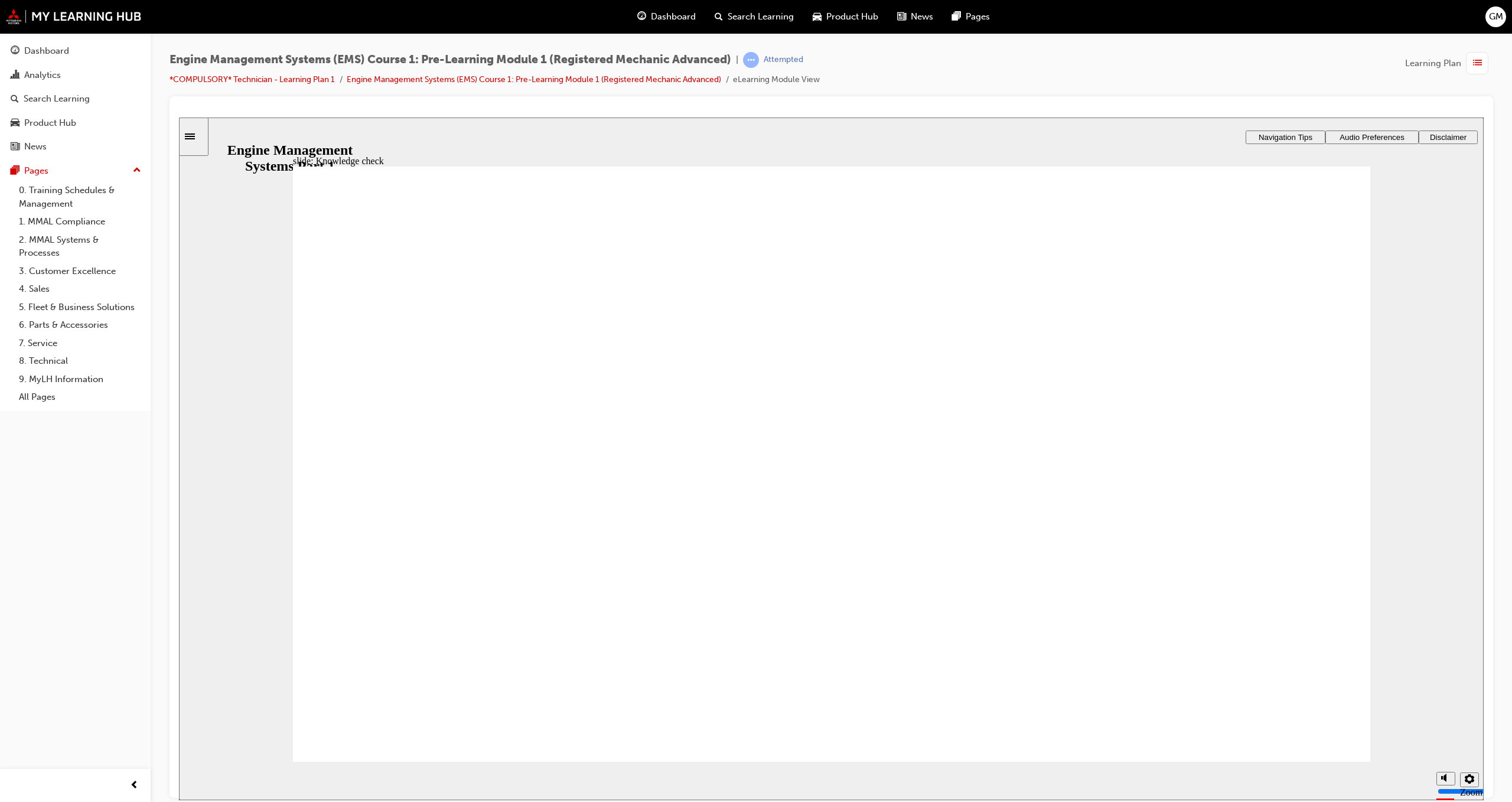
drag, startPoint x: 982, startPoint y: 499, endPoint x: 1004, endPoint y: 555, distance: 60.2
radio input "true"
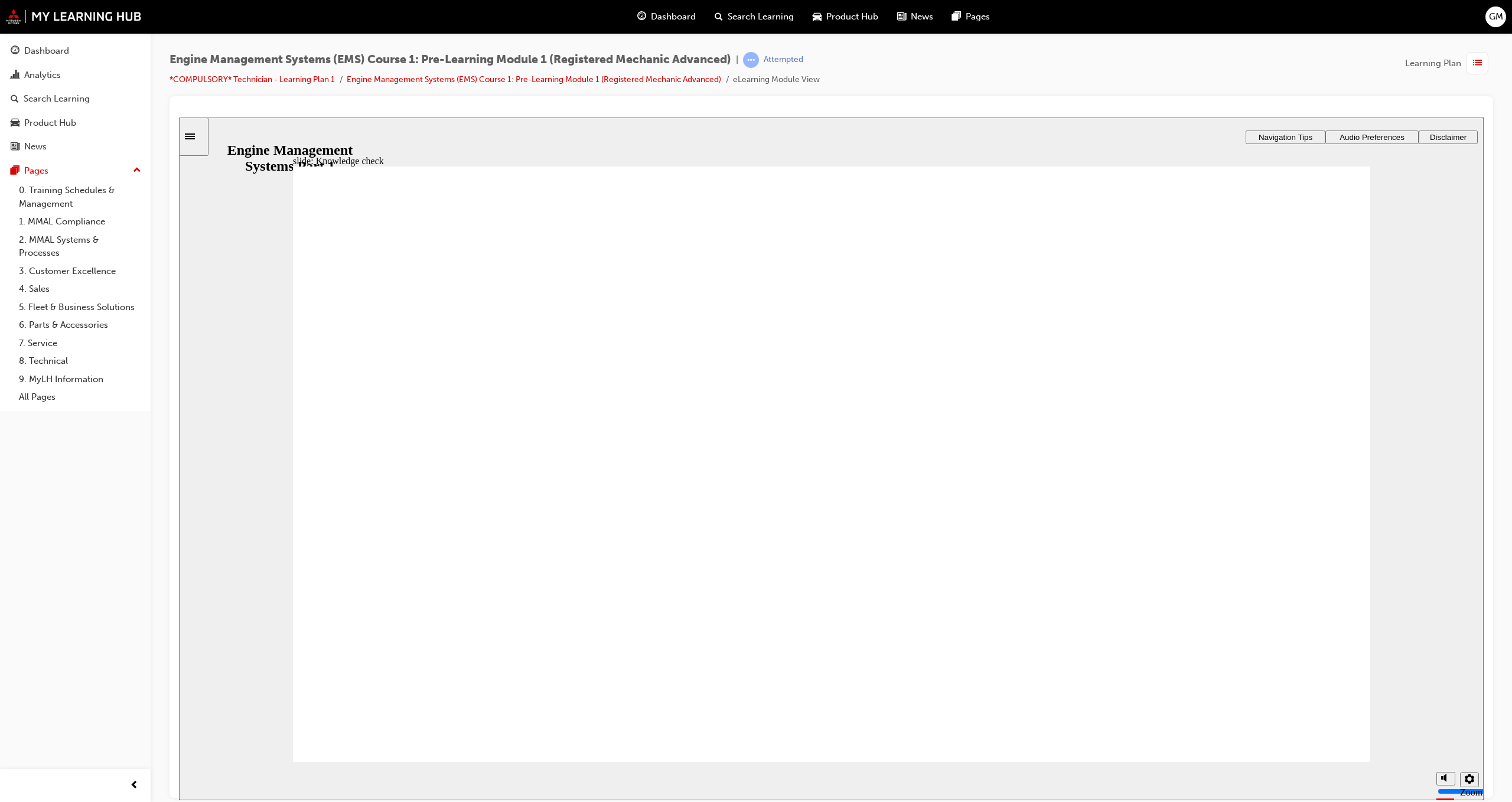
drag, startPoint x: 763, startPoint y: 379, endPoint x: 373, endPoint y: 484, distance: 403.9
drag, startPoint x: 677, startPoint y: 402, endPoint x: 971, endPoint y: 498, distance: 309.3
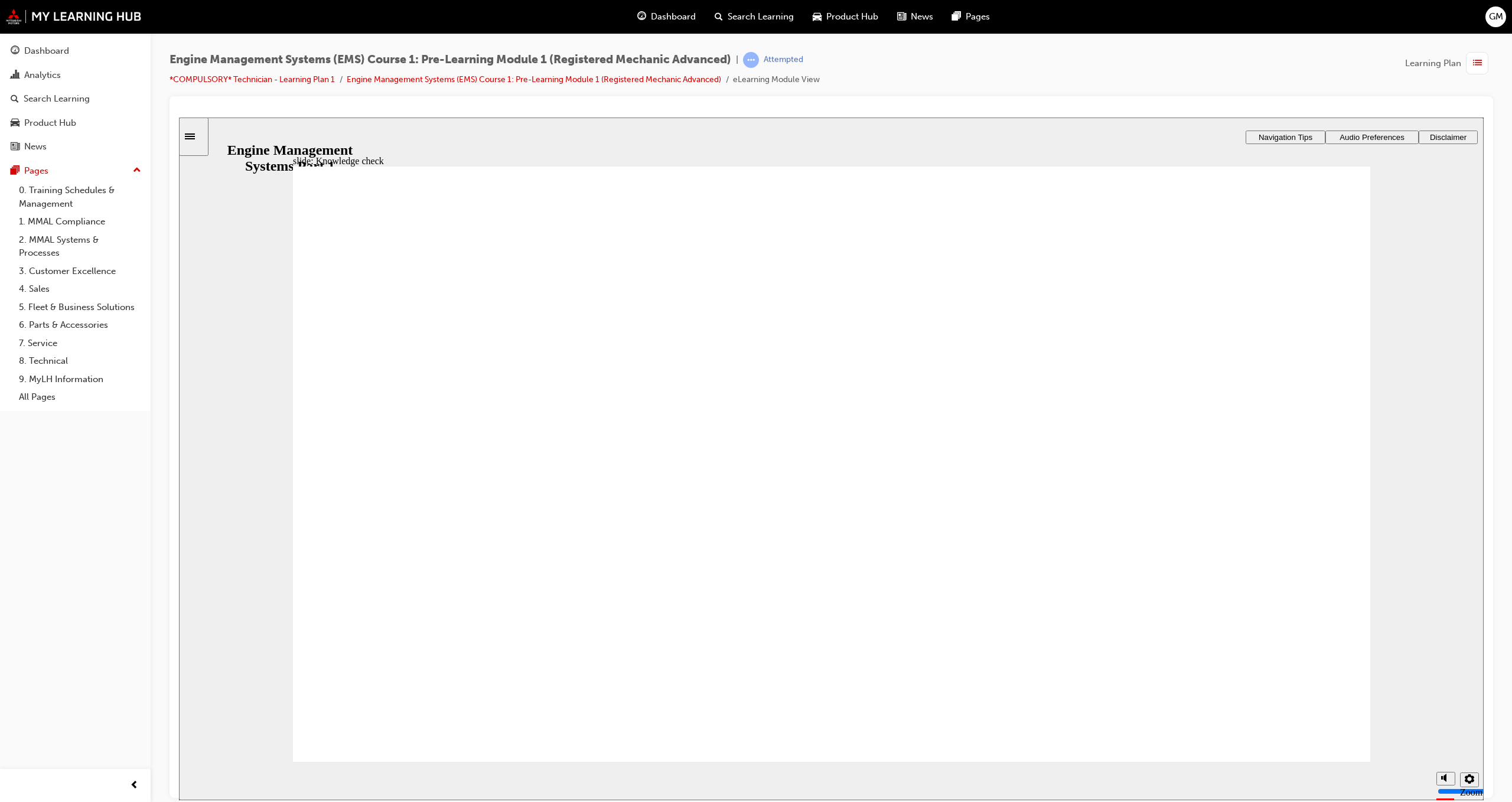
drag, startPoint x: 942, startPoint y: 584, endPoint x: 954, endPoint y: 635, distance: 52.4
drag, startPoint x: 985, startPoint y: 394, endPoint x: 344, endPoint y: 636, distance: 685.2
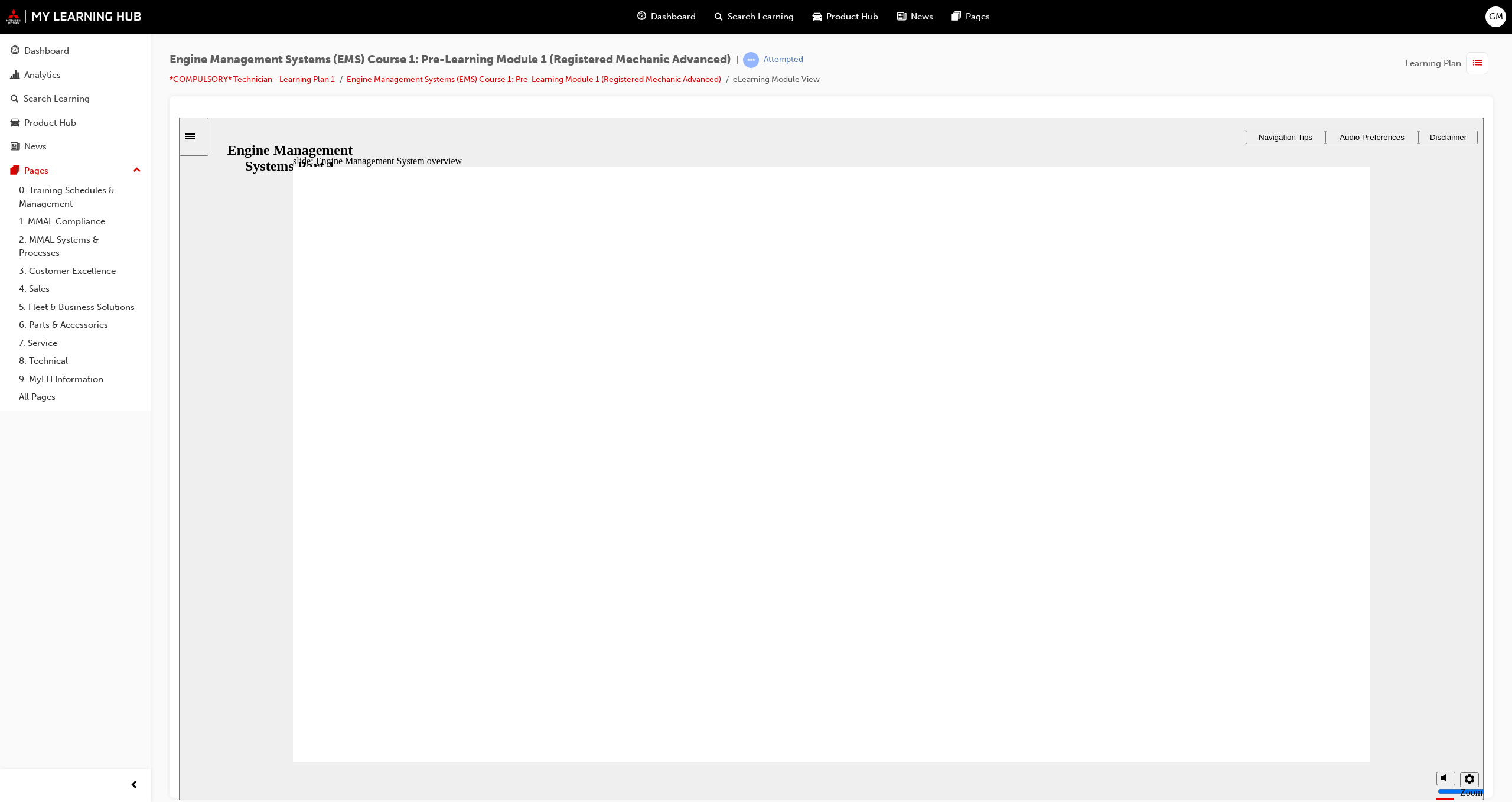
drag, startPoint x: 629, startPoint y: 686, endPoint x: 661, endPoint y: 687, distance: 32.0
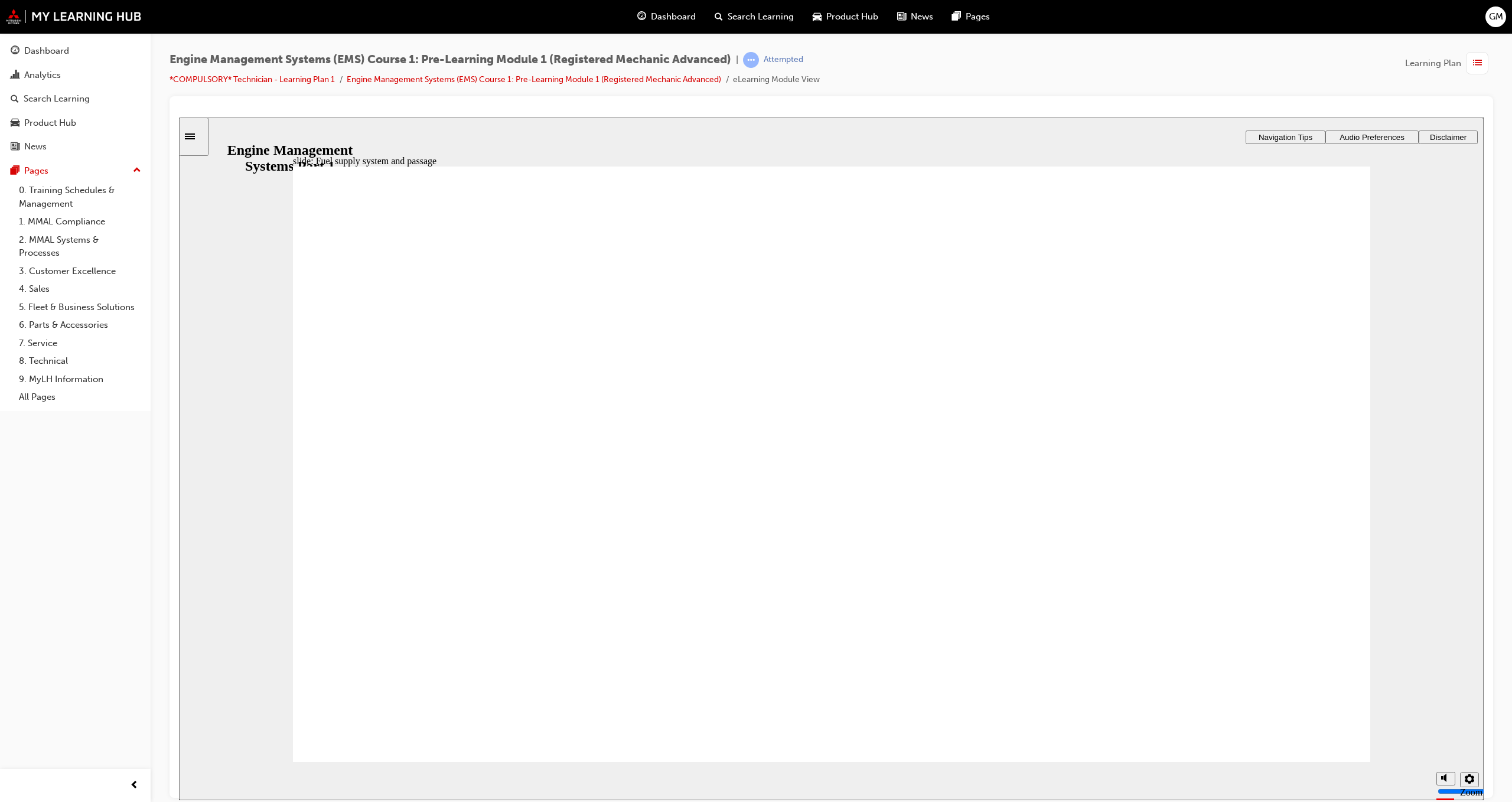
drag, startPoint x: 1301, startPoint y: 705, endPoint x: 1300, endPoint y: 719, distance: 14.0
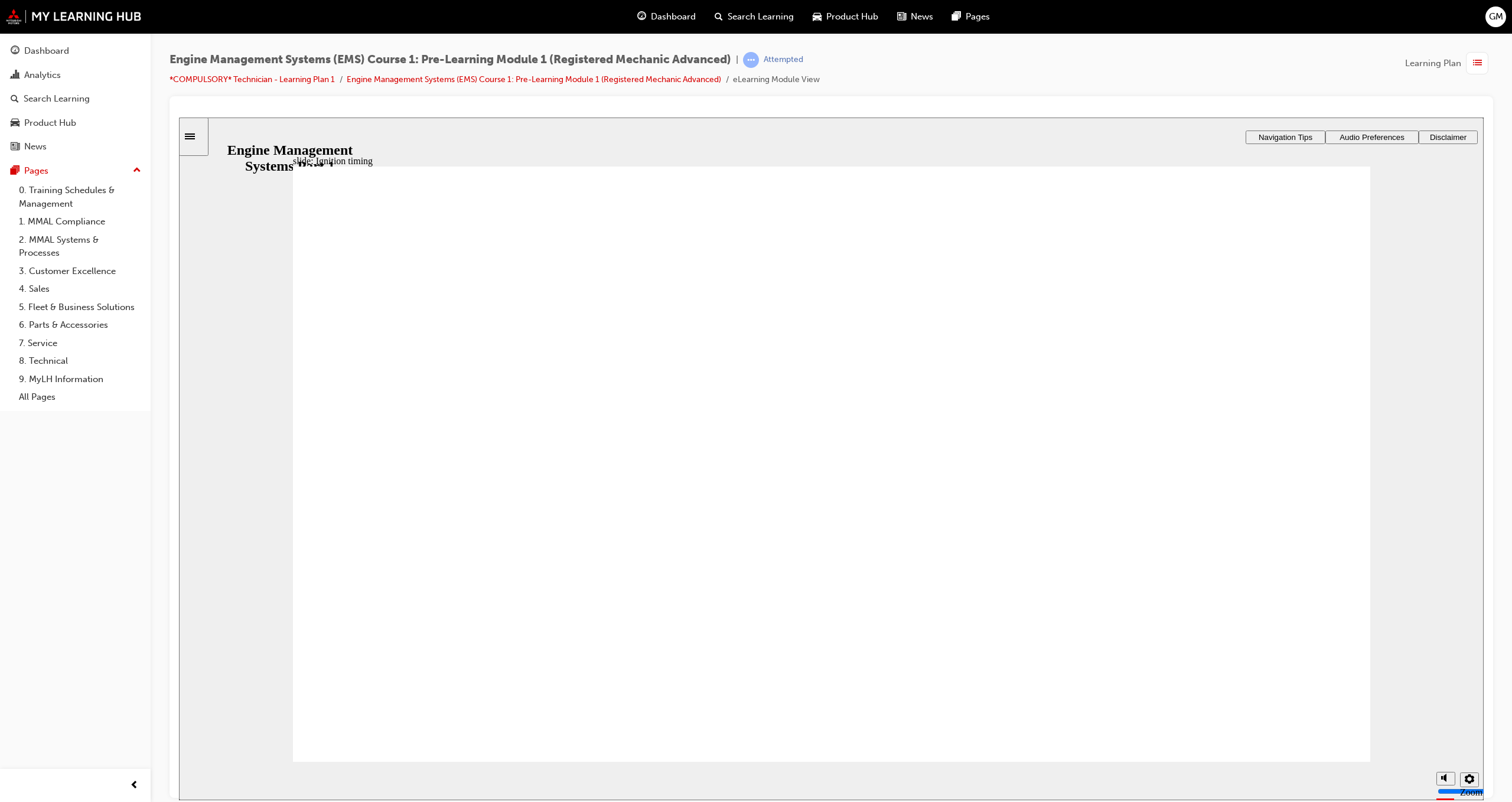
radio input "true"
drag, startPoint x: 701, startPoint y: 634, endPoint x: 854, endPoint y: 717, distance: 174.1
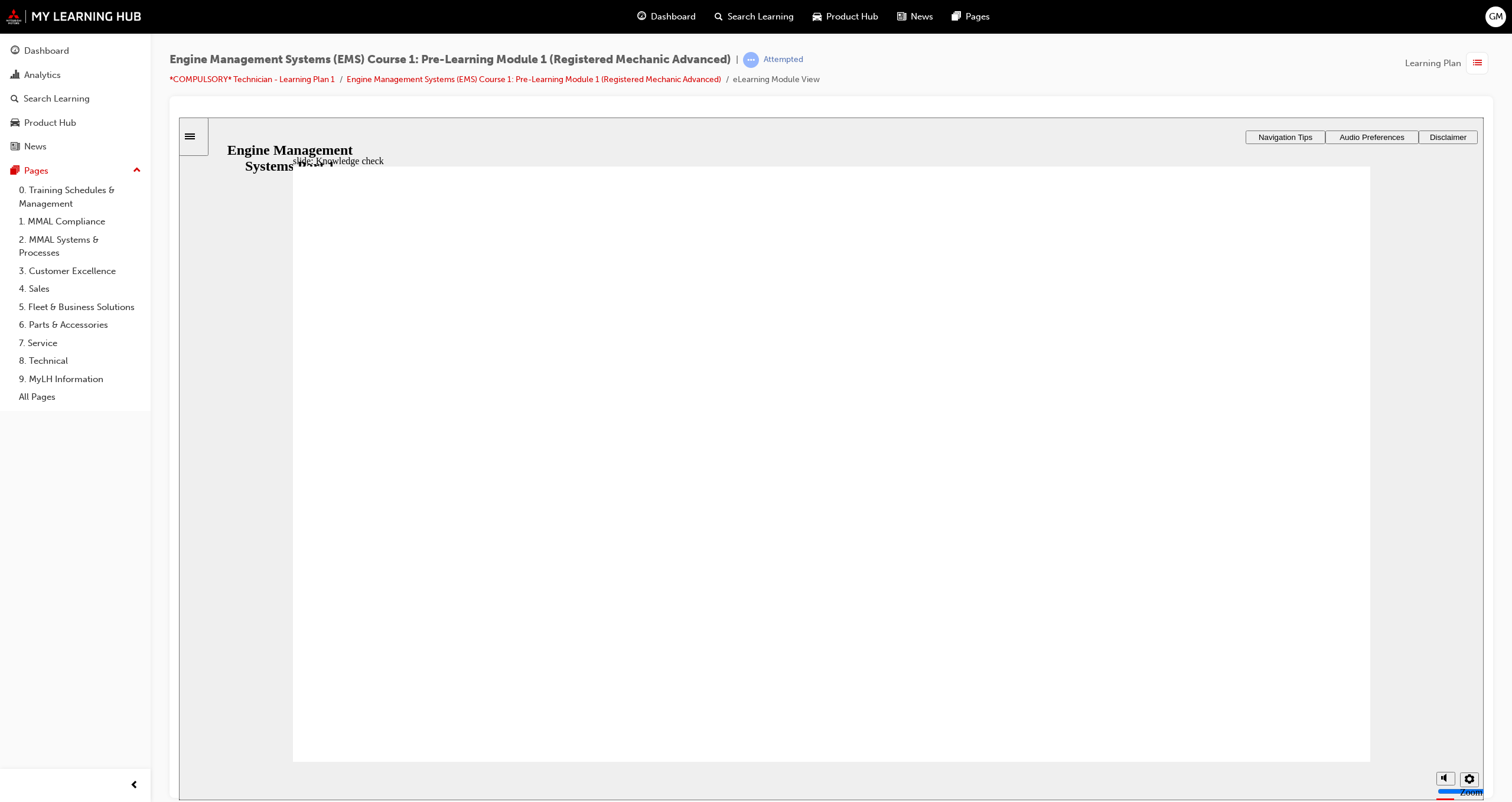
radio input "true"
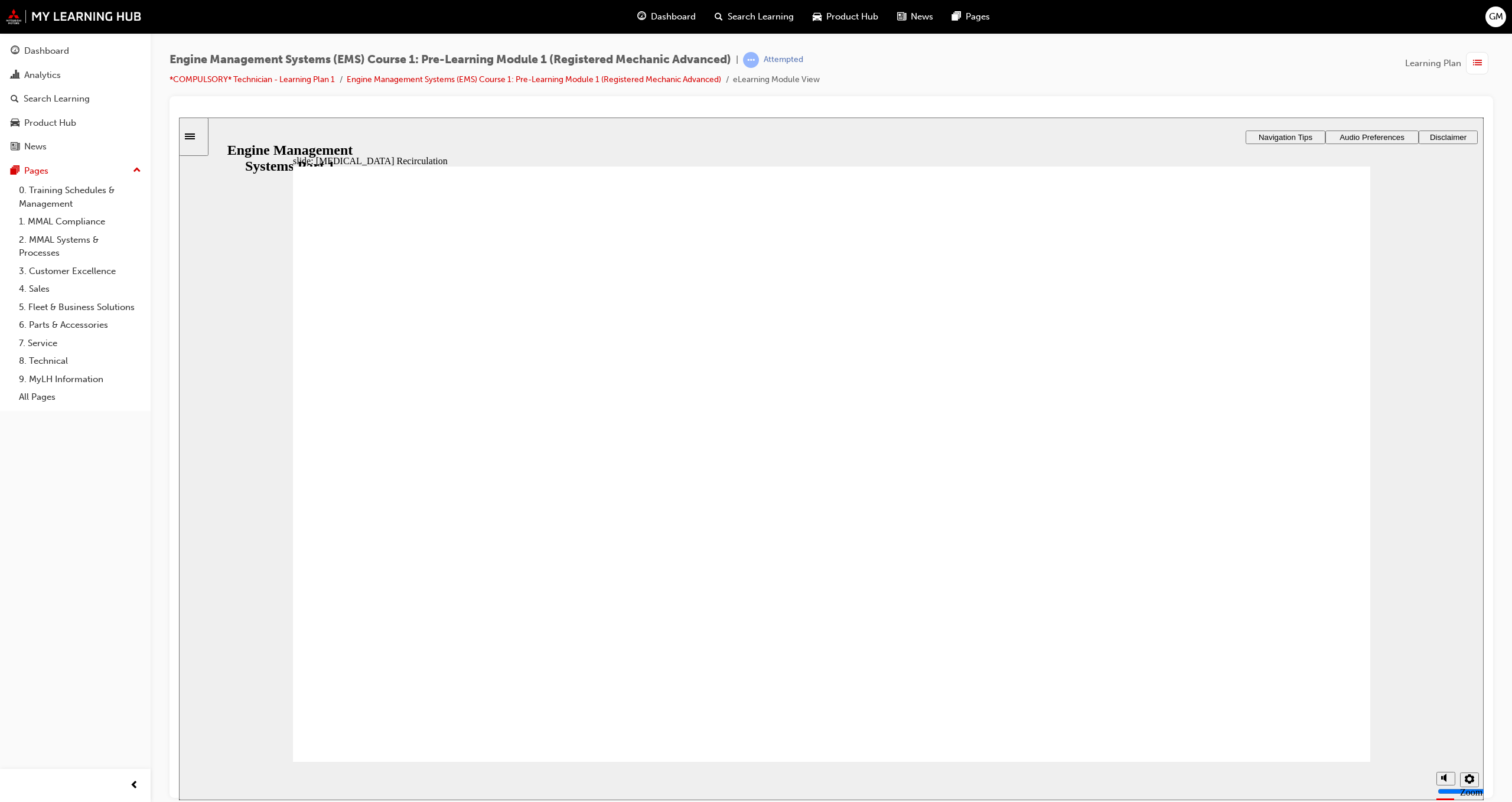
drag, startPoint x: 1276, startPoint y: 769, endPoint x: 1276, endPoint y: 756, distance: 13.0
click at [1276, 759] on div "slide: Ready for the quiz? Rectangle 1 Ready for the quiz? • There are 10 quest…" at bounding box center [831, 458] width 1305 height 683
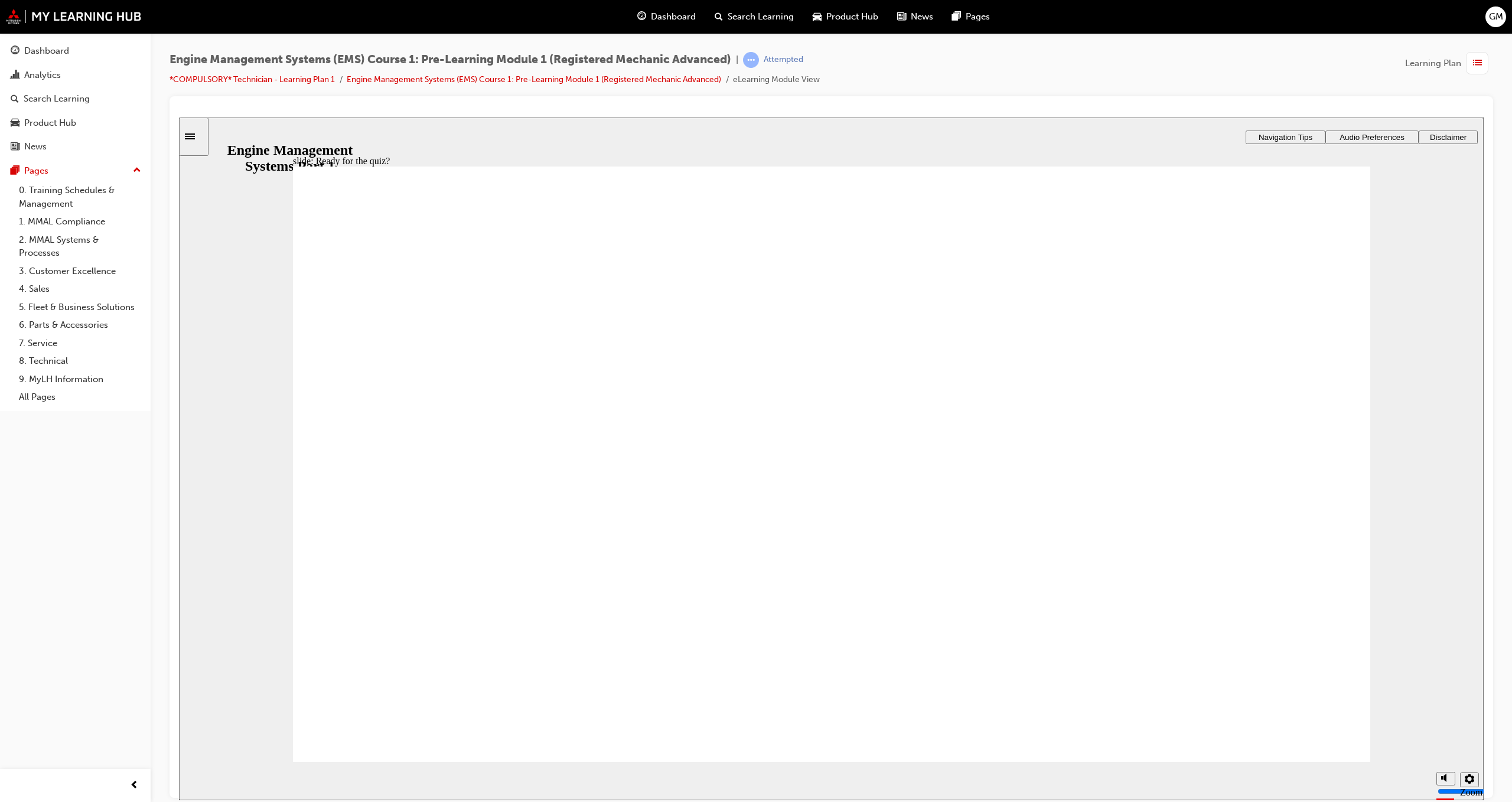
drag, startPoint x: 1067, startPoint y: 391, endPoint x: 394, endPoint y: 501, distance: 681.9
drag, startPoint x: 897, startPoint y: 391, endPoint x: 435, endPoint y: 648, distance: 528.7
drag, startPoint x: 522, startPoint y: 391, endPoint x: 906, endPoint y: 487, distance: 395.8
drag, startPoint x: 690, startPoint y: 374, endPoint x: 893, endPoint y: 582, distance: 290.6
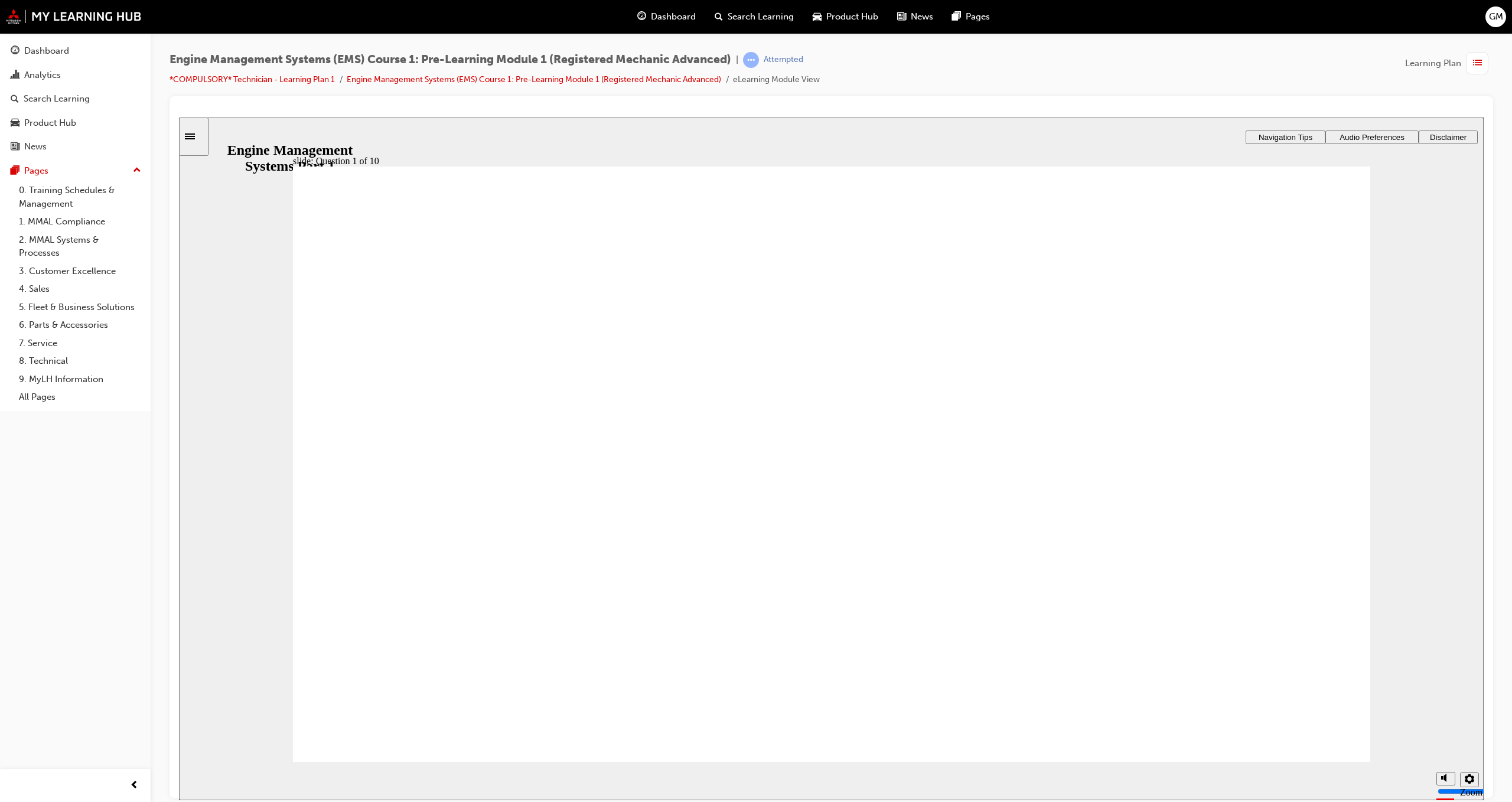
drag, startPoint x: 838, startPoint y: 402, endPoint x: 1121, endPoint y: 494, distance: 297.6
drag, startPoint x: 417, startPoint y: 391, endPoint x: 507, endPoint y: 565, distance: 195.9
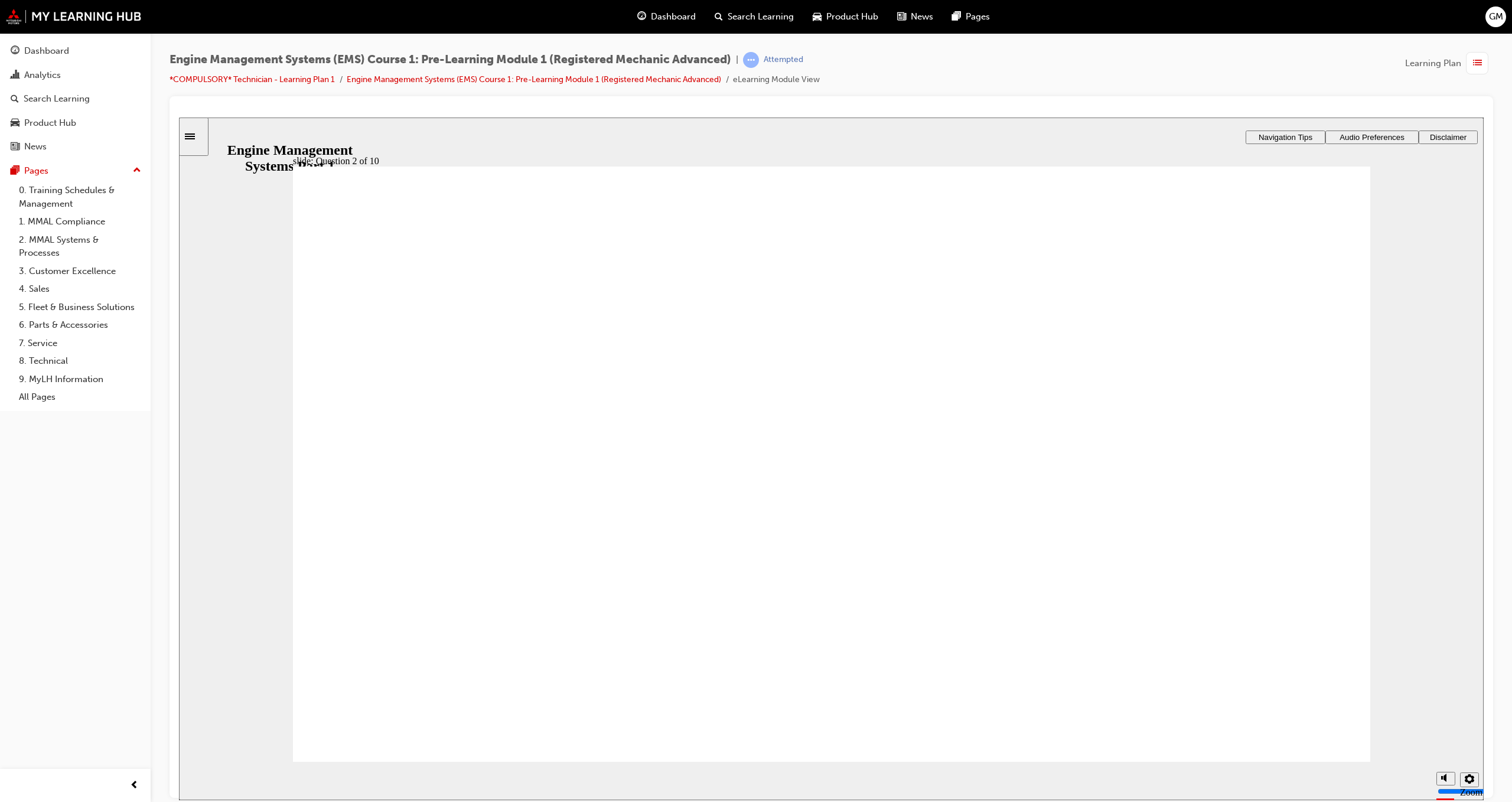
drag, startPoint x: 1098, startPoint y: 373, endPoint x: 1107, endPoint y: 510, distance: 137.3
drag, startPoint x: 1127, startPoint y: 430, endPoint x: 1165, endPoint y: 573, distance: 148.0
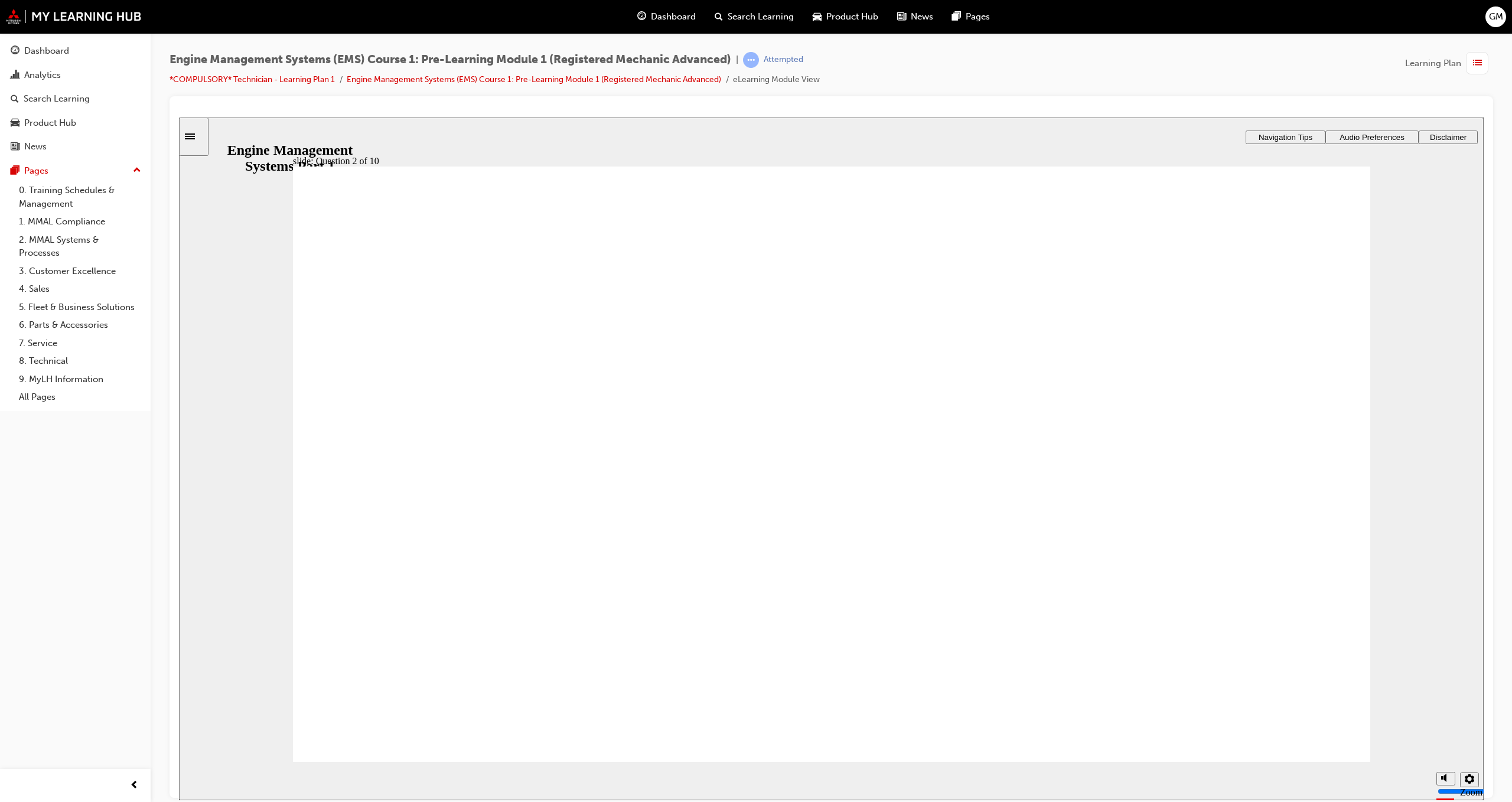
radio input "true"
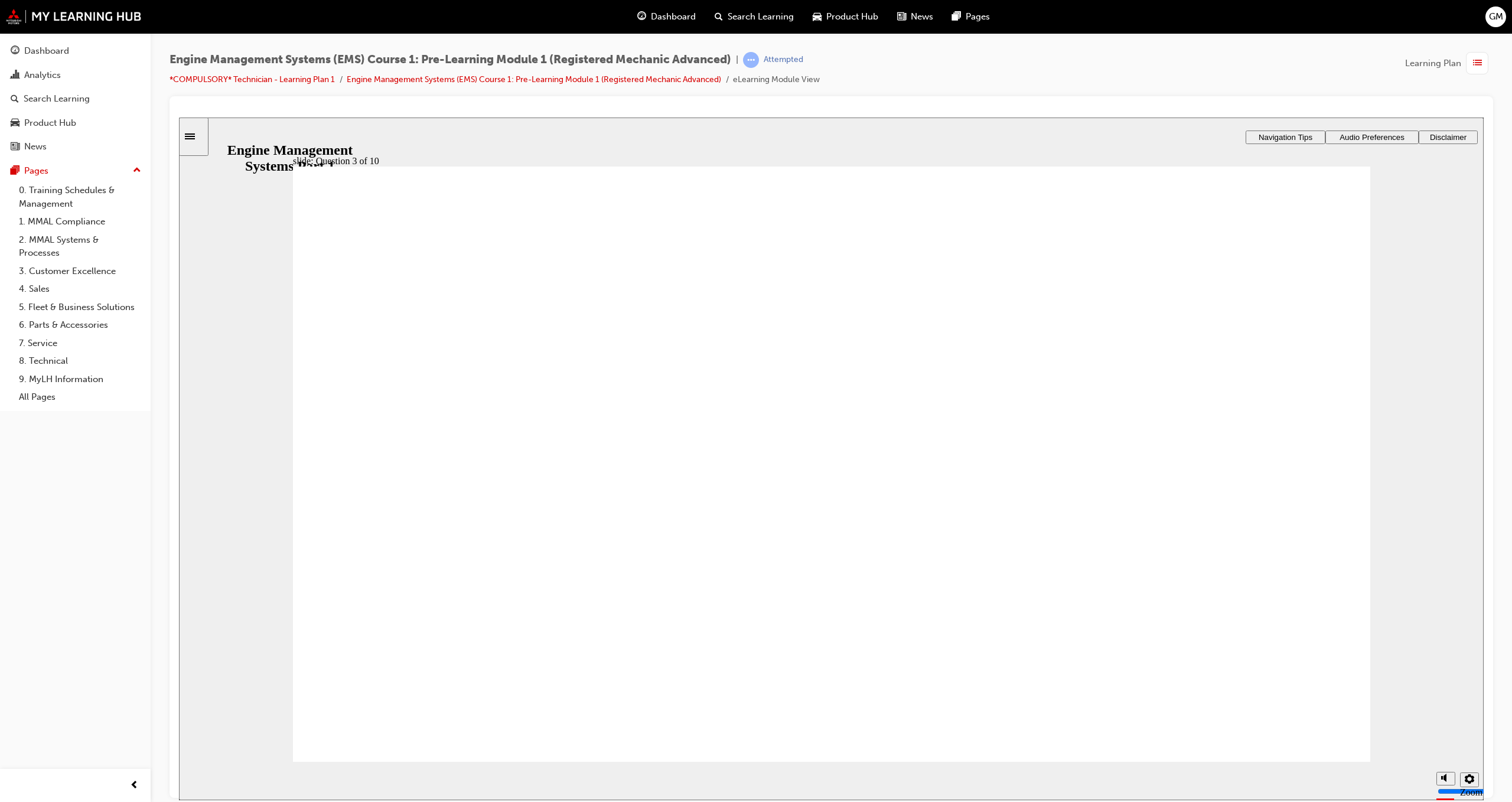
radio input "true"
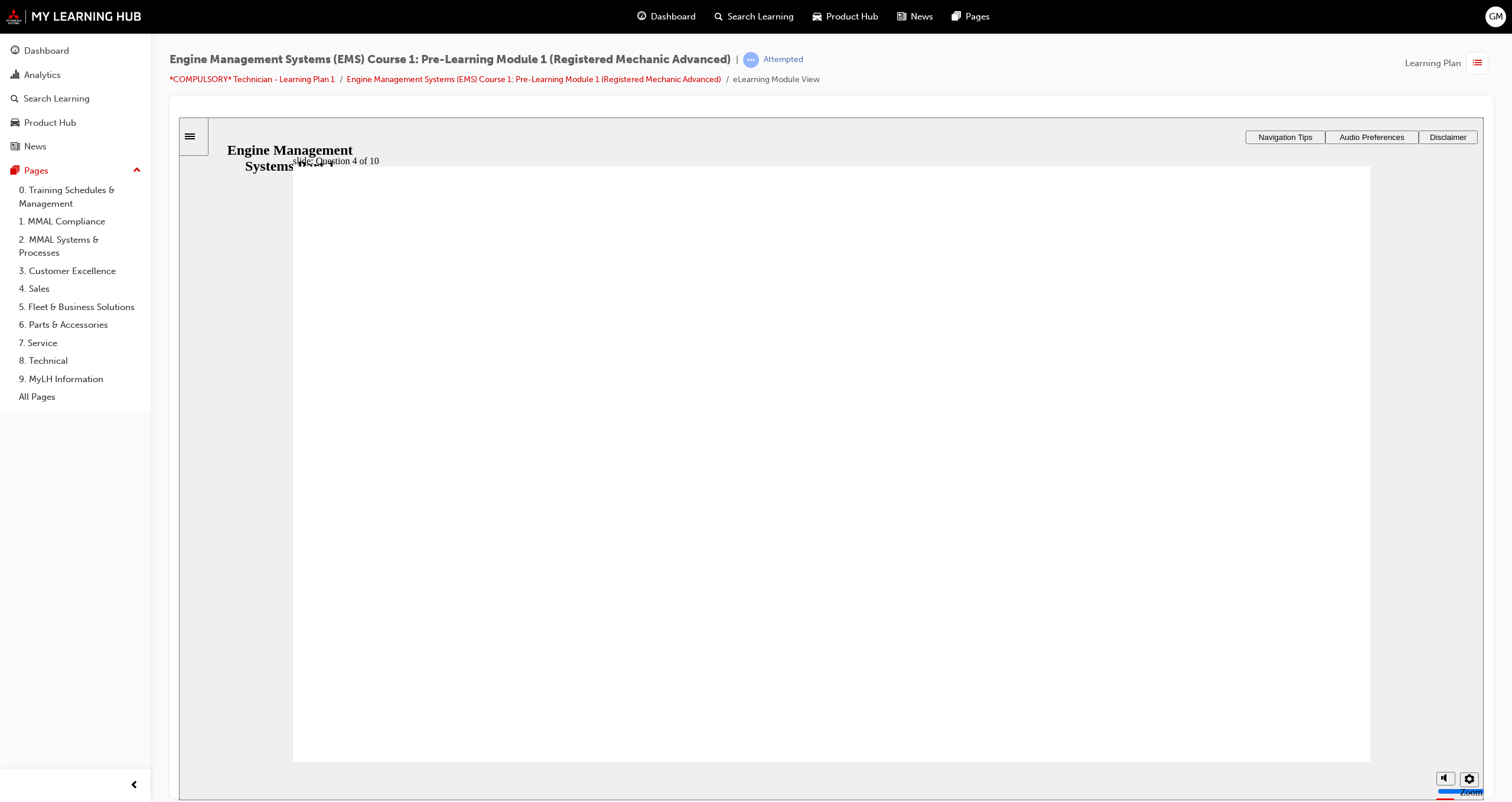
radio input "true"
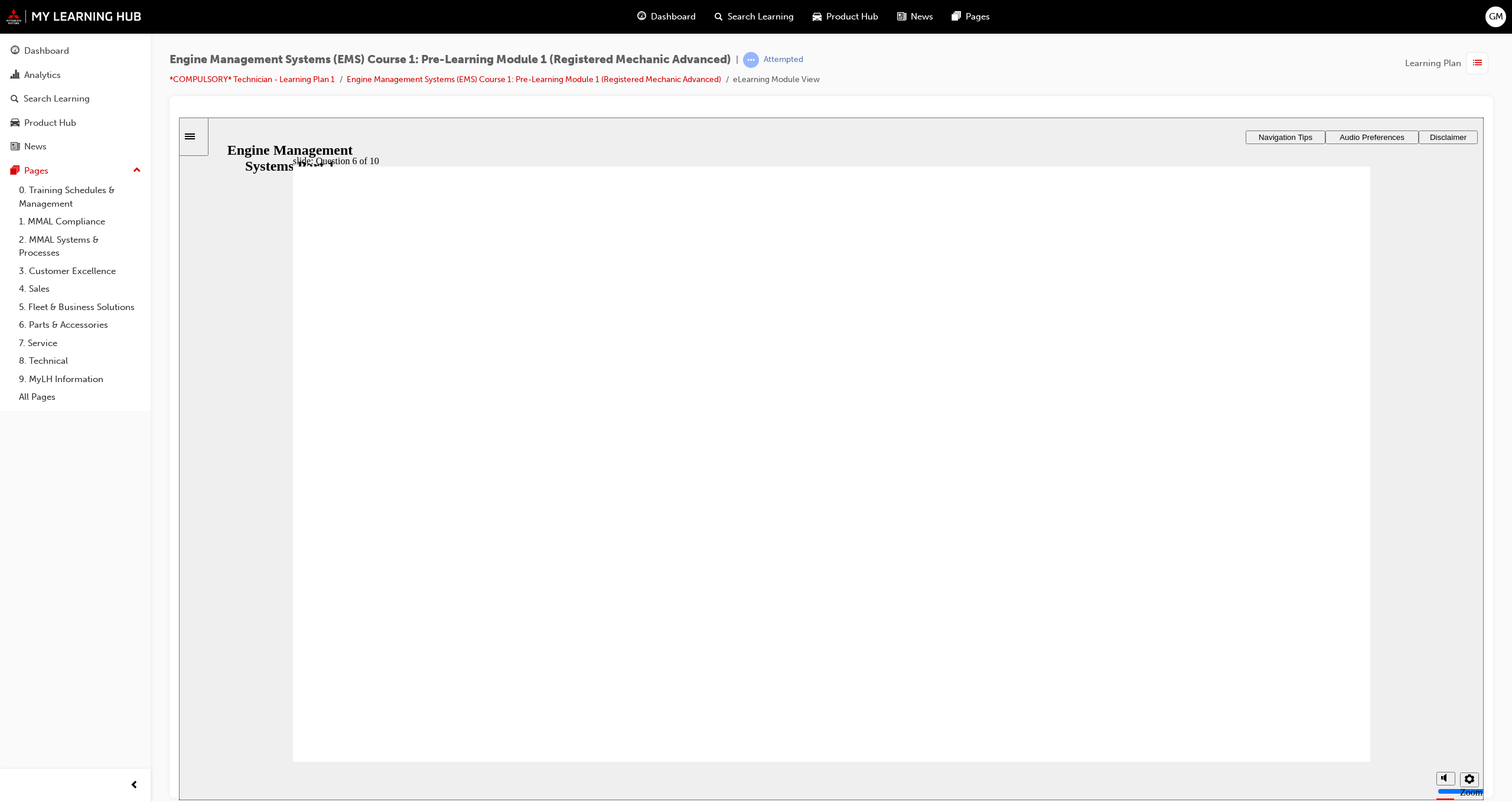
drag, startPoint x: 1100, startPoint y: 399, endPoint x: 437, endPoint y: 547, distance: 679.3
drag, startPoint x: 831, startPoint y: 397, endPoint x: 493, endPoint y: 506, distance: 355.1
drag, startPoint x: 519, startPoint y: 405, endPoint x: 528, endPoint y: 392, distance: 15.8
drag, startPoint x: 529, startPoint y: 391, endPoint x: 479, endPoint y: 589, distance: 204.2
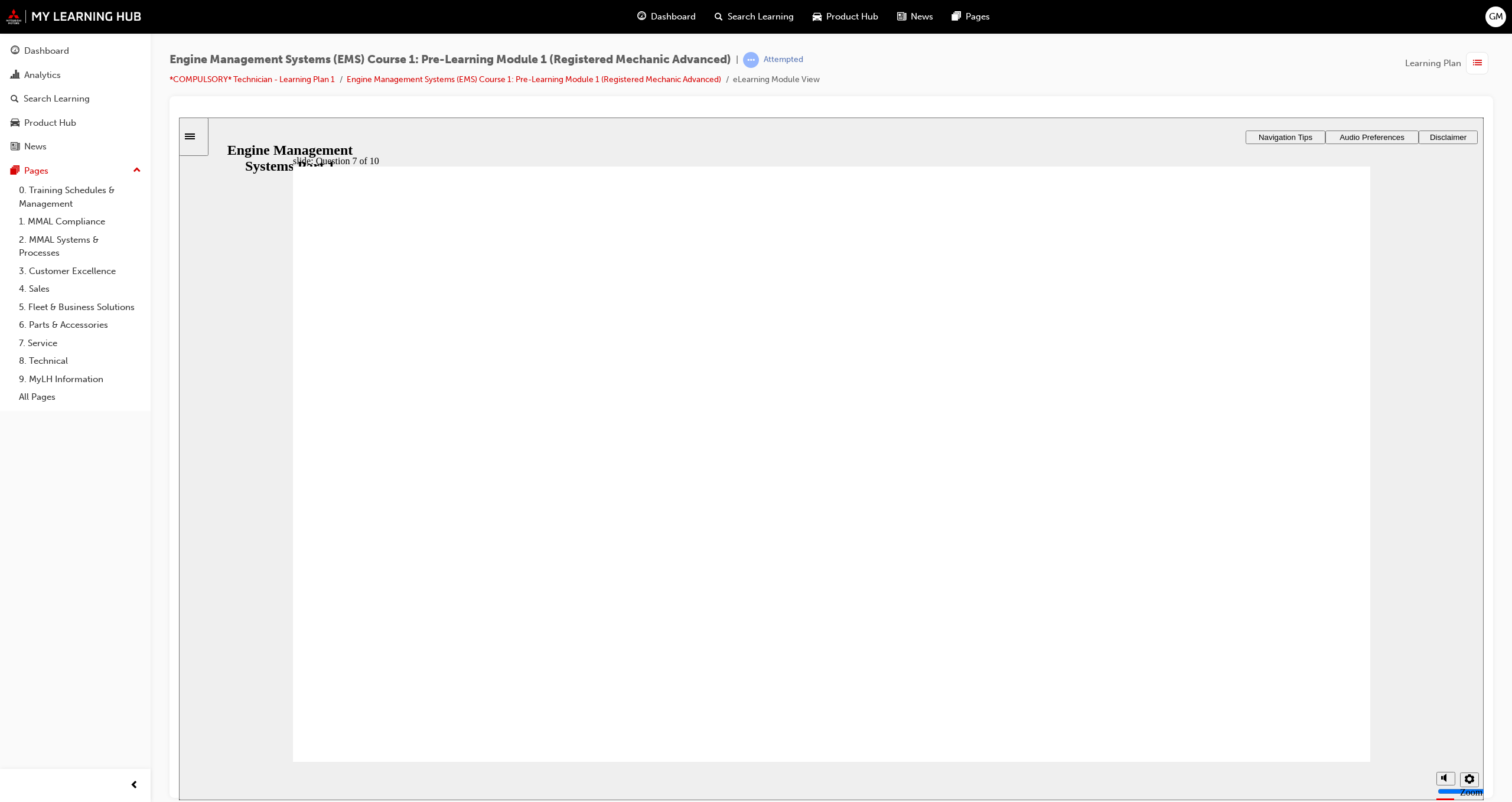
checkbox input "true"
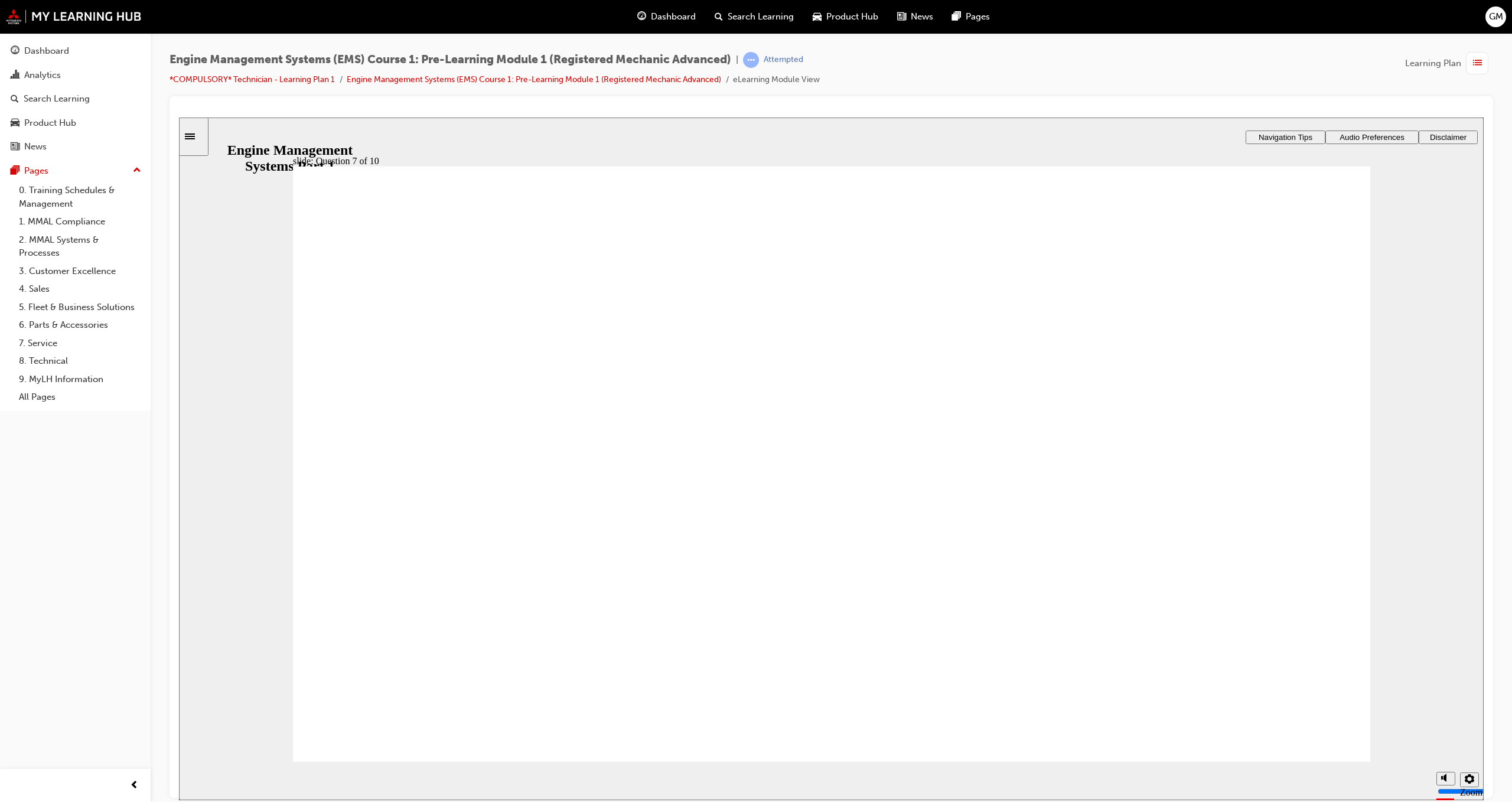
checkbox input "true"
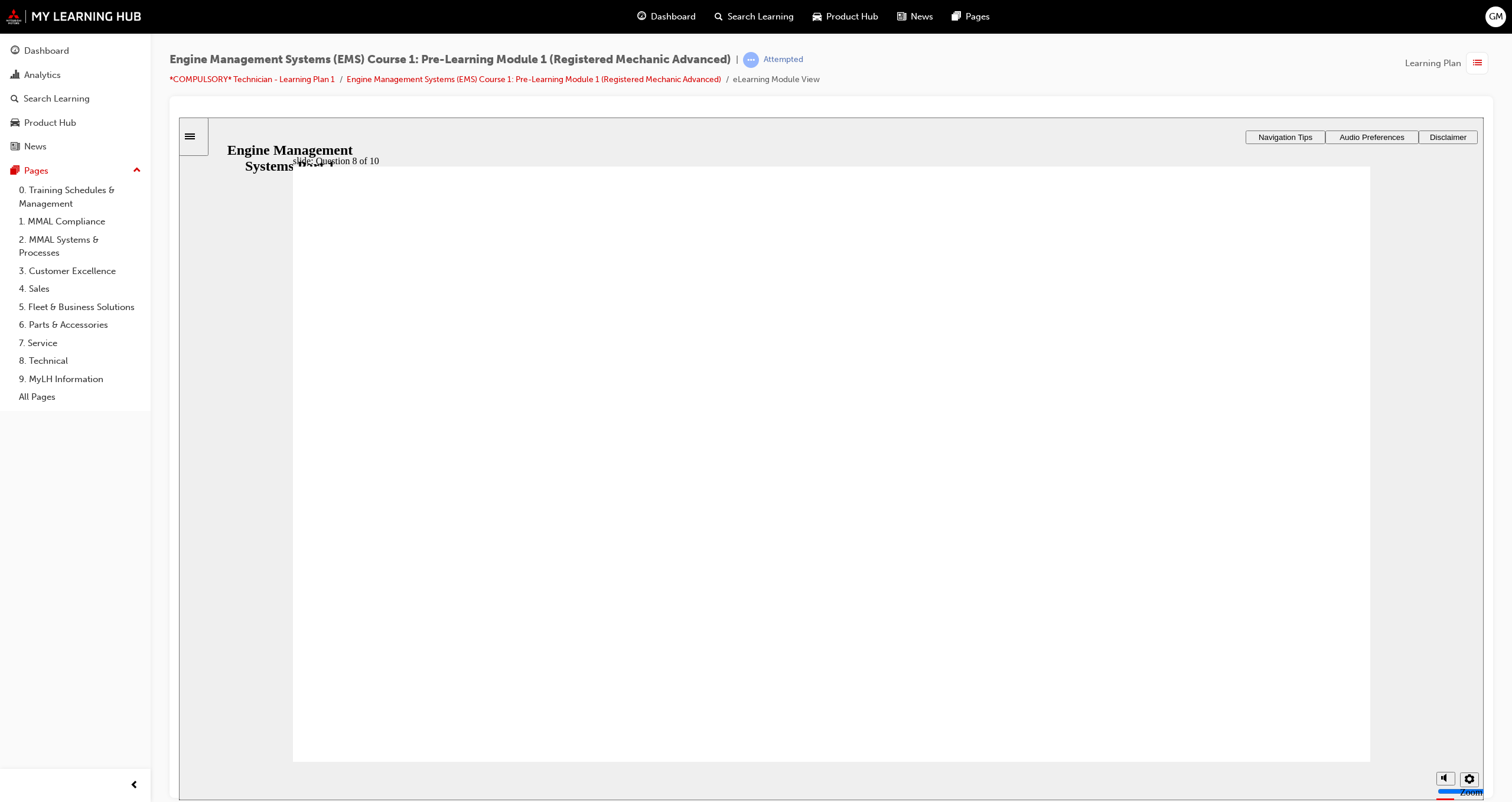
radio input "true"
drag, startPoint x: 450, startPoint y: 363, endPoint x: 463, endPoint y: 628, distance: 265.3
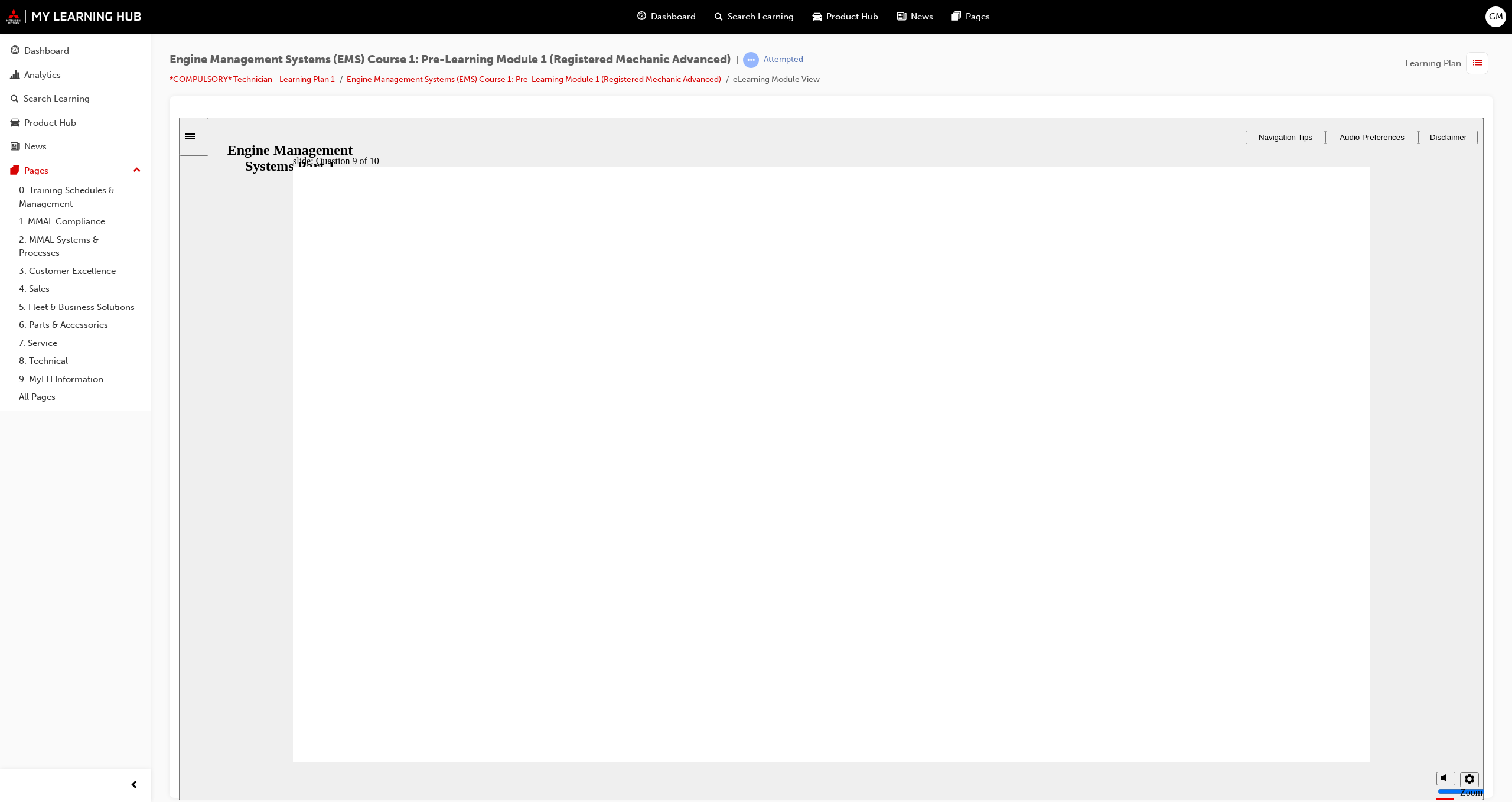
drag, startPoint x: 962, startPoint y: 381, endPoint x: 442, endPoint y: 458, distance: 525.7
drag, startPoint x: 1218, startPoint y: 365, endPoint x: 412, endPoint y: 569, distance: 831.4
drag, startPoint x: 670, startPoint y: 367, endPoint x: 403, endPoint y: 509, distance: 302.4
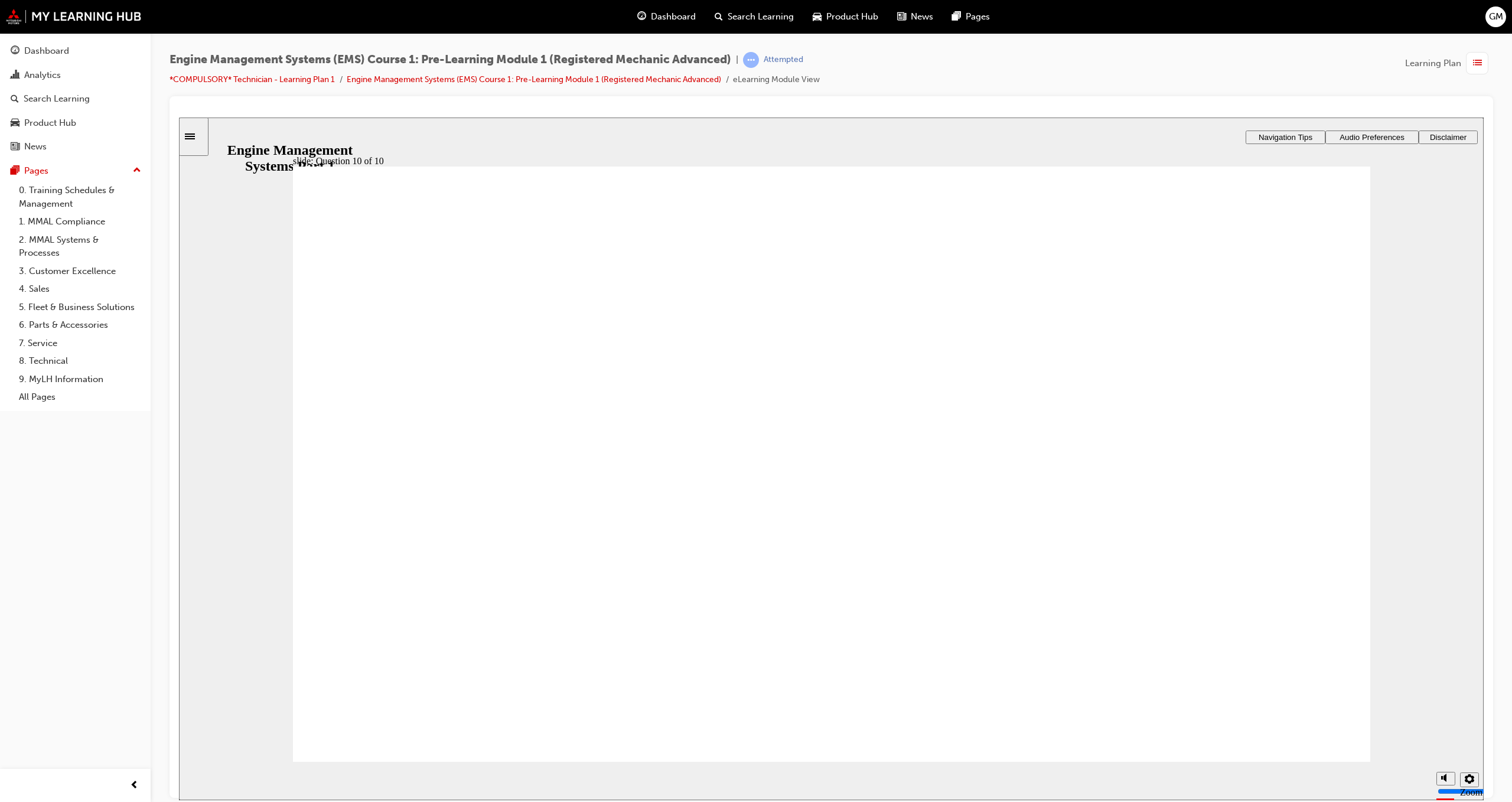
drag, startPoint x: 1156, startPoint y: 406, endPoint x: 384, endPoint y: 479, distance: 775.4
drag, startPoint x: 662, startPoint y: 417, endPoint x: 1285, endPoint y: 493, distance: 627.6
drag, startPoint x: 1158, startPoint y: 494, endPoint x: 874, endPoint y: 540, distance: 287.7
drag, startPoint x: 980, startPoint y: 386, endPoint x: 1215, endPoint y: 473, distance: 250.6
drag, startPoint x: 705, startPoint y: 457, endPoint x: 892, endPoint y: 391, distance: 198.3
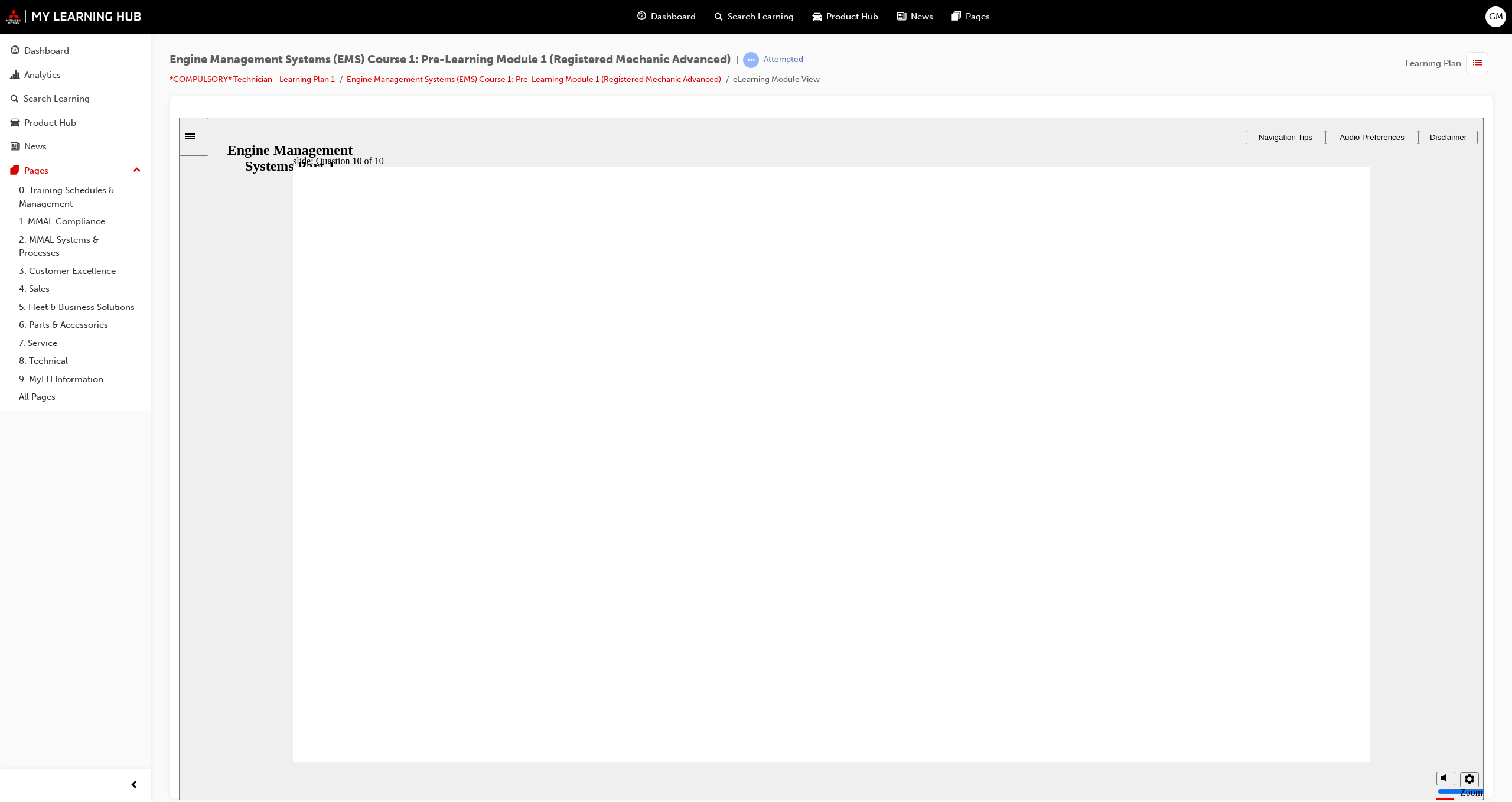
drag, startPoint x: 1147, startPoint y: 494, endPoint x: 486, endPoint y: 487, distance: 661.0
drag, startPoint x: 1164, startPoint y: 415, endPoint x: 1135, endPoint y: 473, distance: 64.8
drag, startPoint x: 700, startPoint y: 407, endPoint x: 977, endPoint y: 580, distance: 326.6
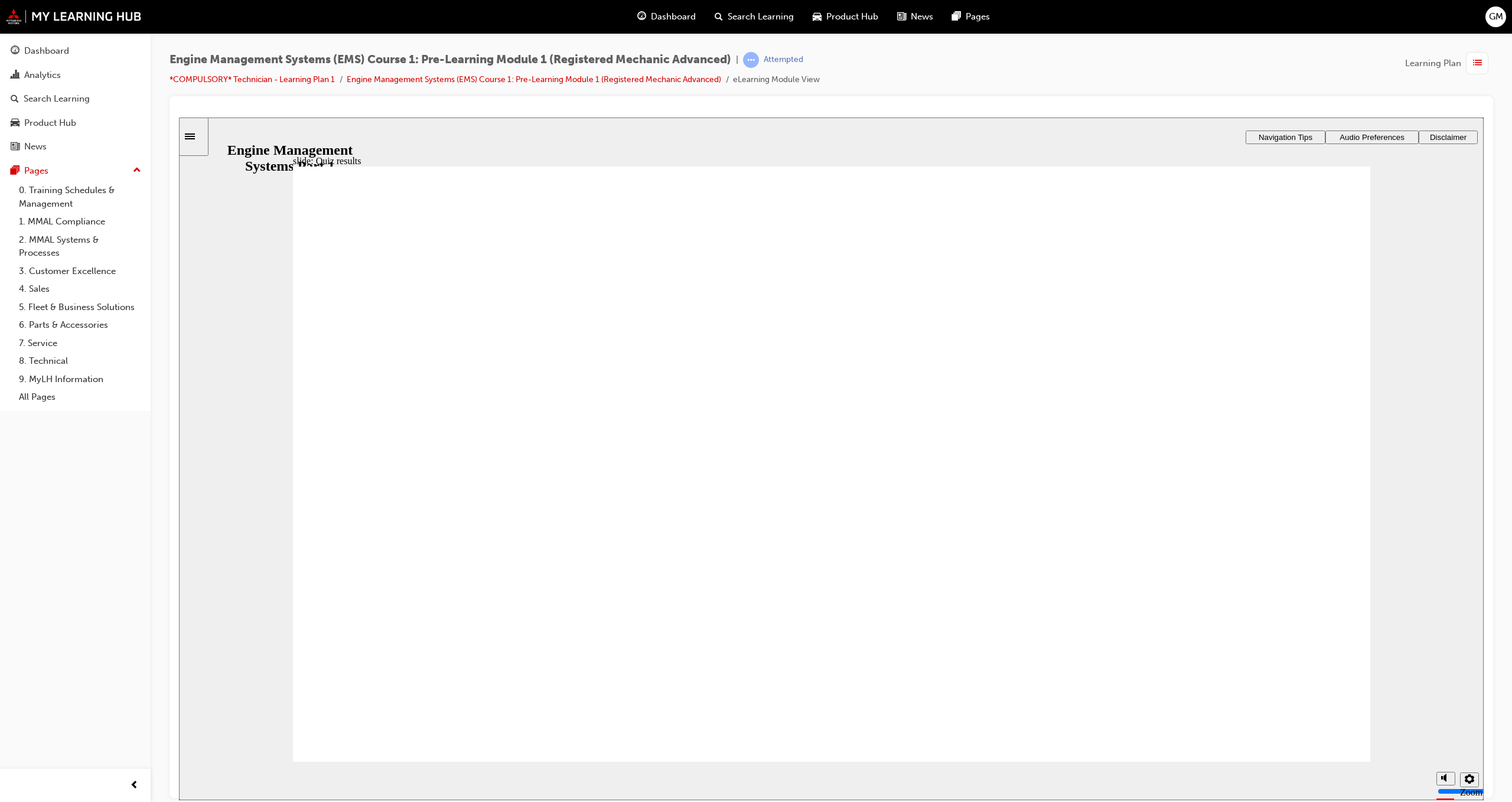
click at [52, 56] on div "Dashboard" at bounding box center [47, 50] width 45 height 13
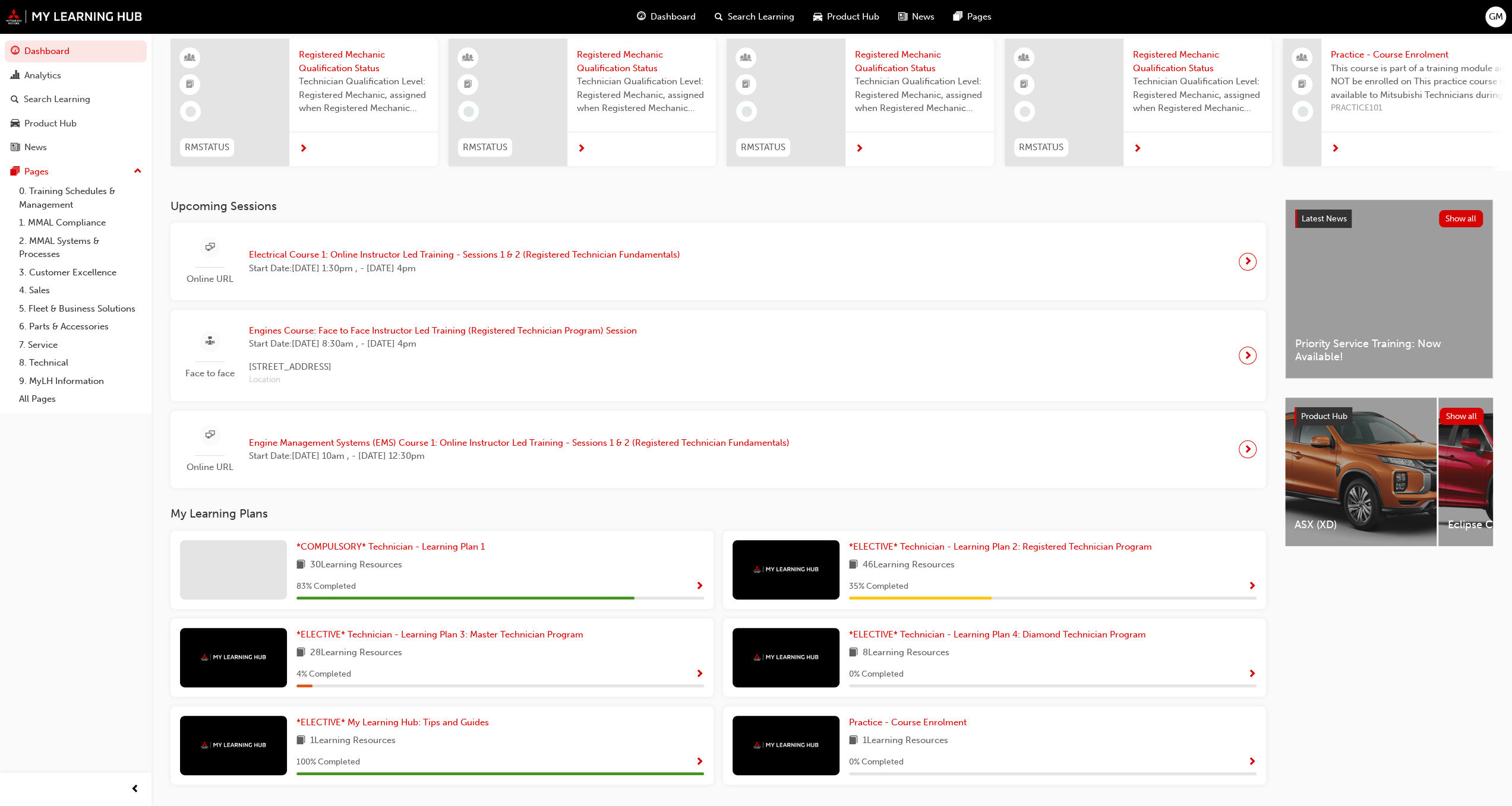
scroll to position [67, 0]
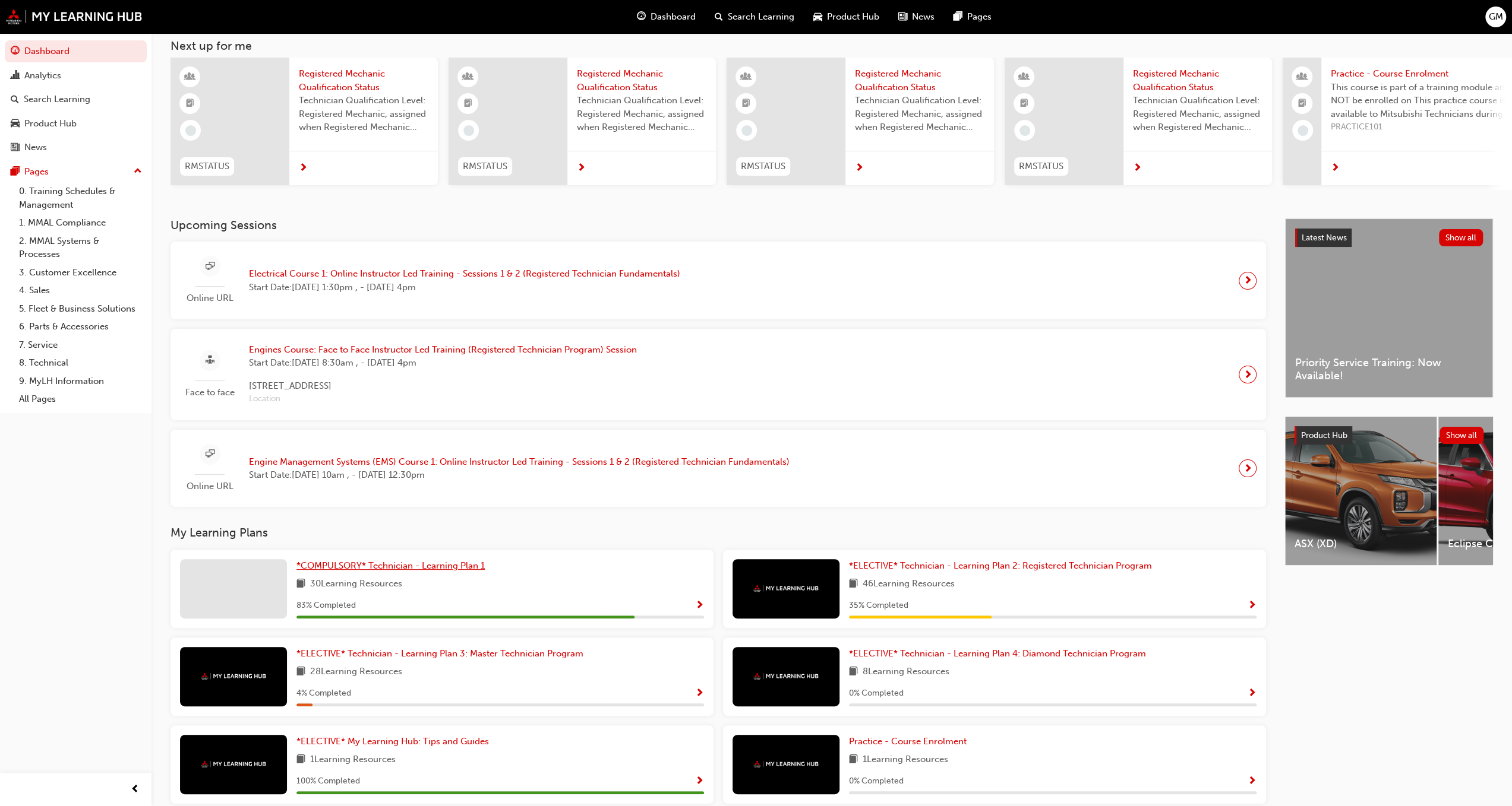
click at [443, 568] on span "*COMPULSORY* Technician - Learning Plan 1" at bounding box center [390, 565] width 188 height 11
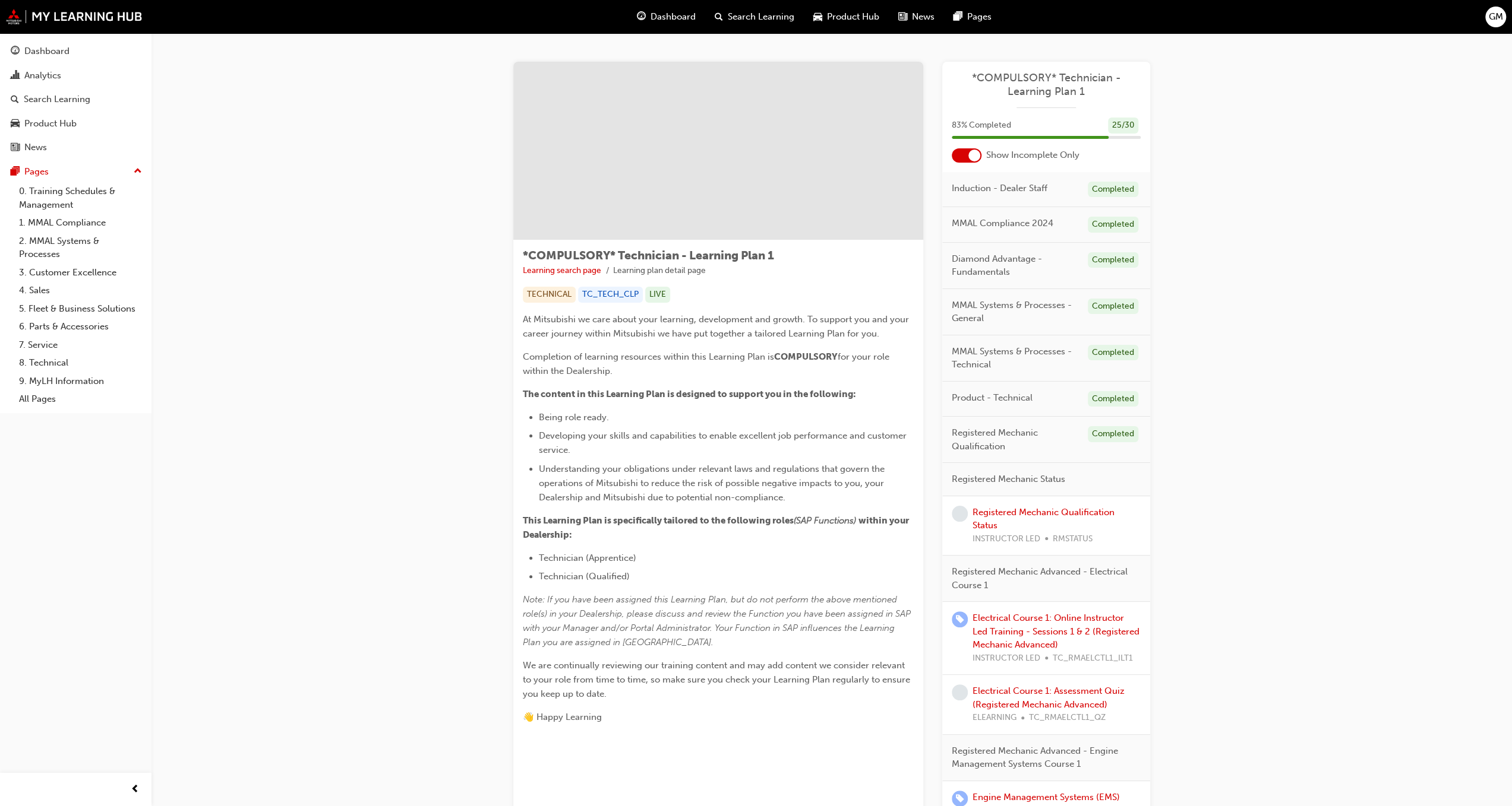
click at [972, 139] on div "83 % Completed 25 / 30" at bounding box center [1046, 133] width 208 height 31
click at [968, 150] on div at bounding box center [966, 155] width 30 height 14
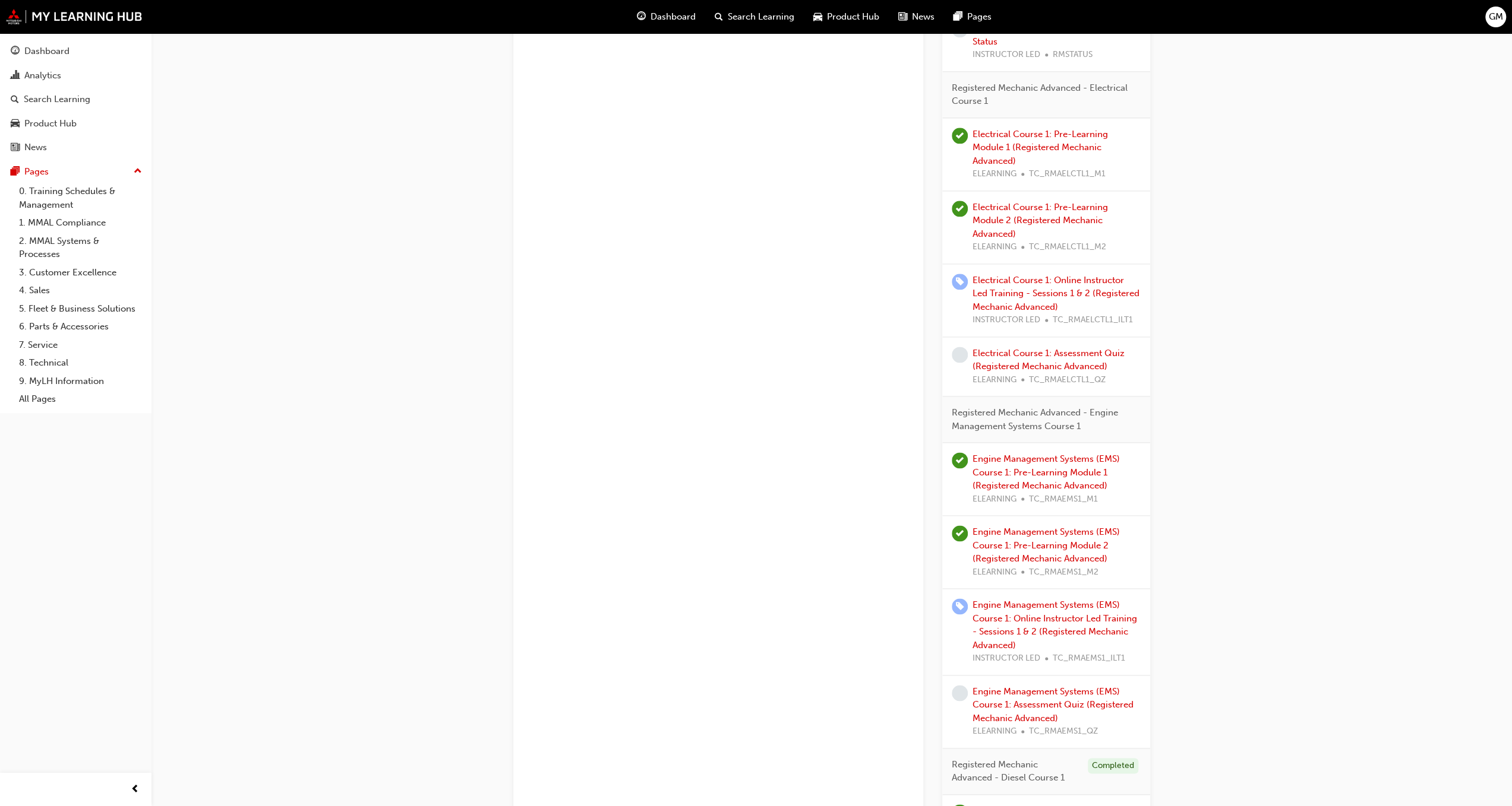
scroll to position [1425, 0]
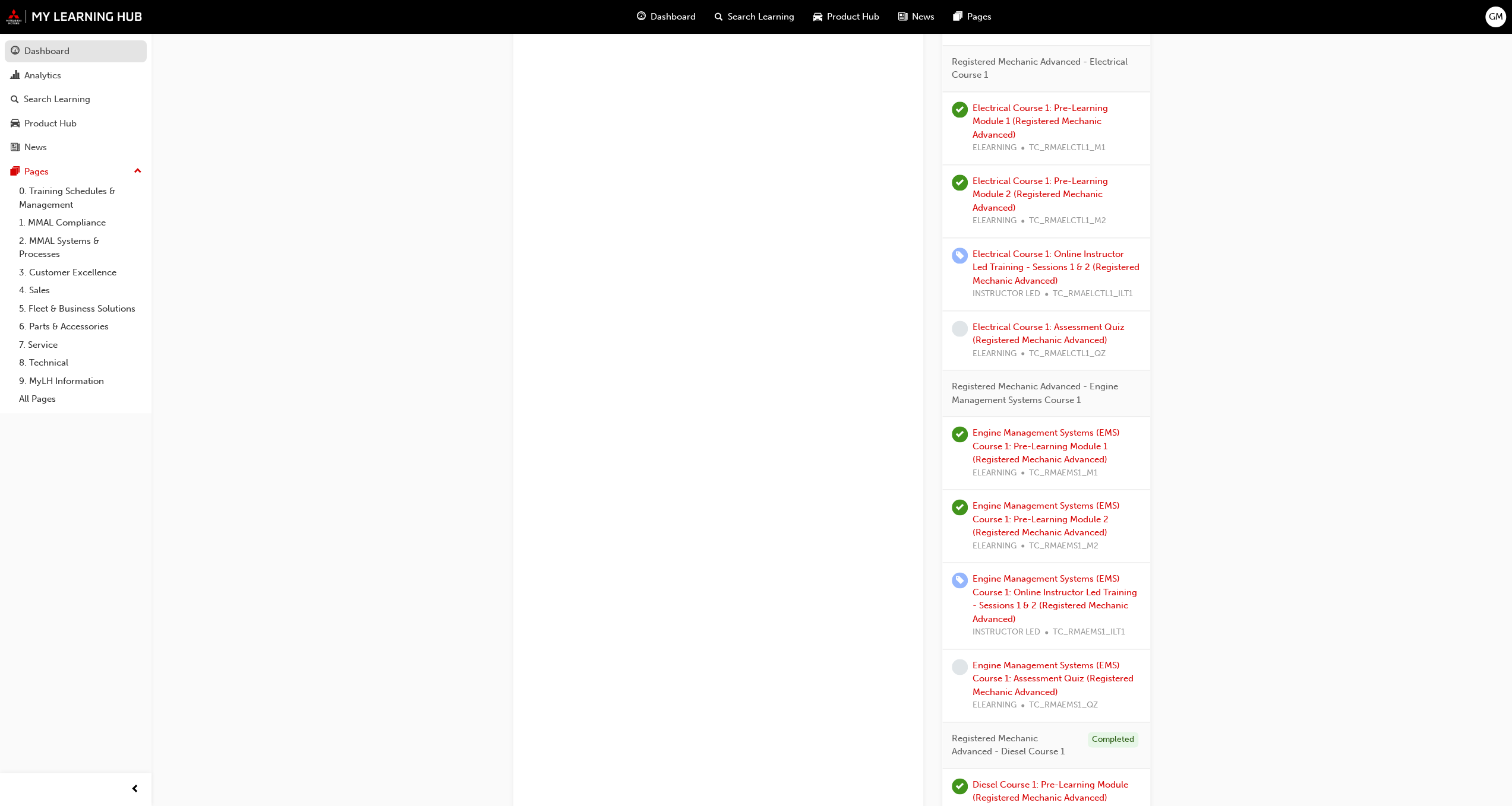
click at [40, 55] on div "Dashboard" at bounding box center [47, 51] width 45 height 13
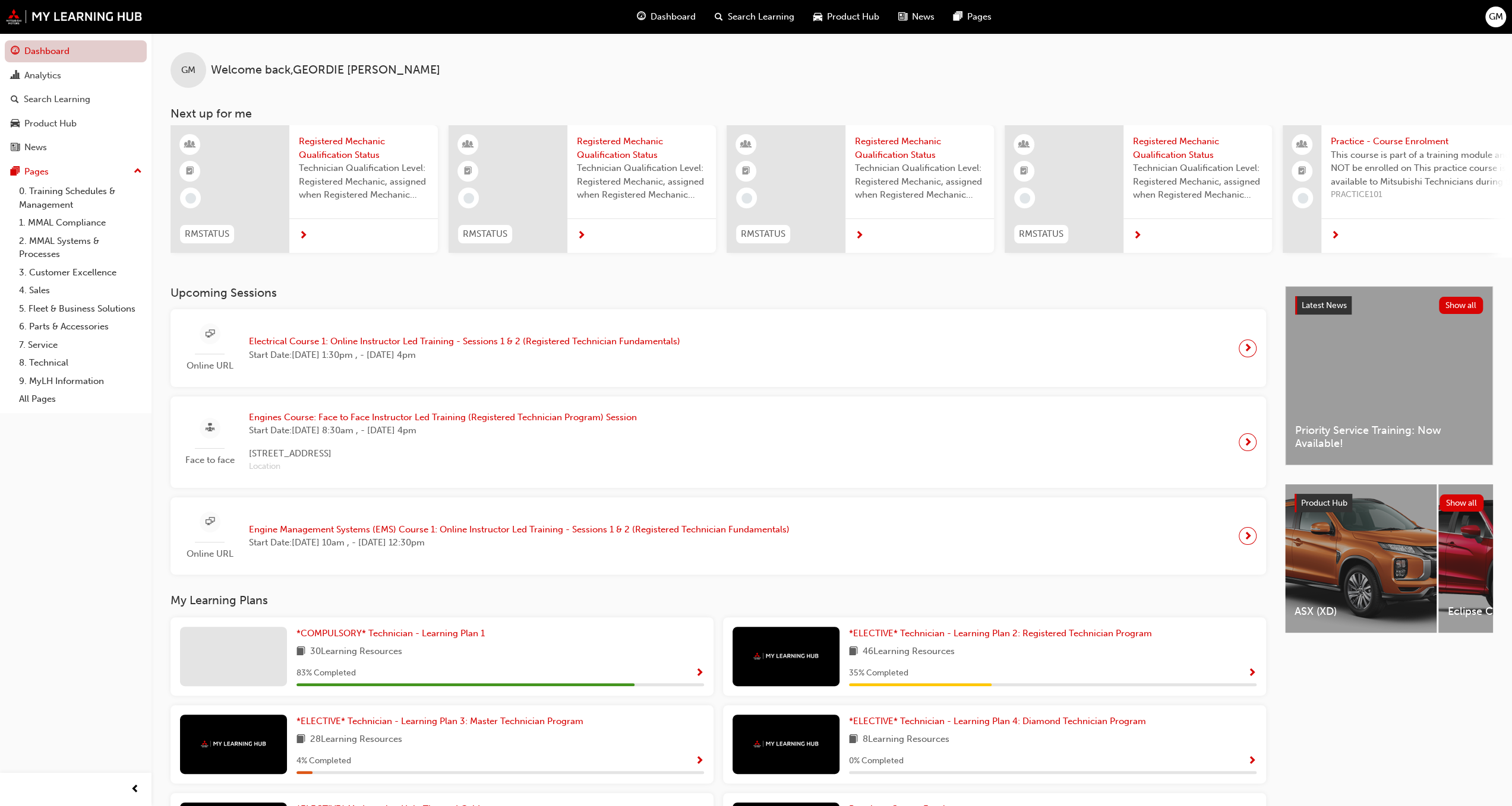
click at [55, 47] on link "Dashboard" at bounding box center [75, 51] width 142 height 22
click at [1490, 21] on span "GM" at bounding box center [1496, 17] width 14 height 13
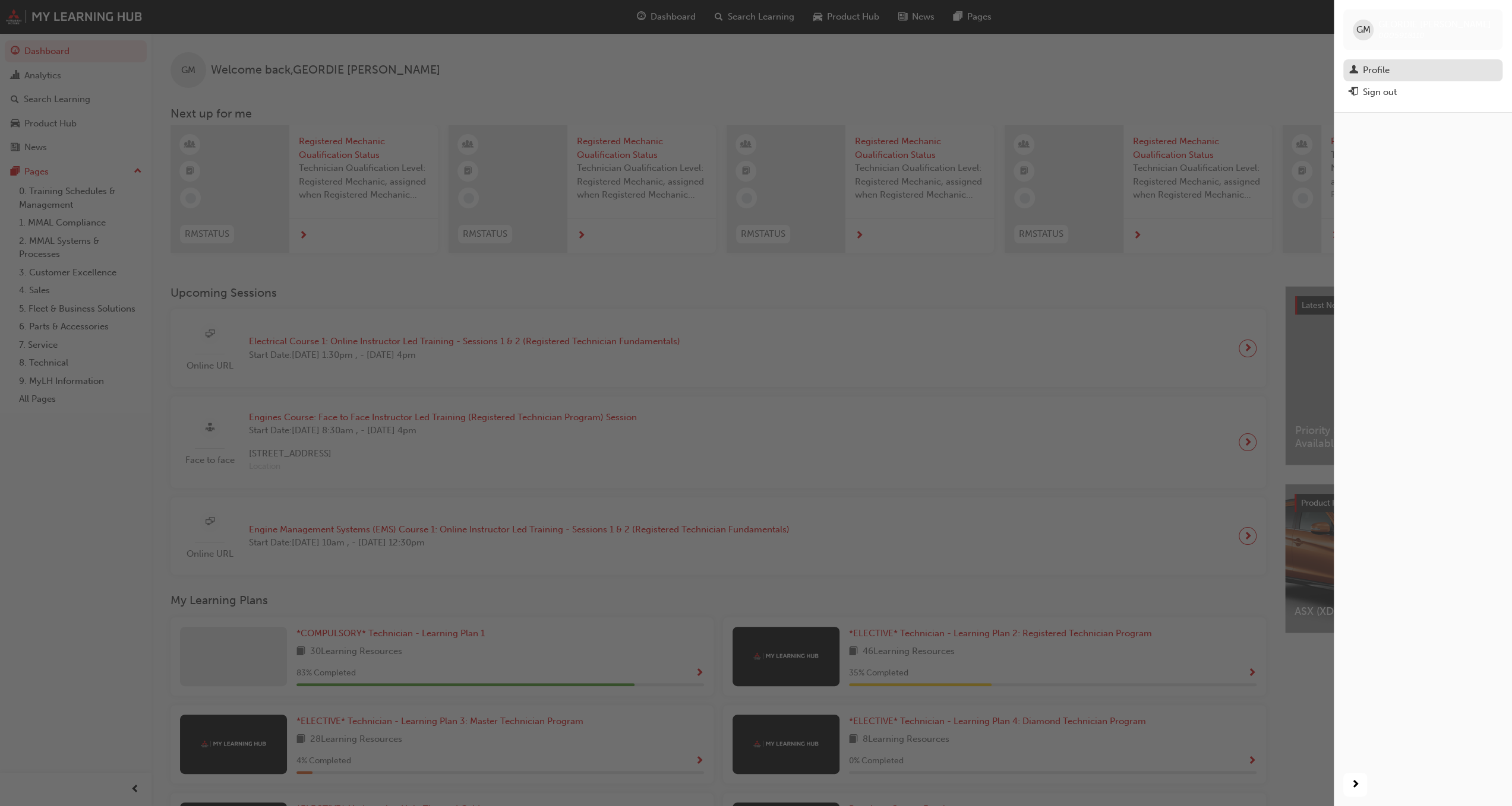
click at [1380, 68] on div "Profile" at bounding box center [1376, 70] width 27 height 13
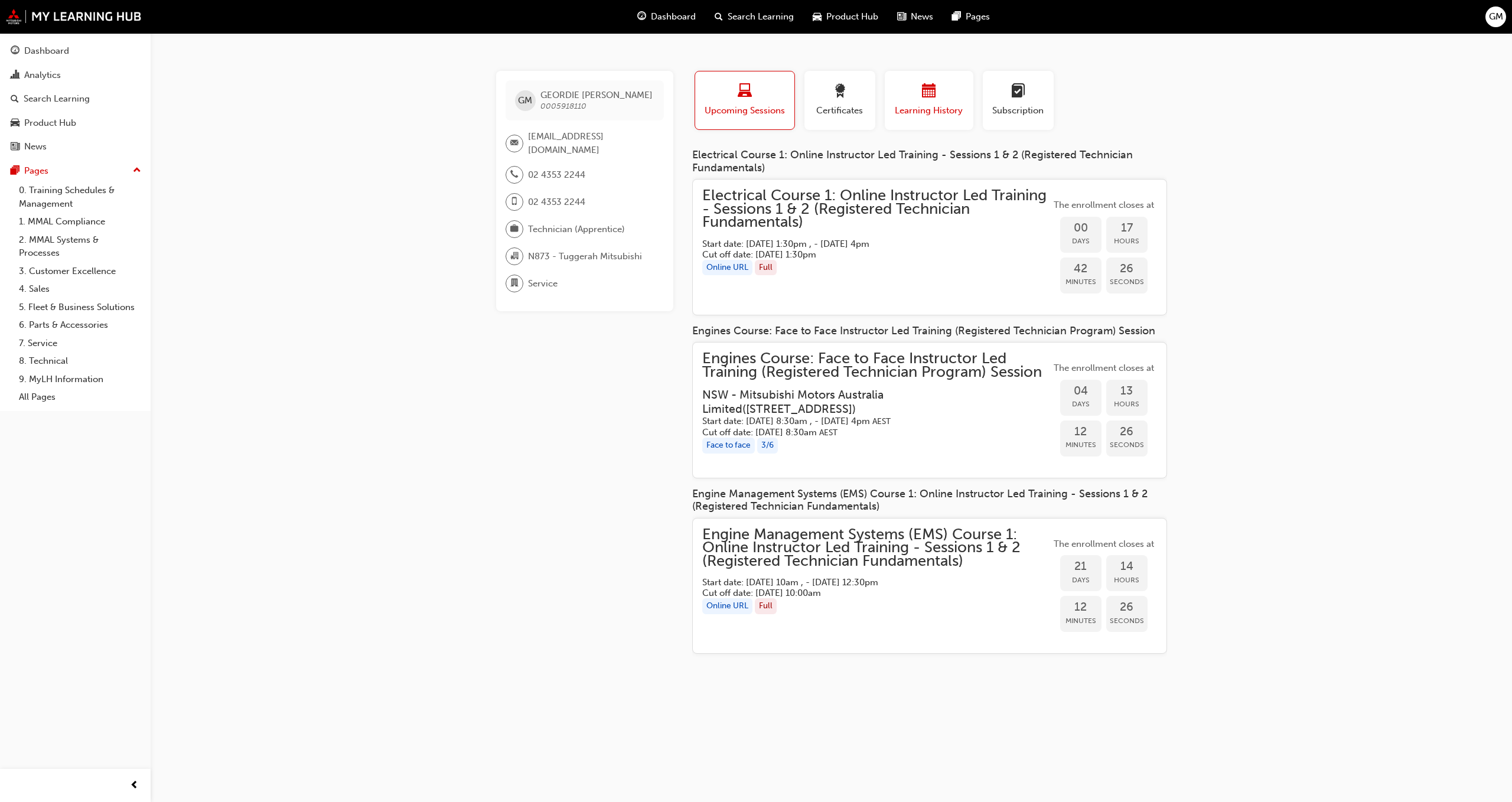
click at [890, 91] on button "Learning History" at bounding box center [929, 100] width 89 height 59
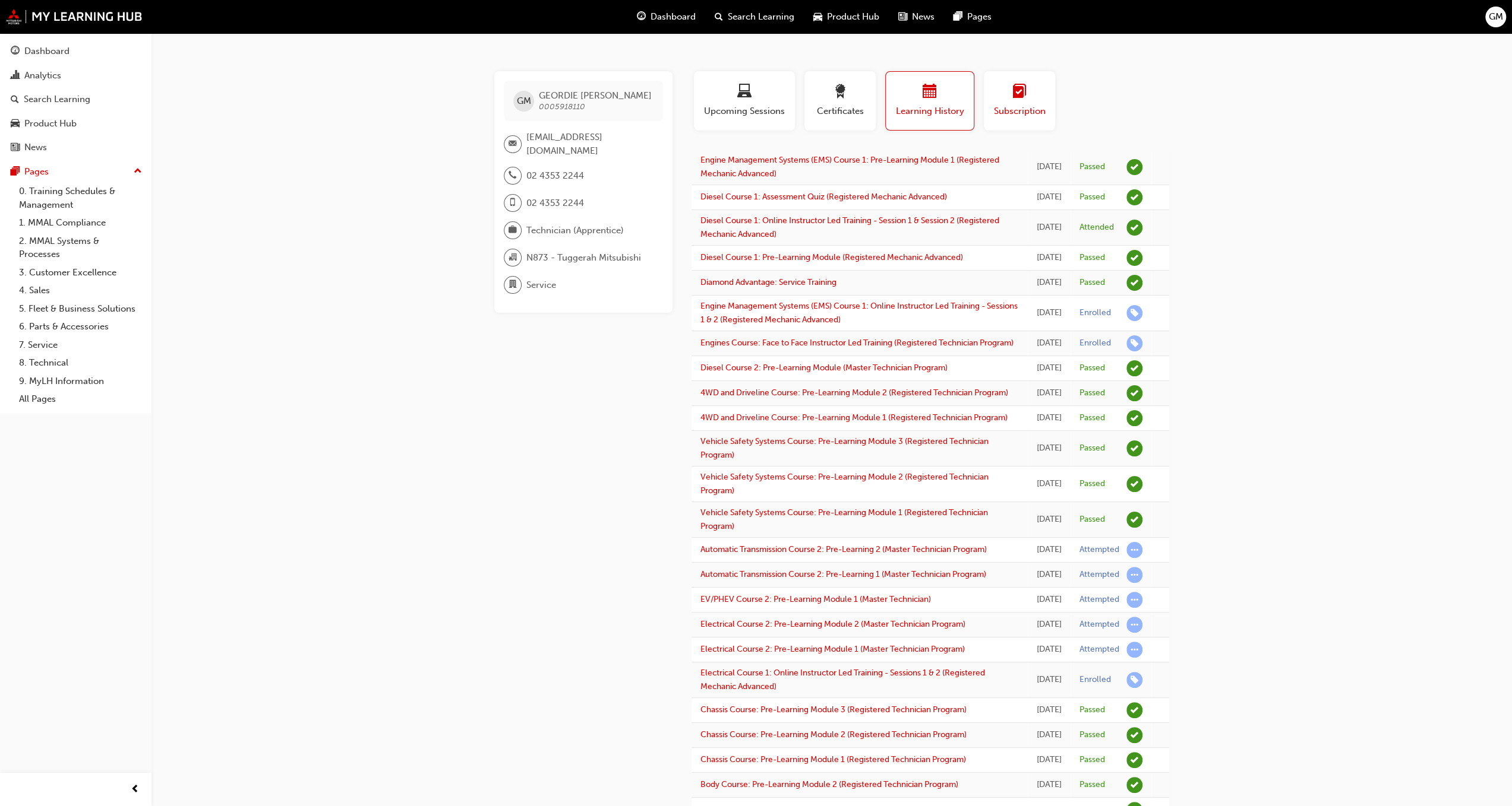
click at [1020, 99] on span "learningplan-icon" at bounding box center [1020, 92] width 14 height 16
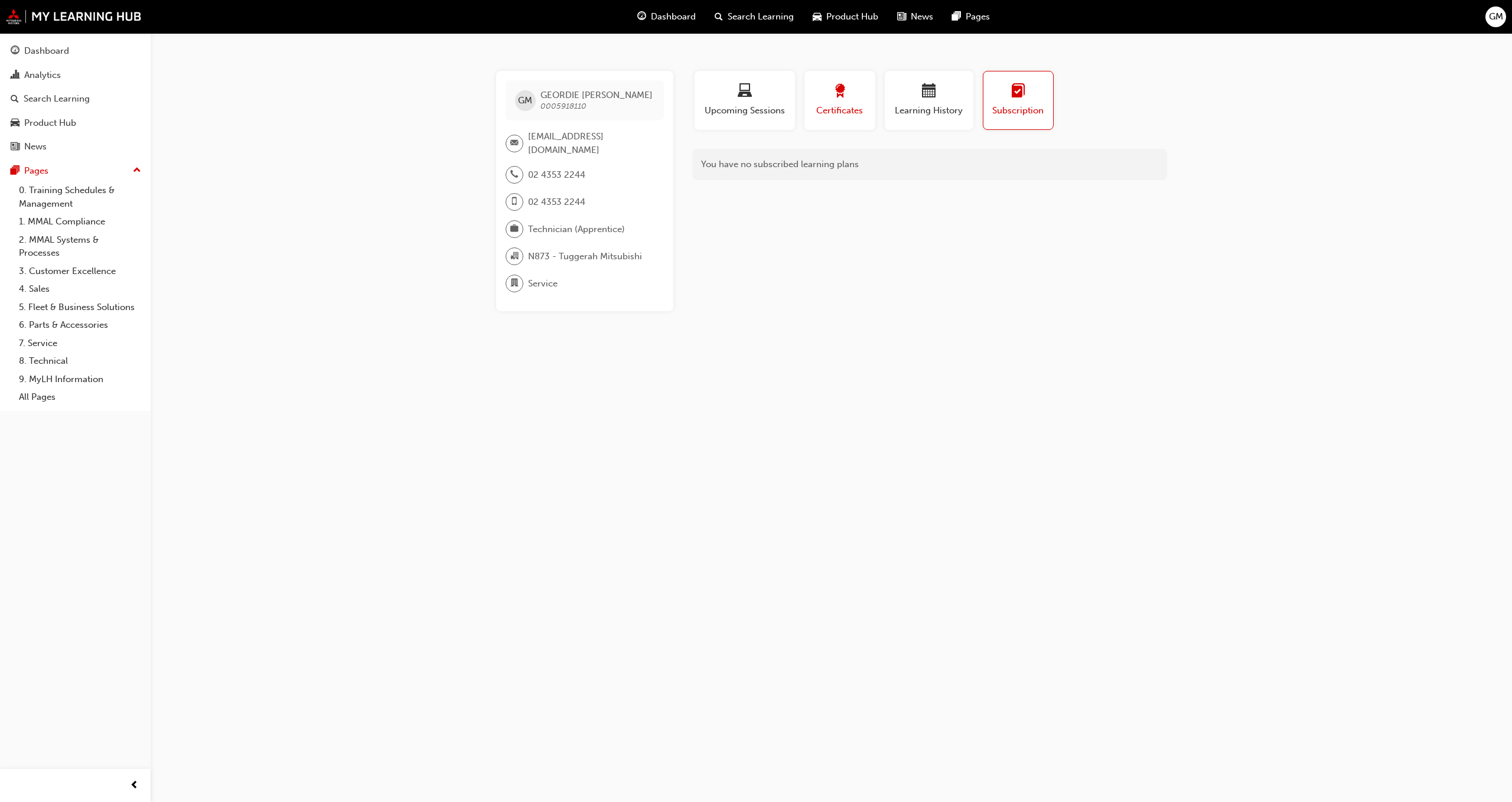
click at [834, 102] on div "Certificates" at bounding box center [839, 100] width 53 height 34
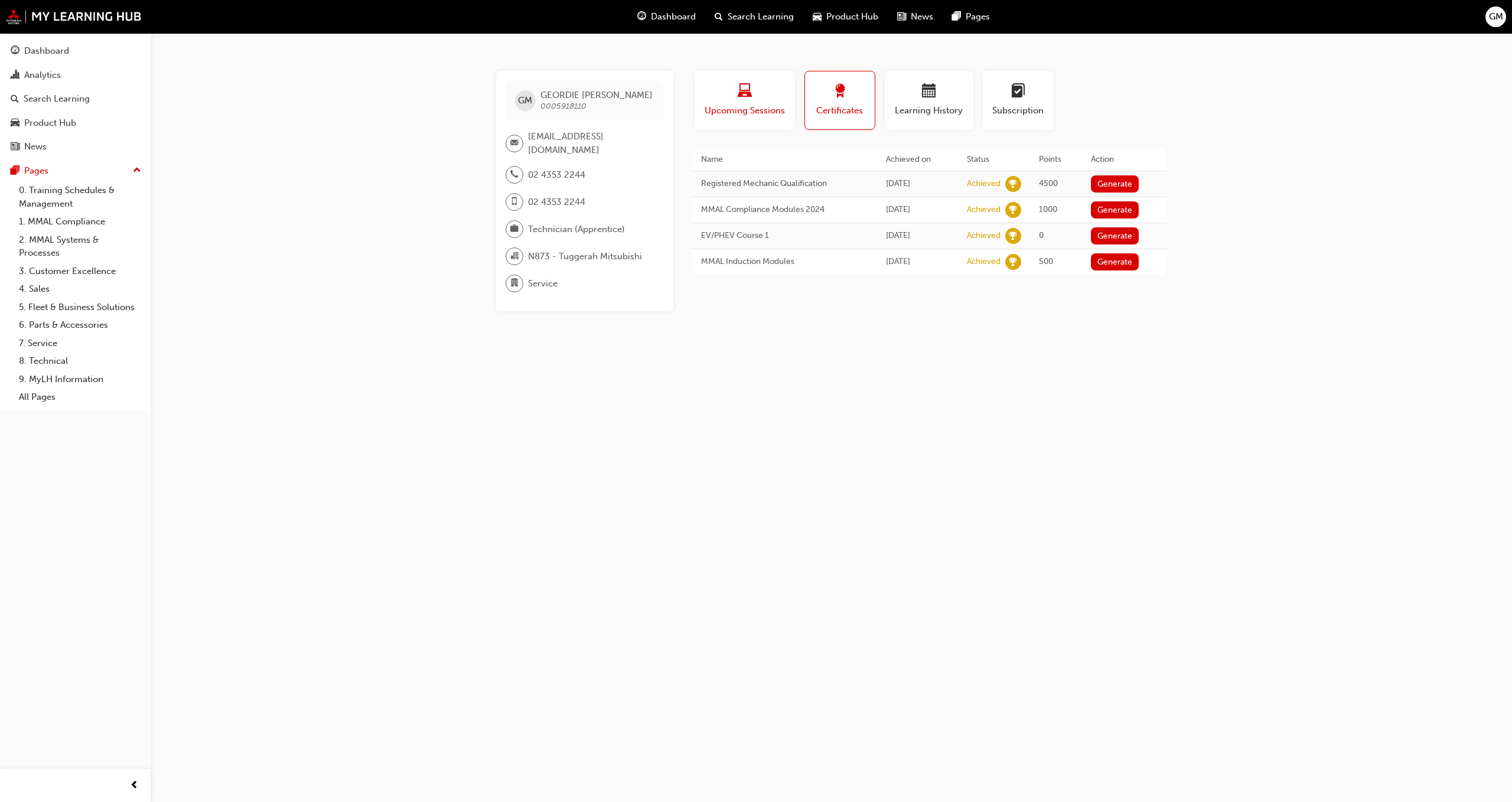
click at [754, 102] on div "Upcoming Sessions" at bounding box center [745, 100] width 83 height 34
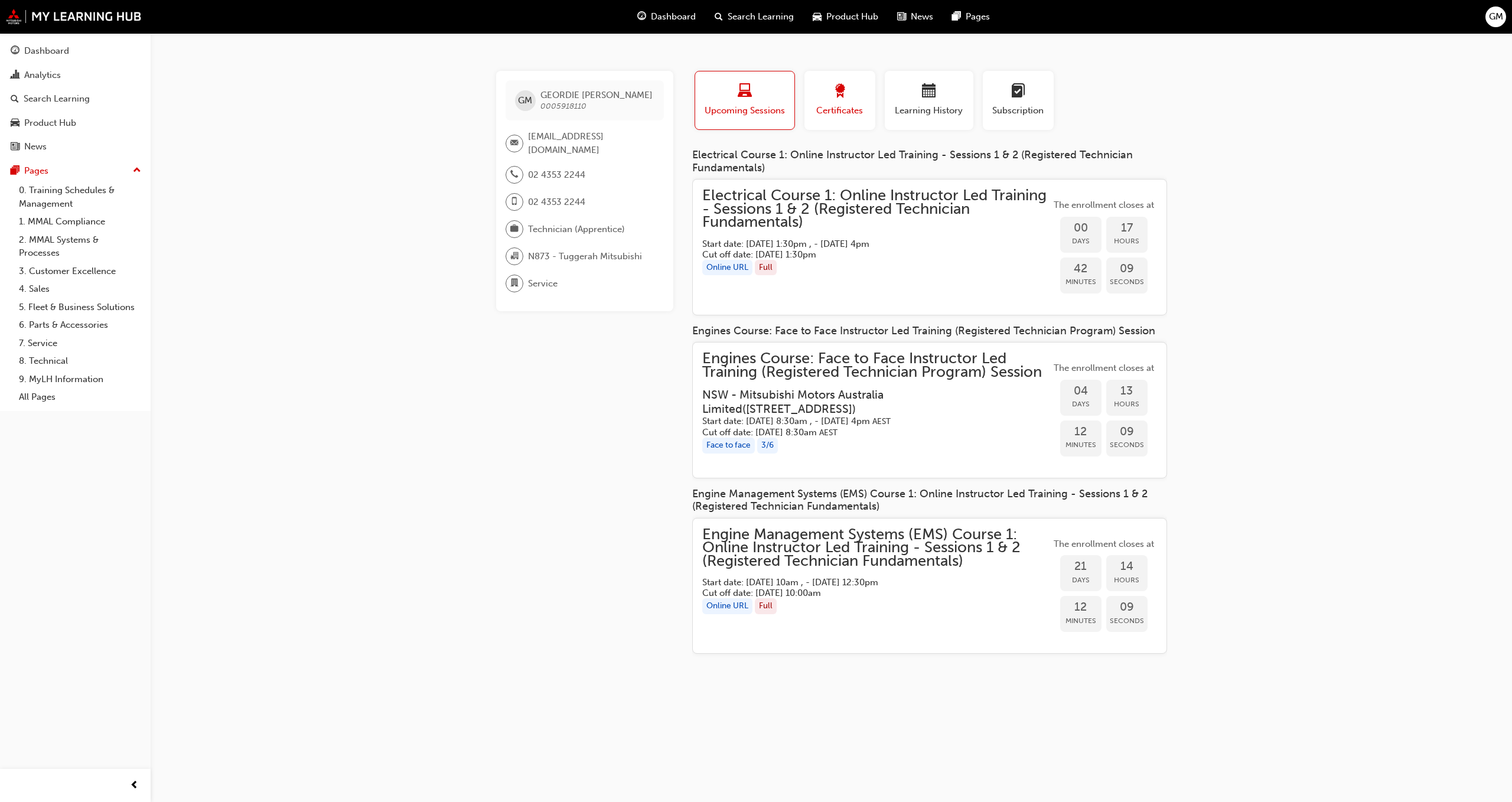
click at [825, 102] on div "Certificates" at bounding box center [839, 100] width 53 height 34
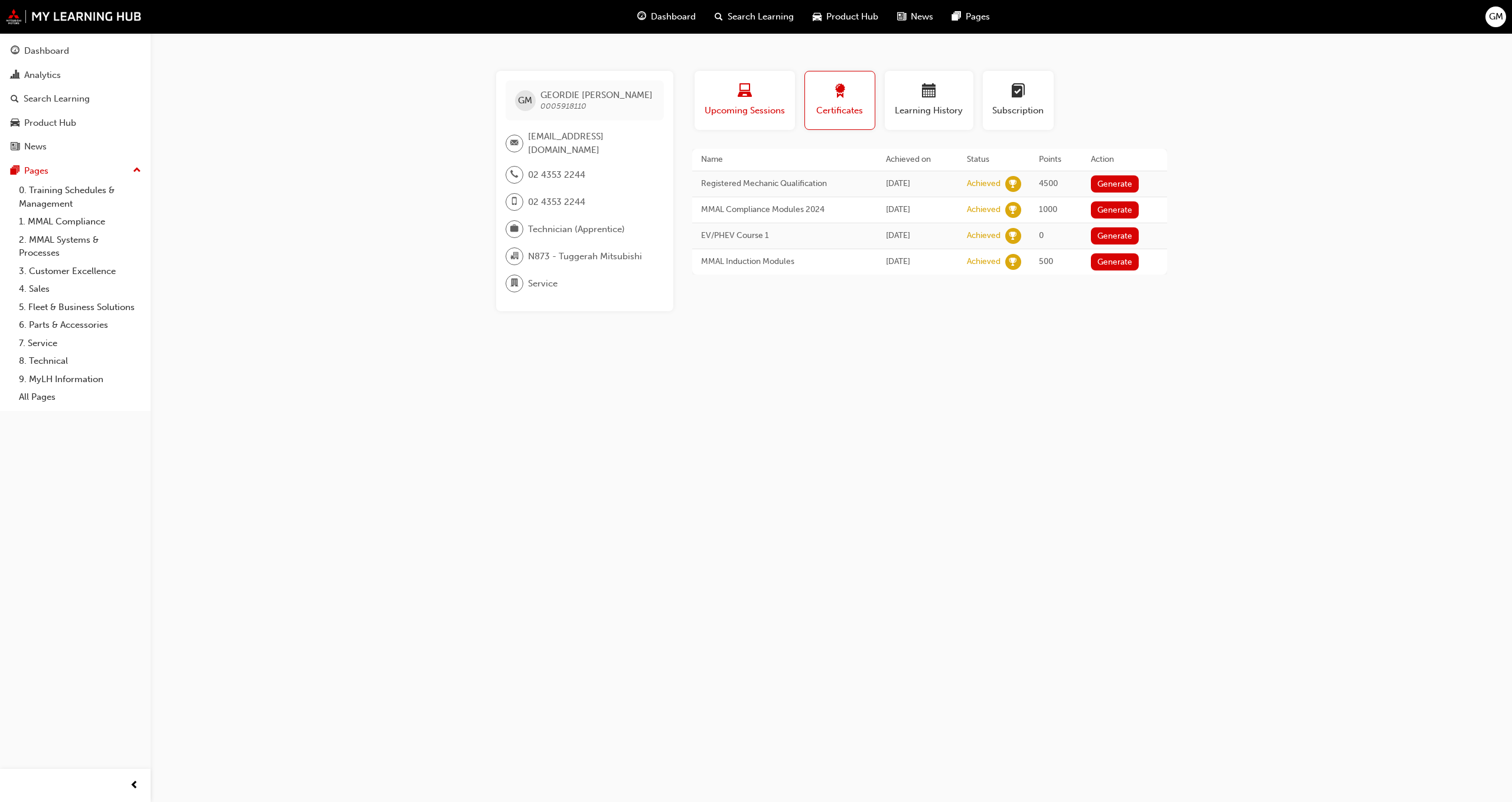
click at [759, 91] on div "button" at bounding box center [745, 93] width 83 height 19
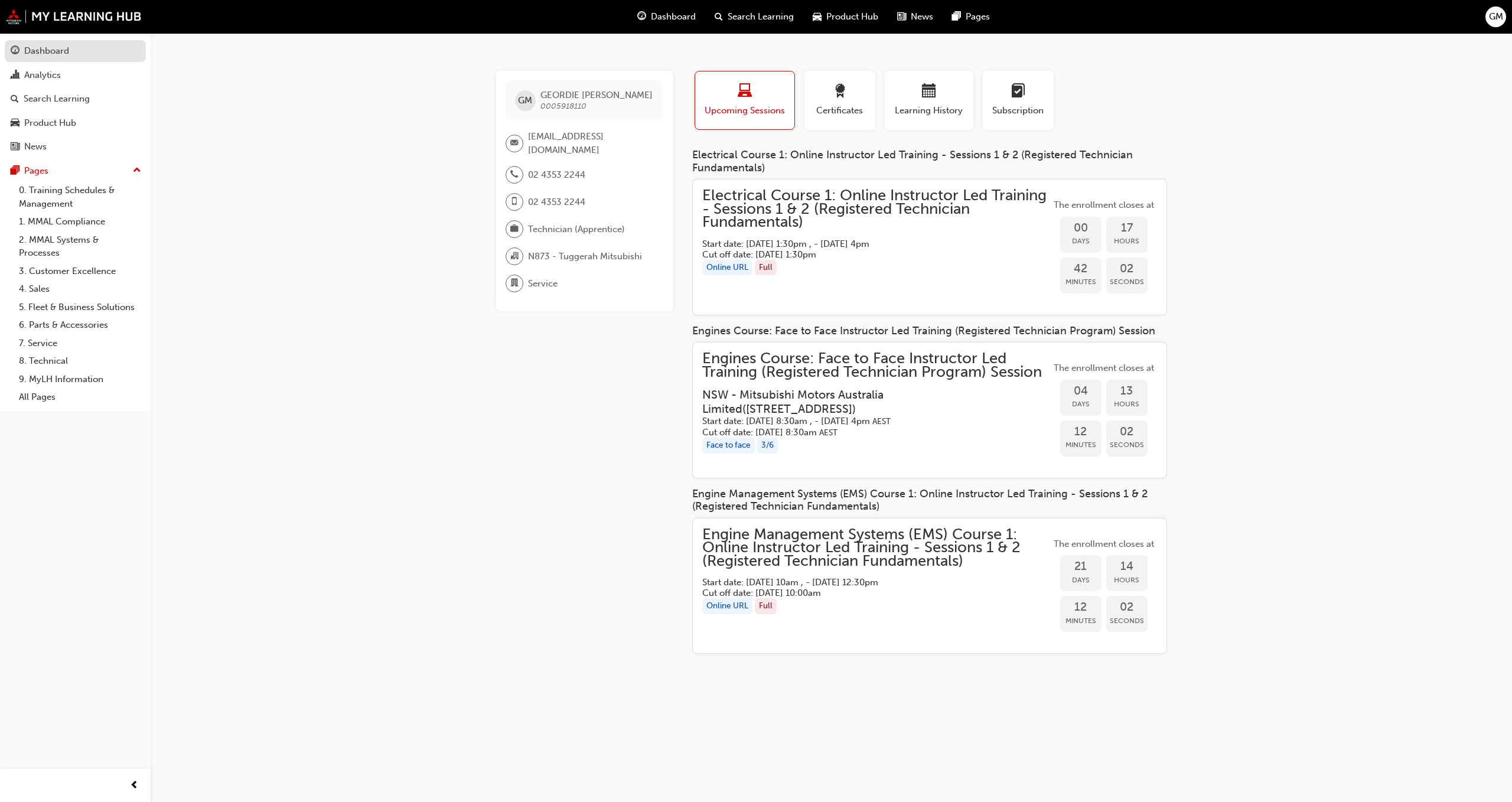
click at [75, 50] on div "Dashboard" at bounding box center [75, 50] width 130 height 15
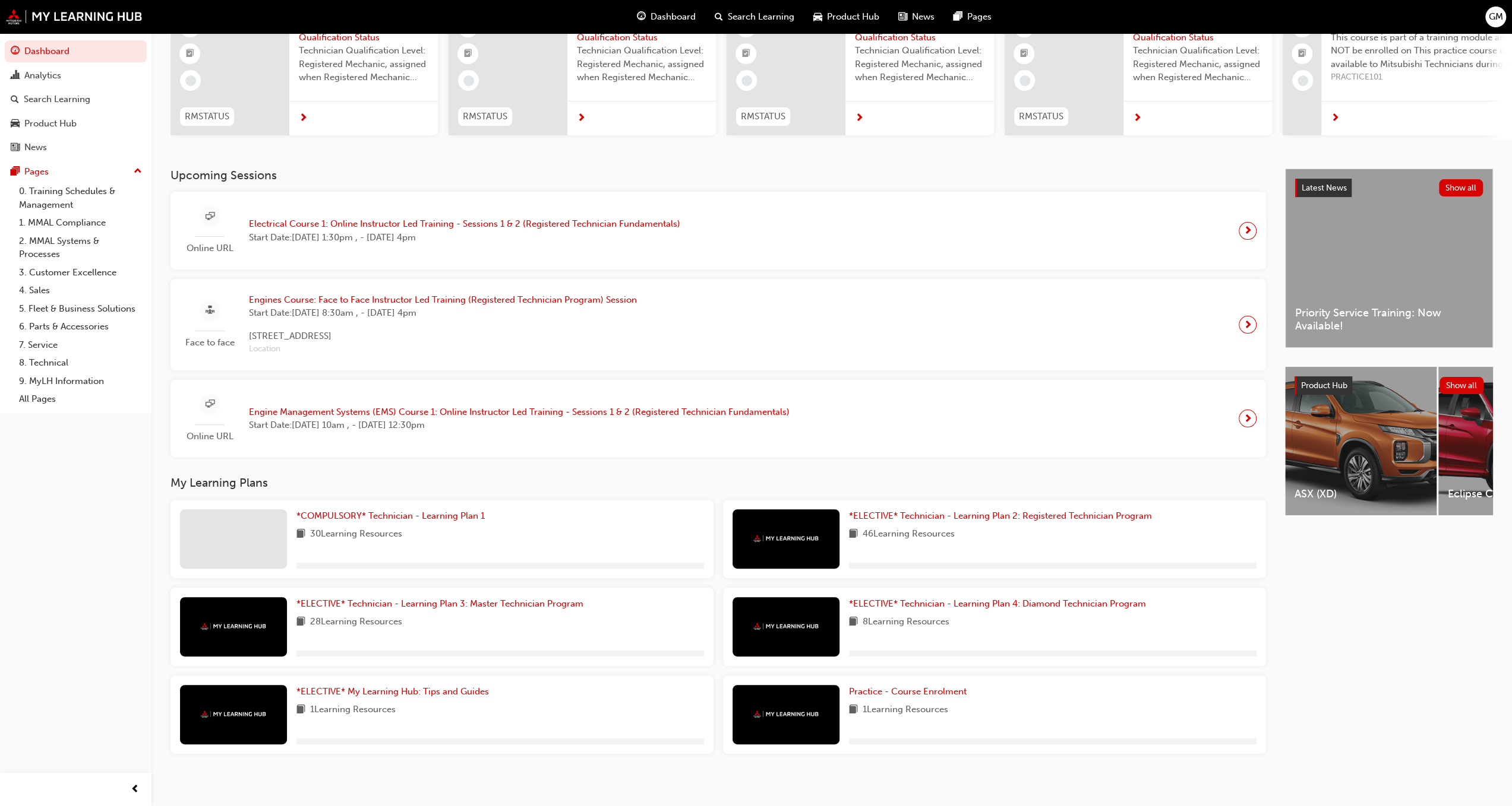
scroll to position [119, 0]
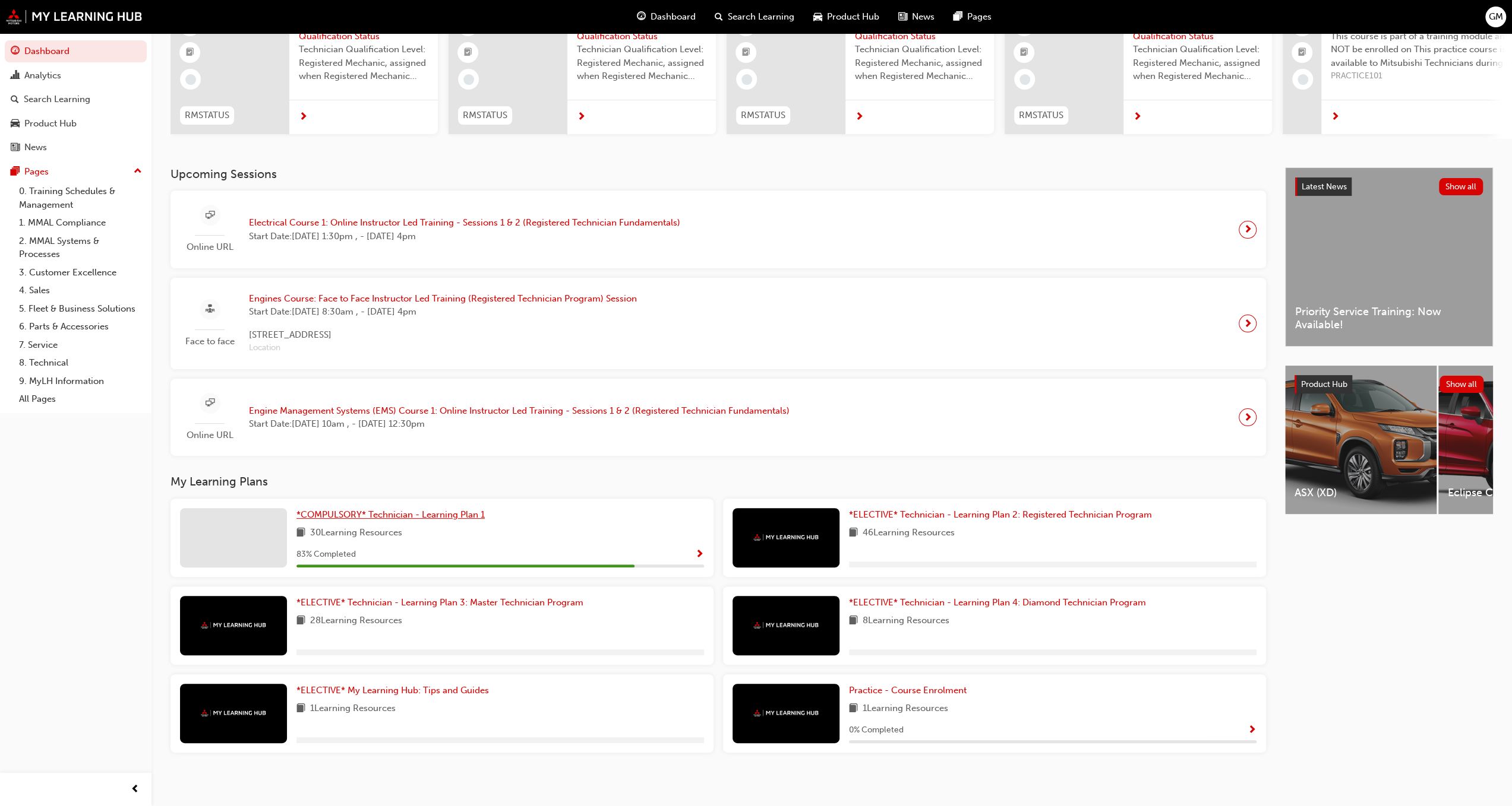
click at [455, 519] on span "*COMPULSORY* Technician - Learning Plan 1" at bounding box center [390, 515] width 188 height 11
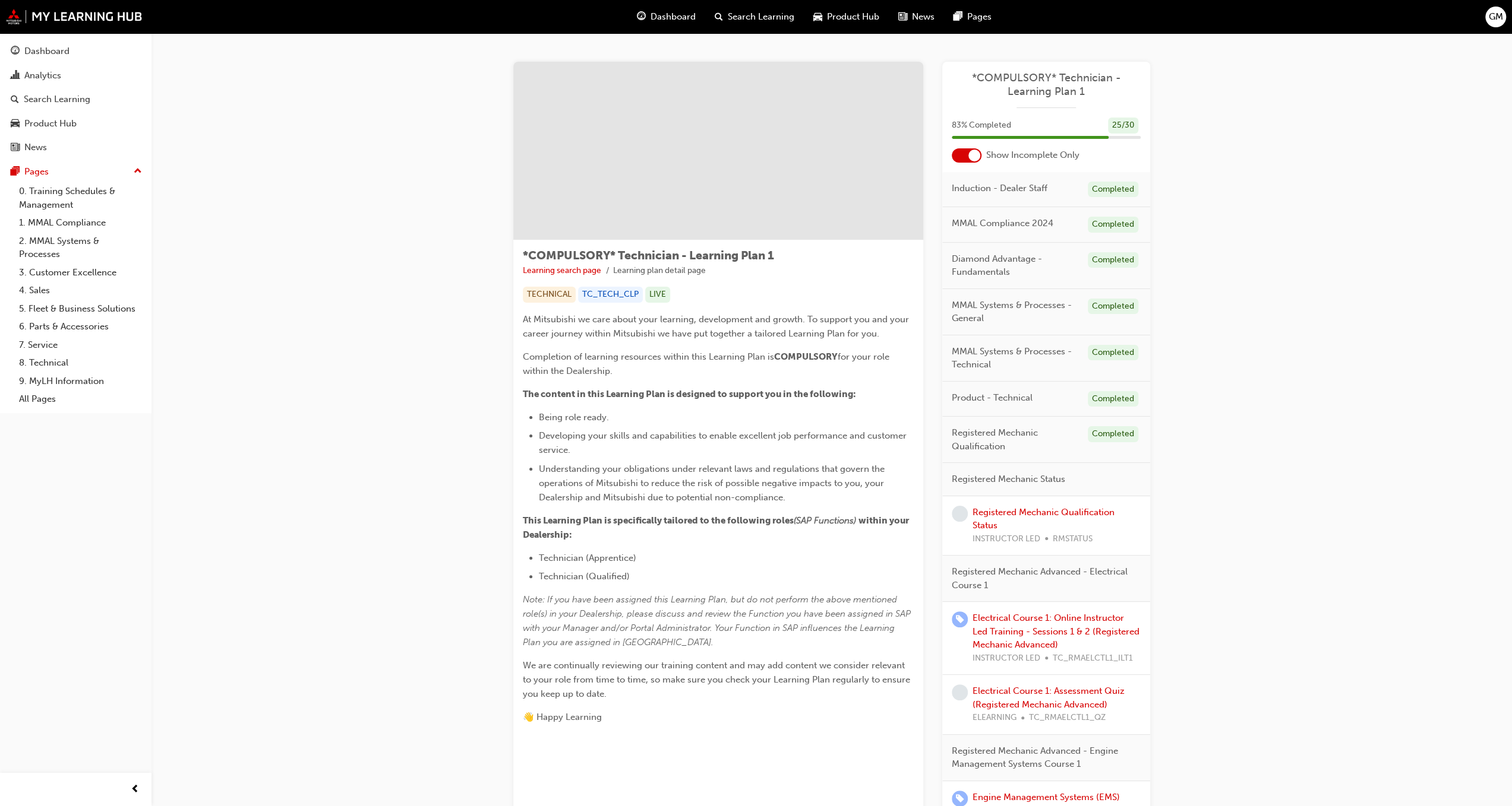
click at [957, 158] on div at bounding box center [966, 155] width 30 height 14
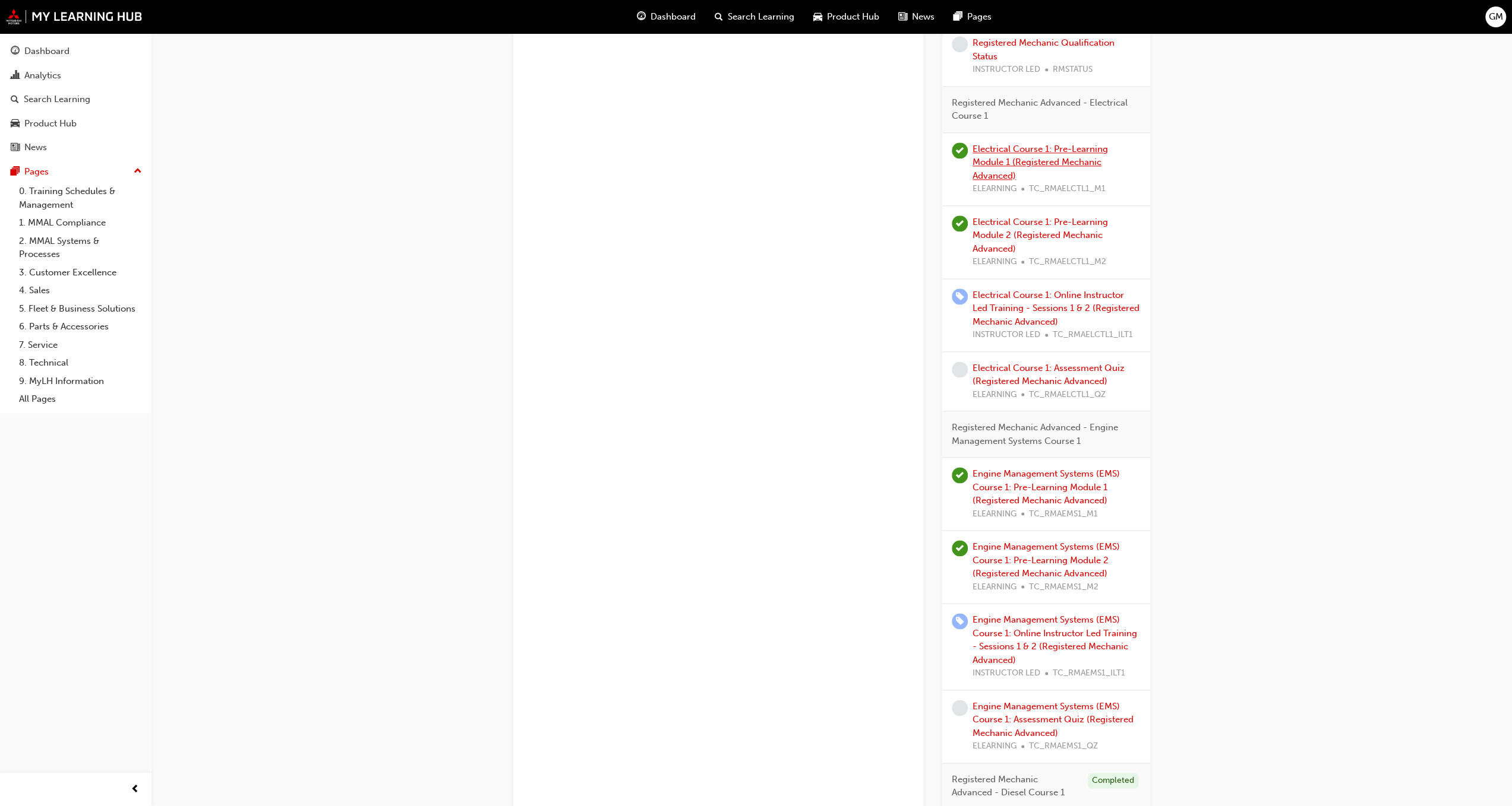
scroll to position [1366, 0]
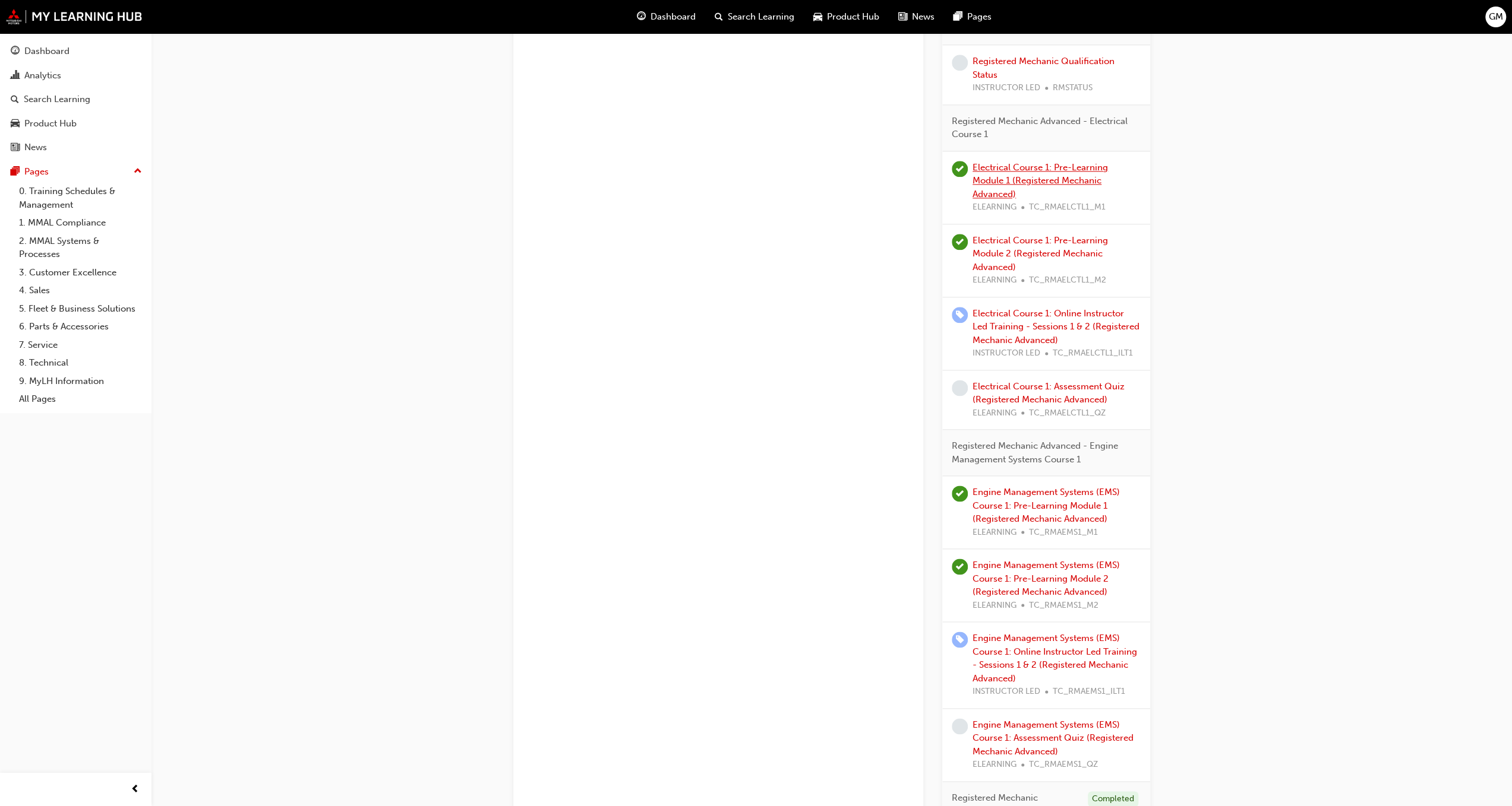
click at [1007, 178] on link "Electrical Course 1: Pre-Learning Module 1 (Registered Mechanic Advanced)" at bounding box center [1040, 181] width 135 height 37
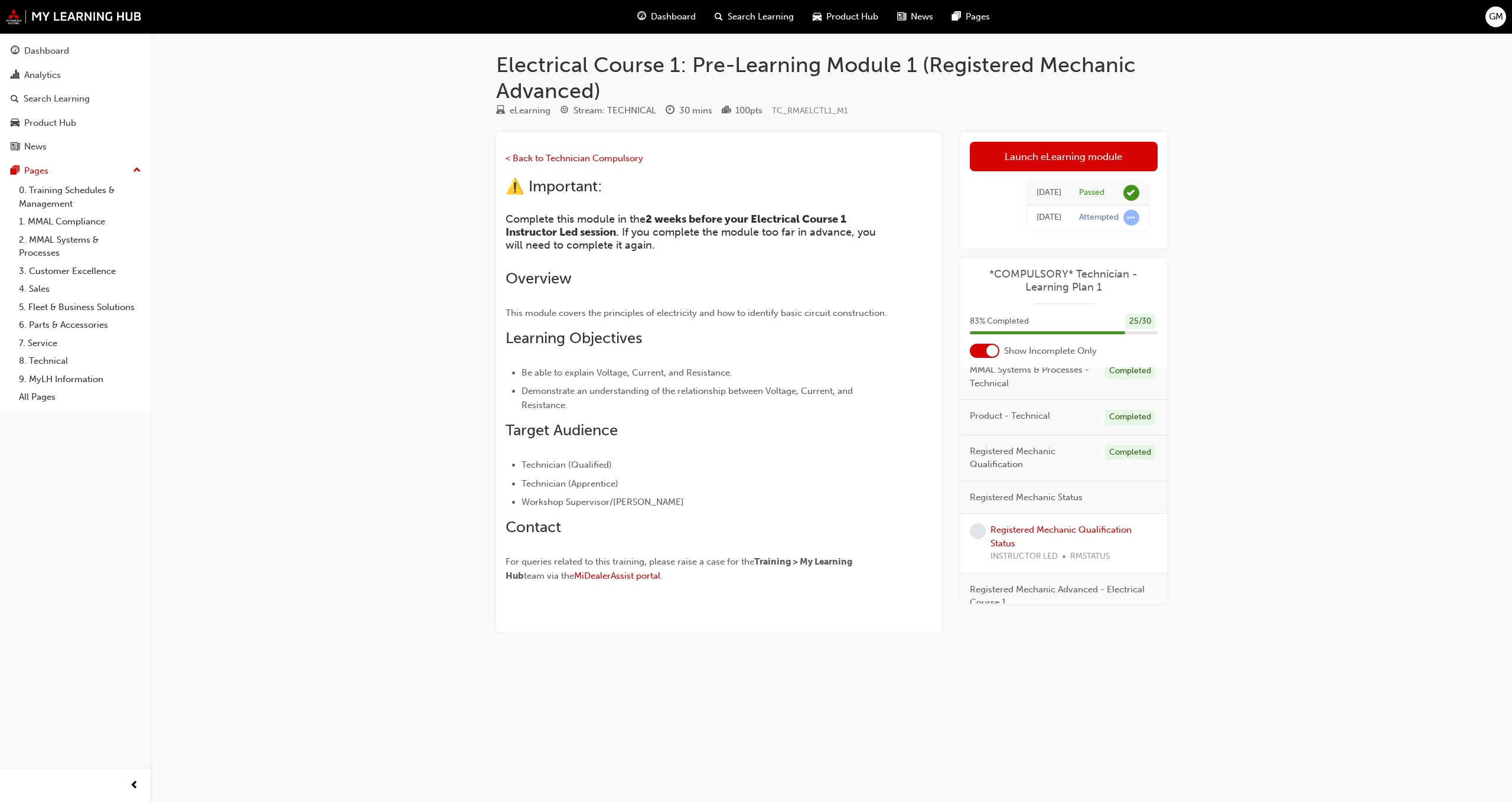
scroll to position [162, 0]
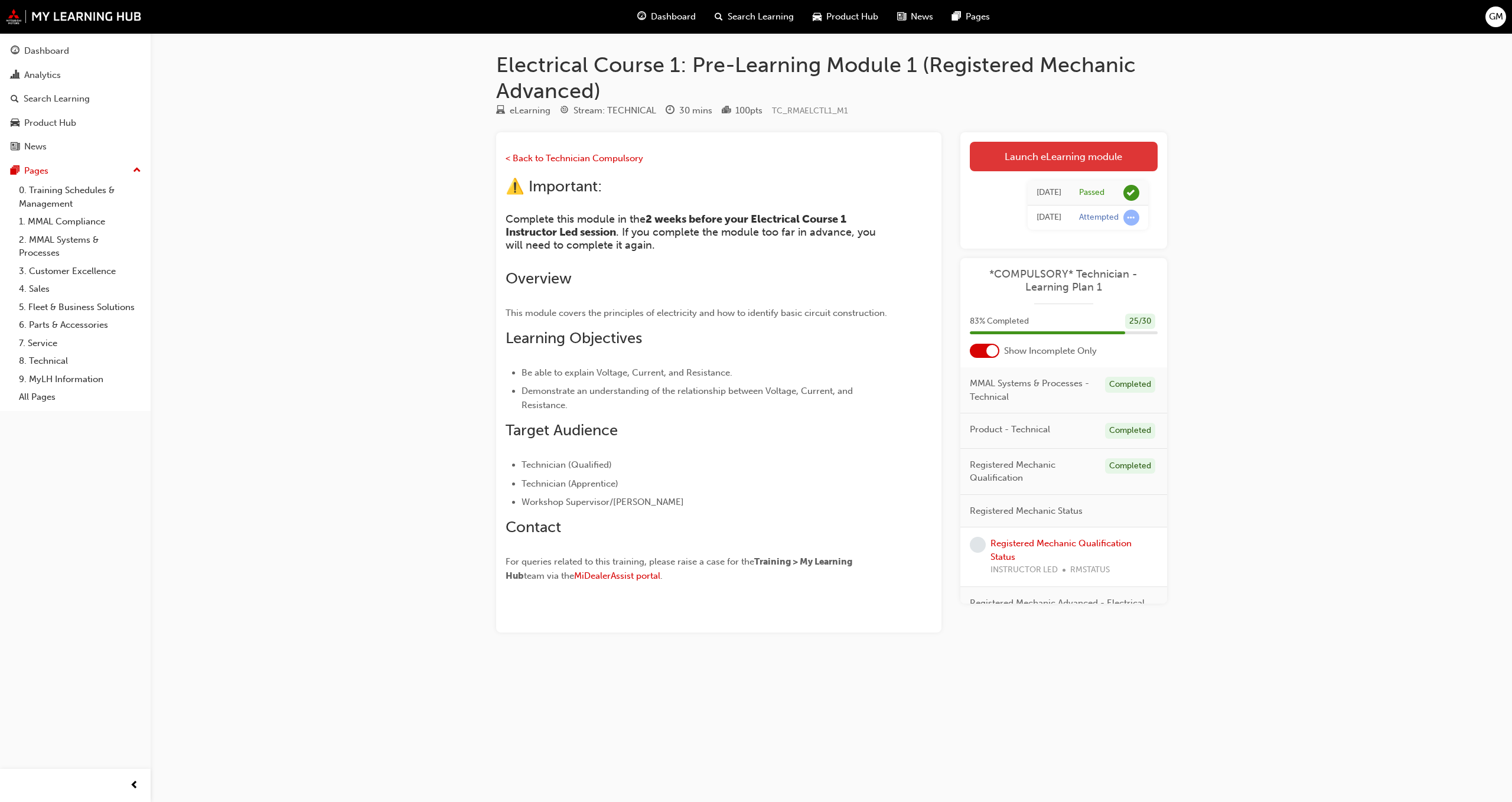
click at [1040, 157] on link "Launch eLearning module" at bounding box center [1063, 156] width 188 height 29
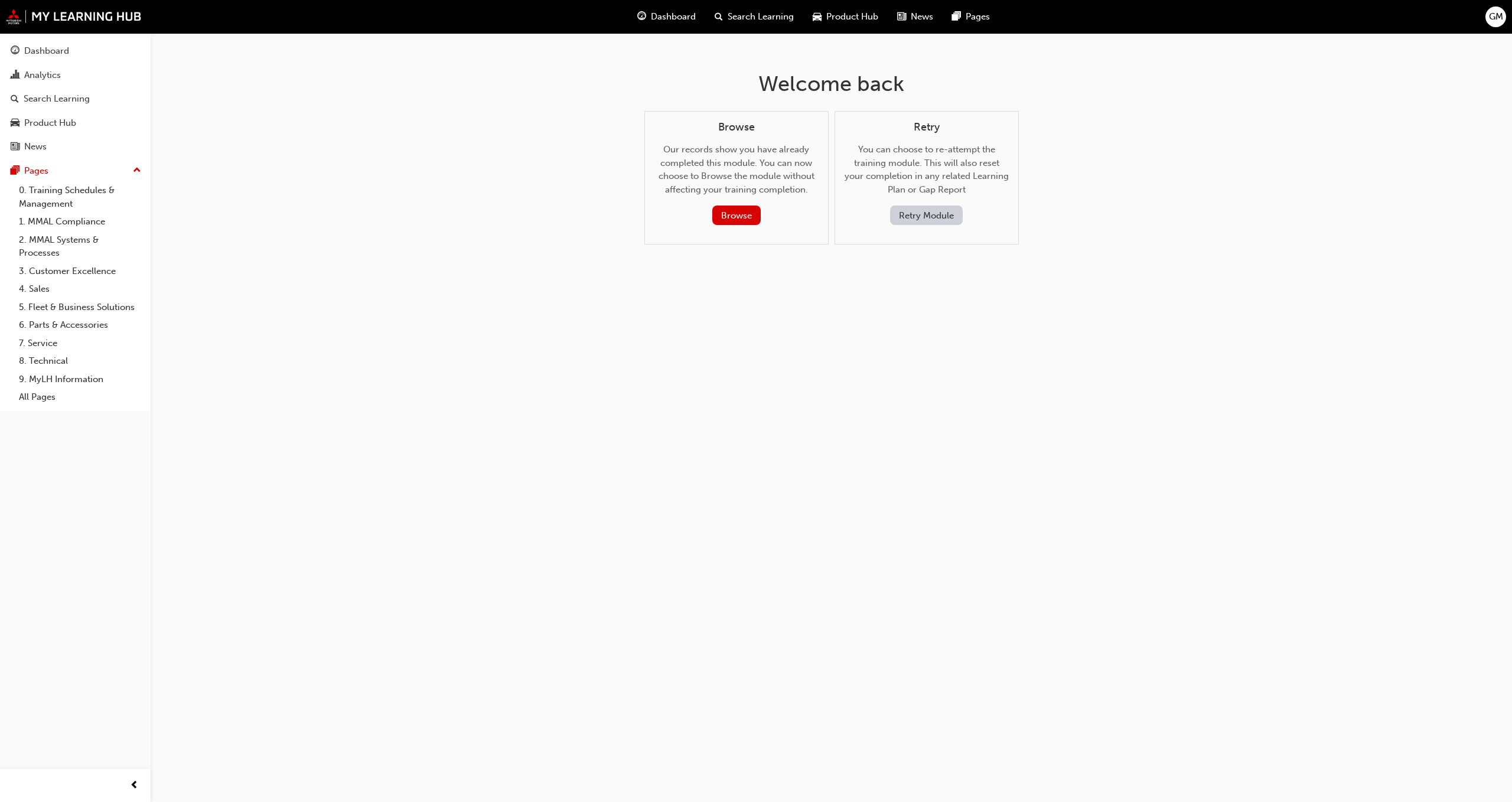
click at [922, 216] on button "Retry Module" at bounding box center [926, 215] width 73 height 20
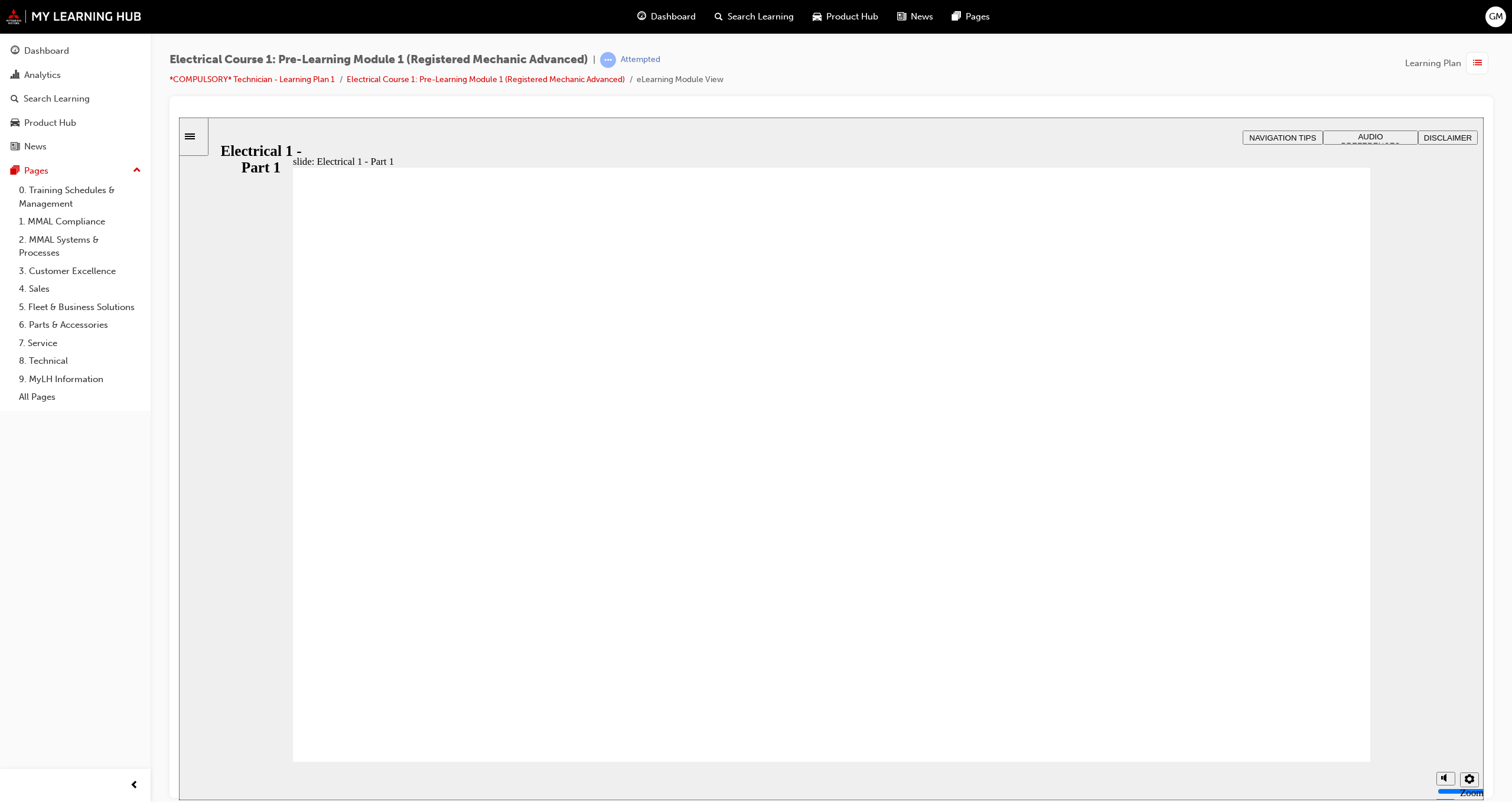
click at [1368, 128] on div "slide: Introduction to the principles of electricity Rectangle 1 Rectangle 3 In…" at bounding box center [831, 458] width 1305 height 683
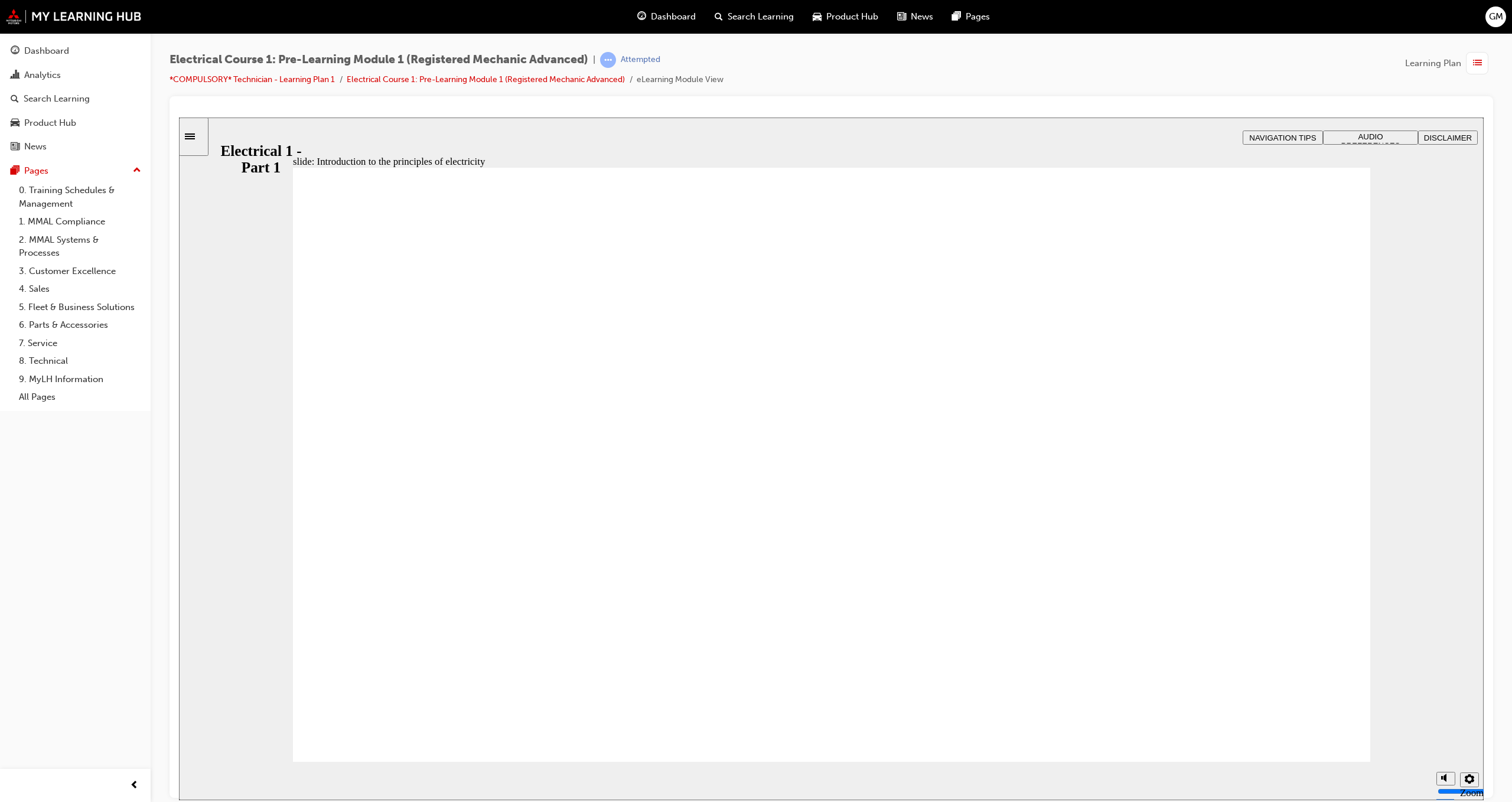
click at [1369, 130] on button "AUDIO PREFERENCES" at bounding box center [1370, 137] width 95 height 14
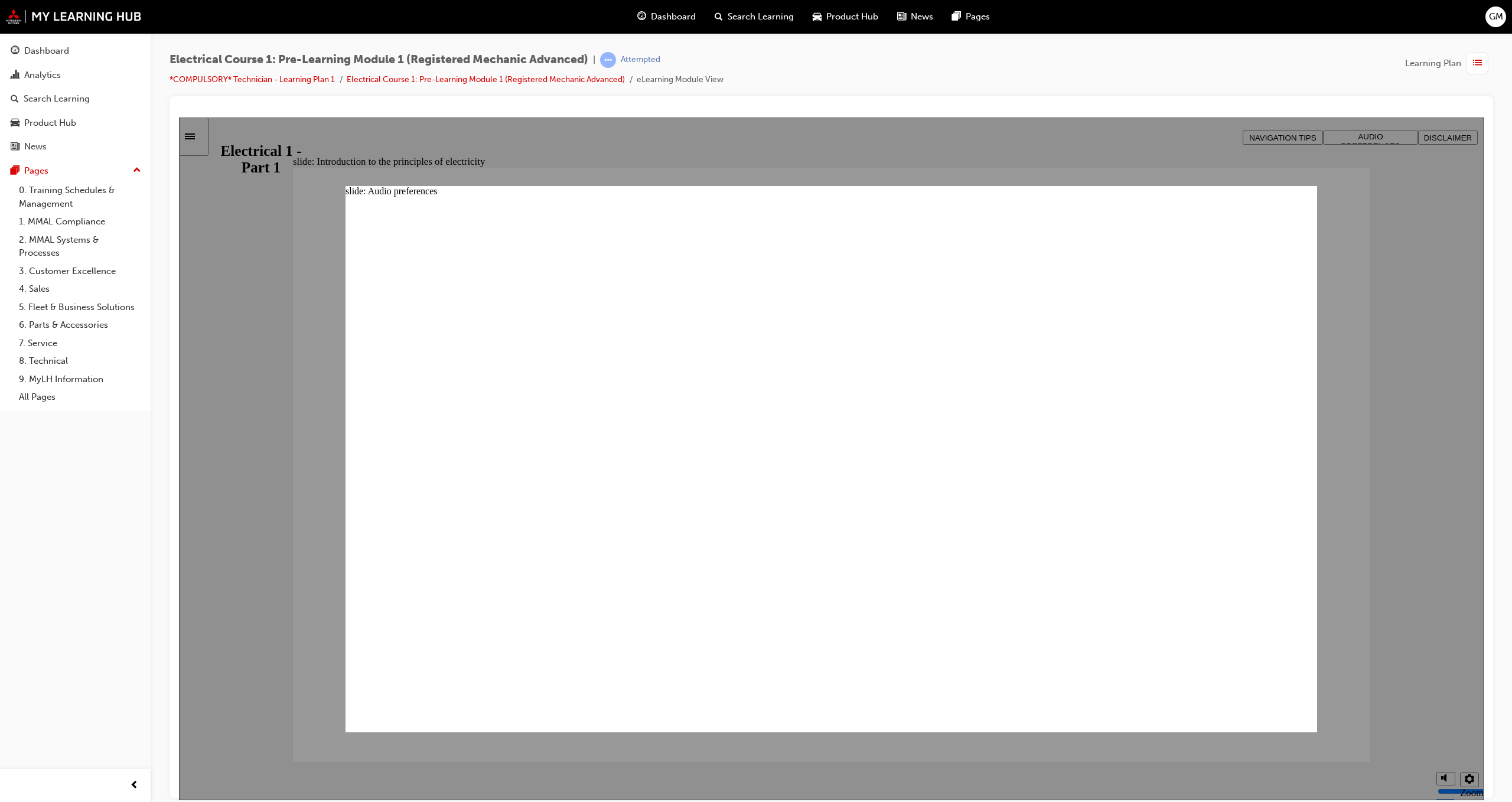
drag, startPoint x: 599, startPoint y: 557, endPoint x: 802, endPoint y: 486, distance: 215.1
